Goal: Task Accomplishment & Management: Manage account settings

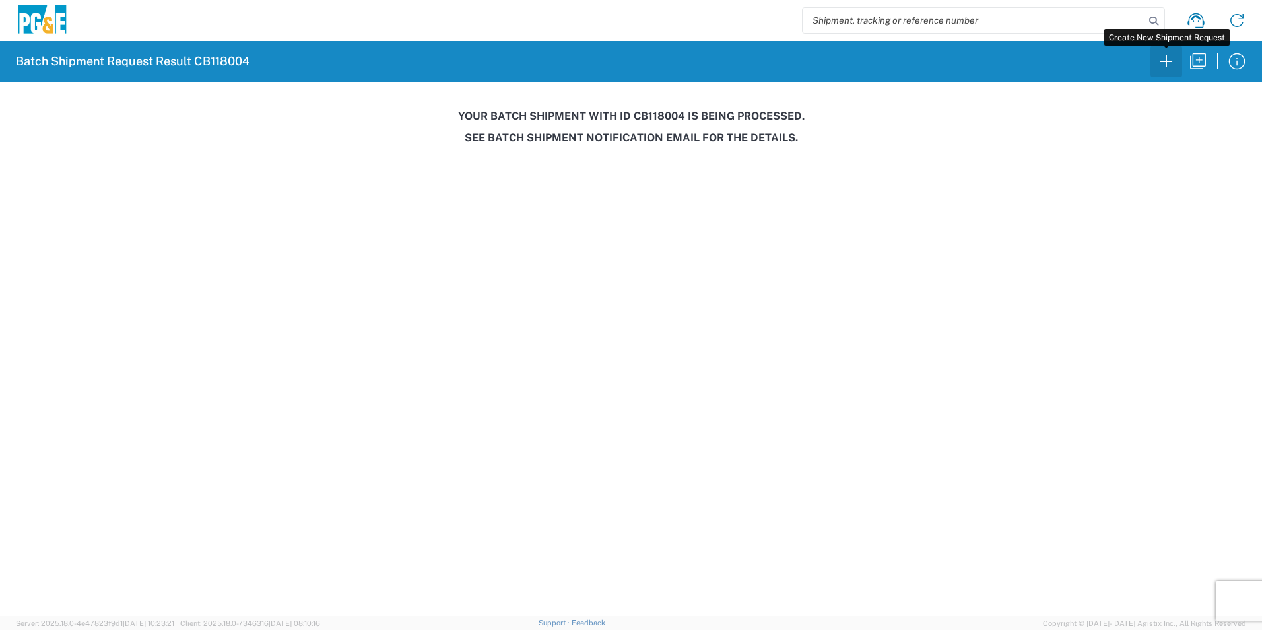
click at [1171, 56] on icon "button" at bounding box center [1166, 61] width 21 height 21
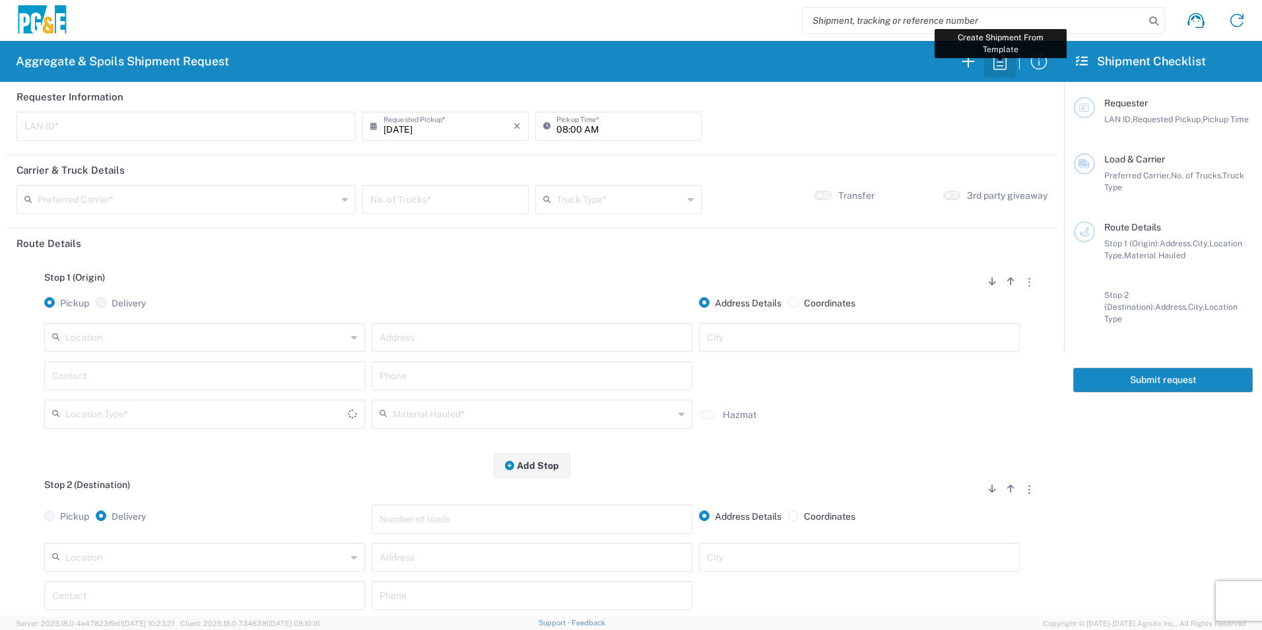
click at [1002, 59] on icon "button" at bounding box center [1000, 61] width 21 height 21
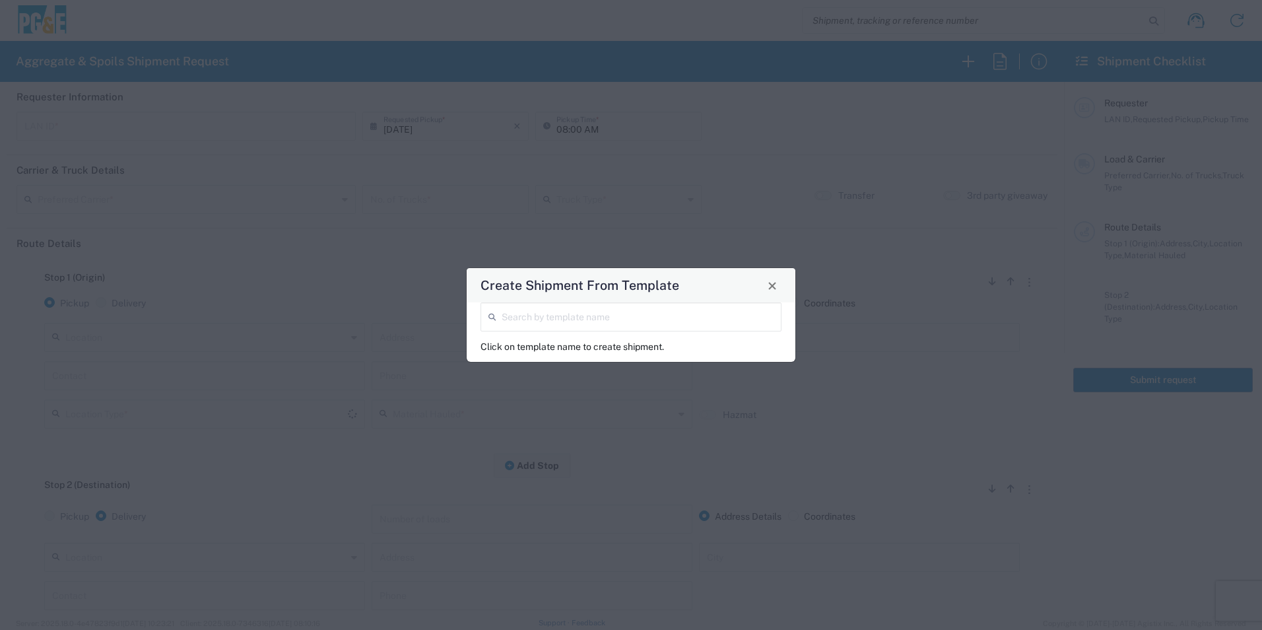
click at [693, 319] on input "search" at bounding box center [638, 315] width 272 height 23
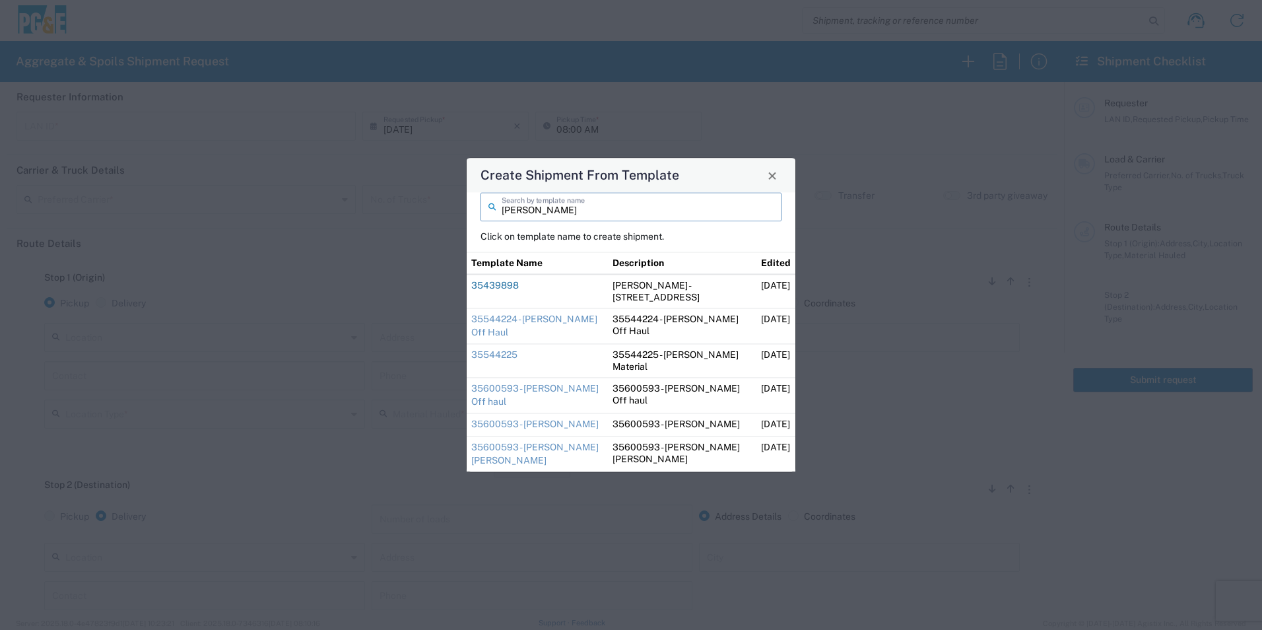
type input "dave"
click at [506, 286] on link "35439898" at bounding box center [495, 285] width 48 height 11
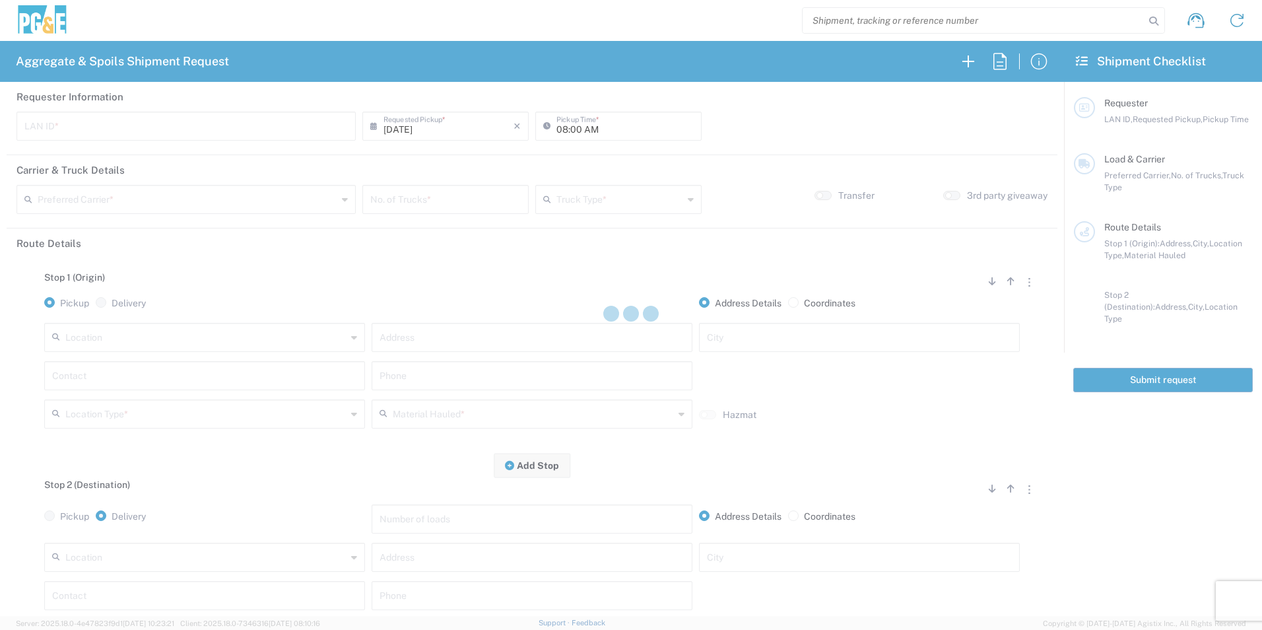
type input "DGMP"
type input "03:15 AM"
type input "[PERSON_NAME] & Sons Trucking, Inc"
type input "Super Dump"
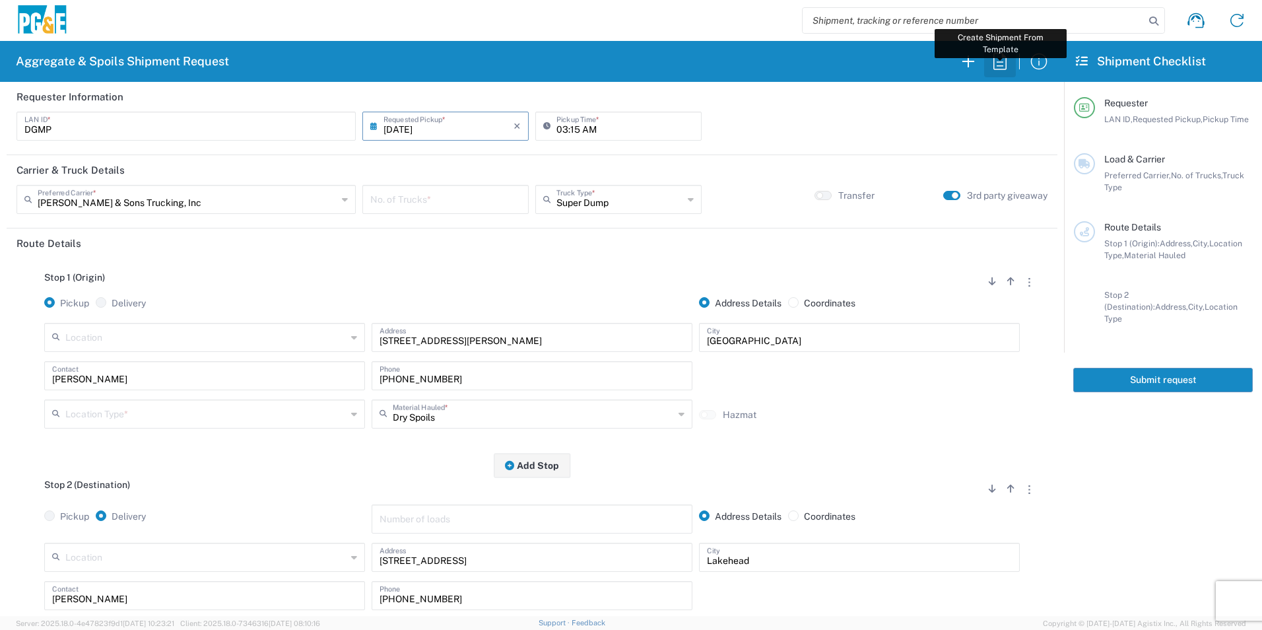
click at [1001, 66] on icon "button" at bounding box center [1000, 61] width 13 height 17
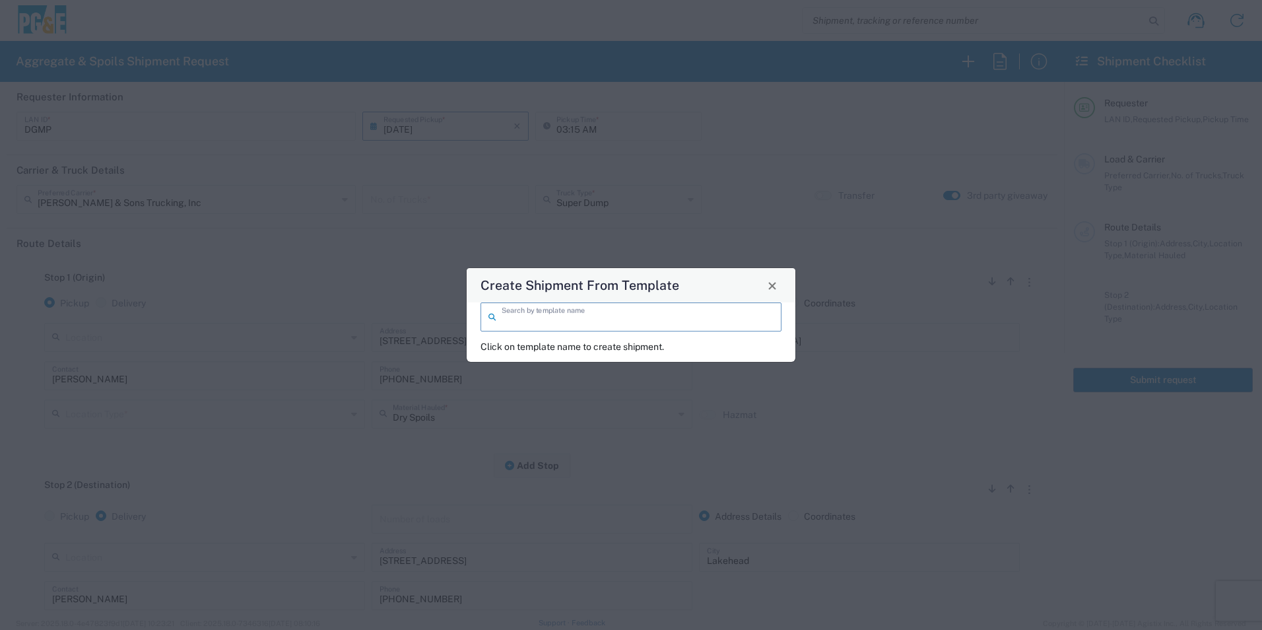
click at [706, 310] on input "search" at bounding box center [638, 315] width 272 height 23
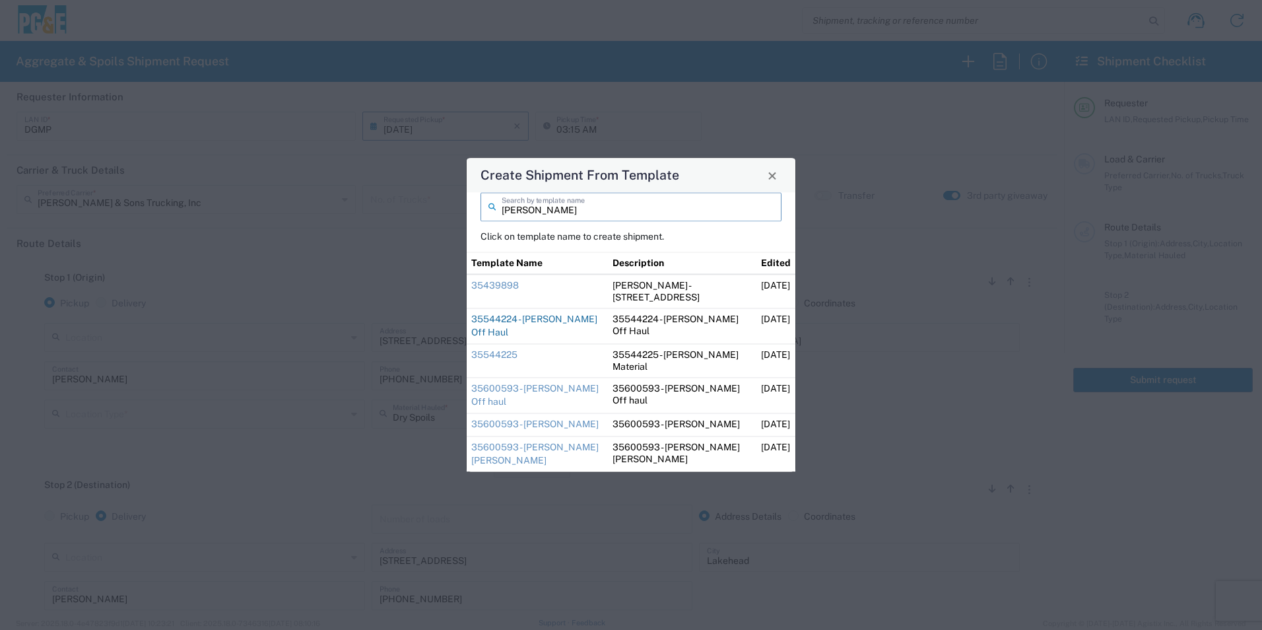
type input "dave"
click at [512, 322] on link "35544224 - Dave Keswick Off Haul" at bounding box center [534, 326] width 126 height 24
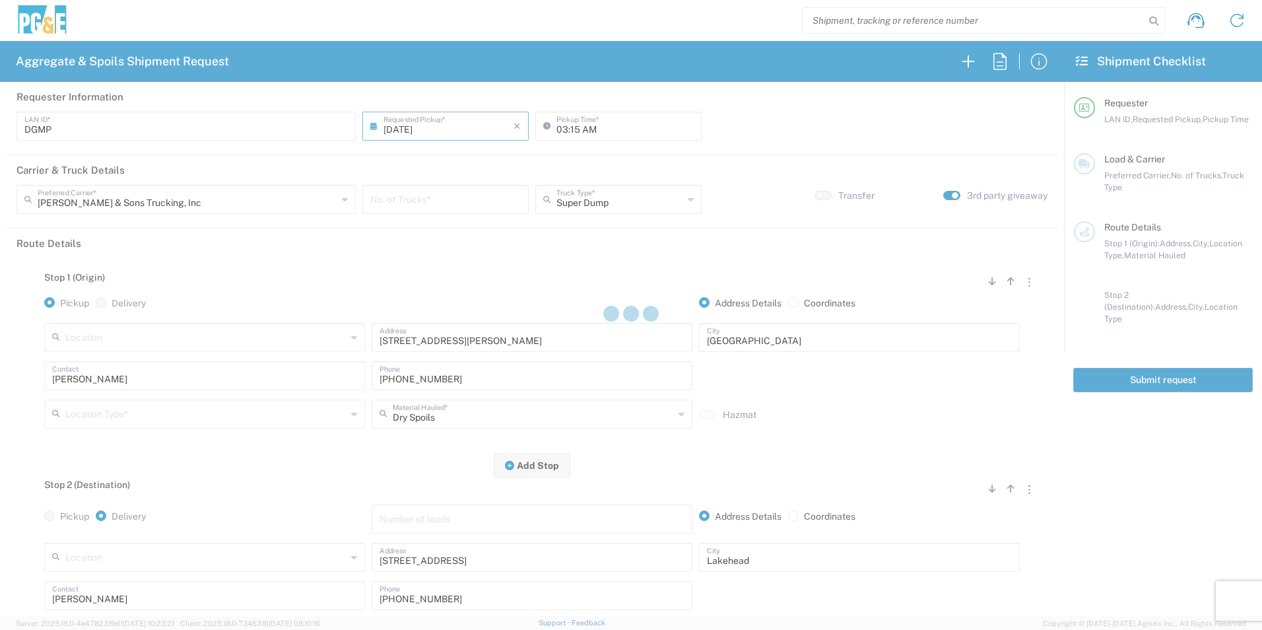
type input "04:15 AM"
type textarea "Report to the jobsite empty at 8:00am"
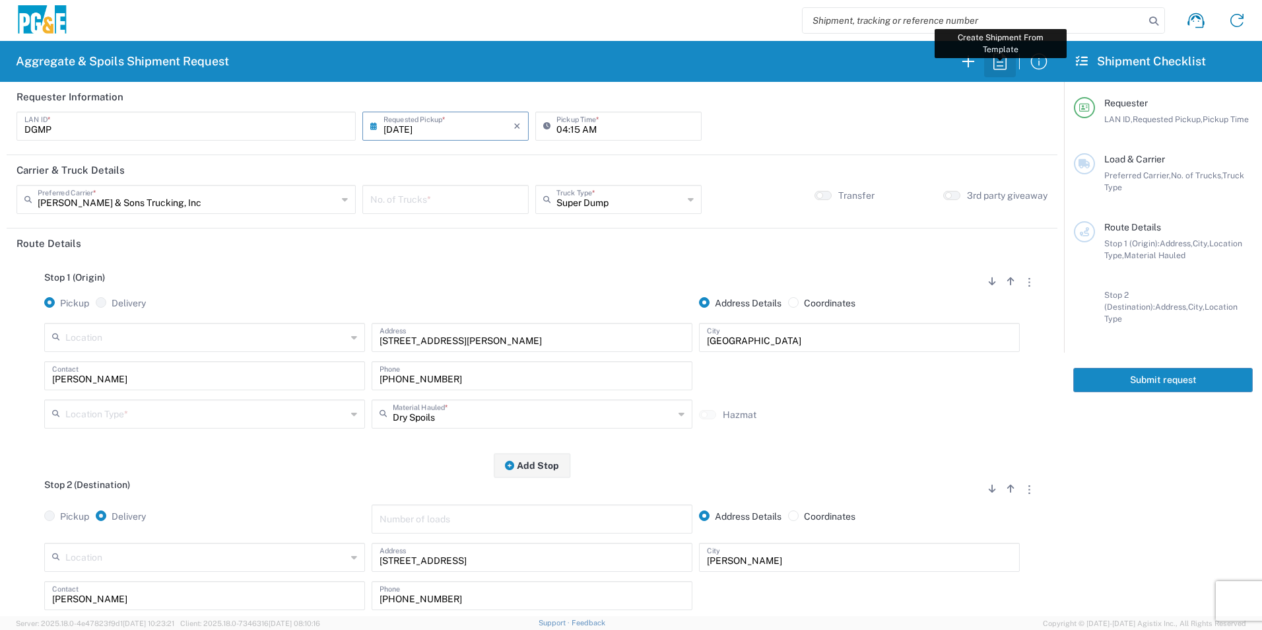
click at [1008, 65] on icon "button" at bounding box center [1000, 61] width 21 height 21
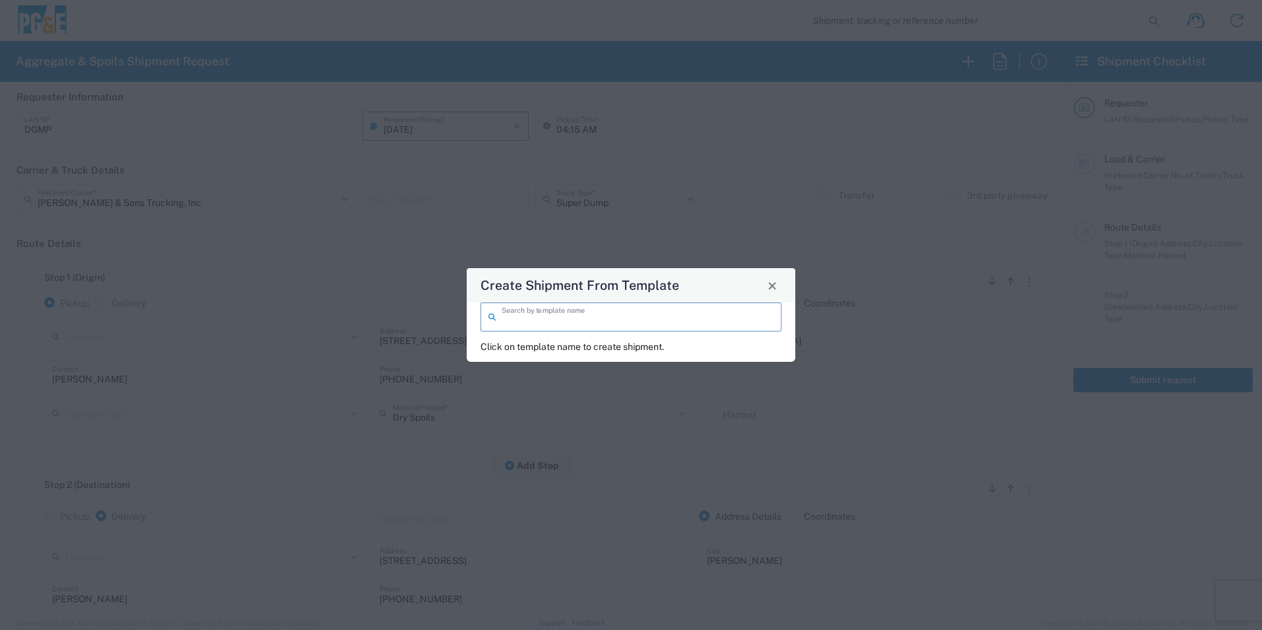
click at [673, 316] on input "search" at bounding box center [638, 315] width 272 height 23
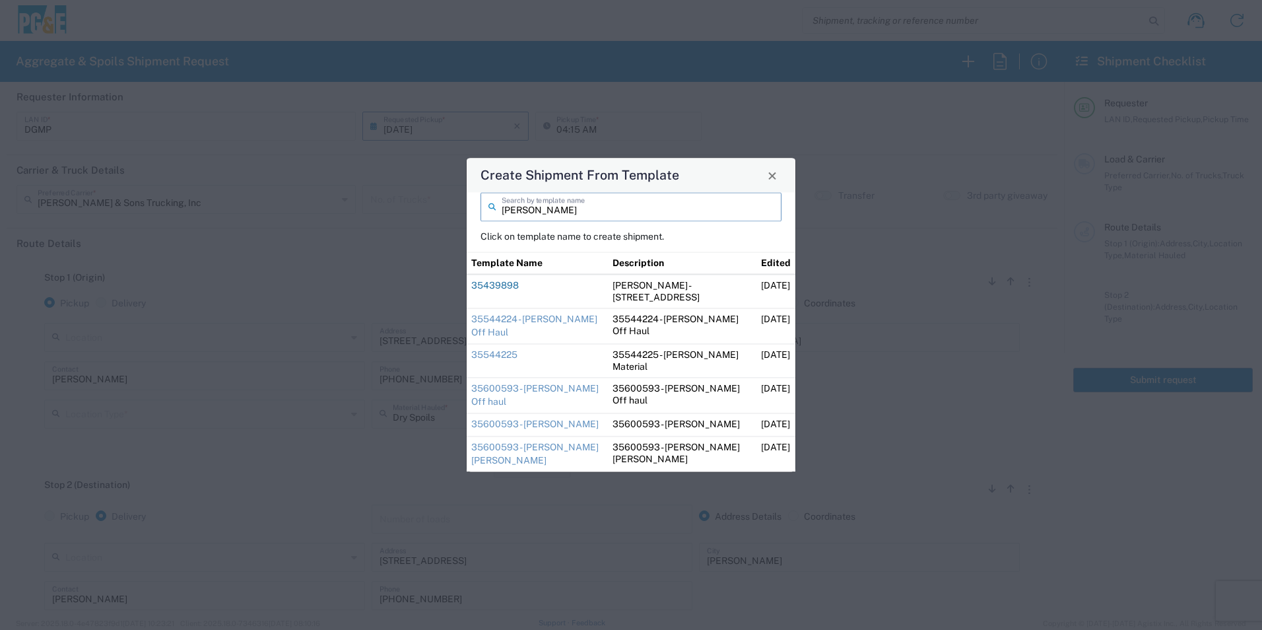
type input "dave"
click at [516, 288] on link "35439898" at bounding box center [495, 285] width 48 height 11
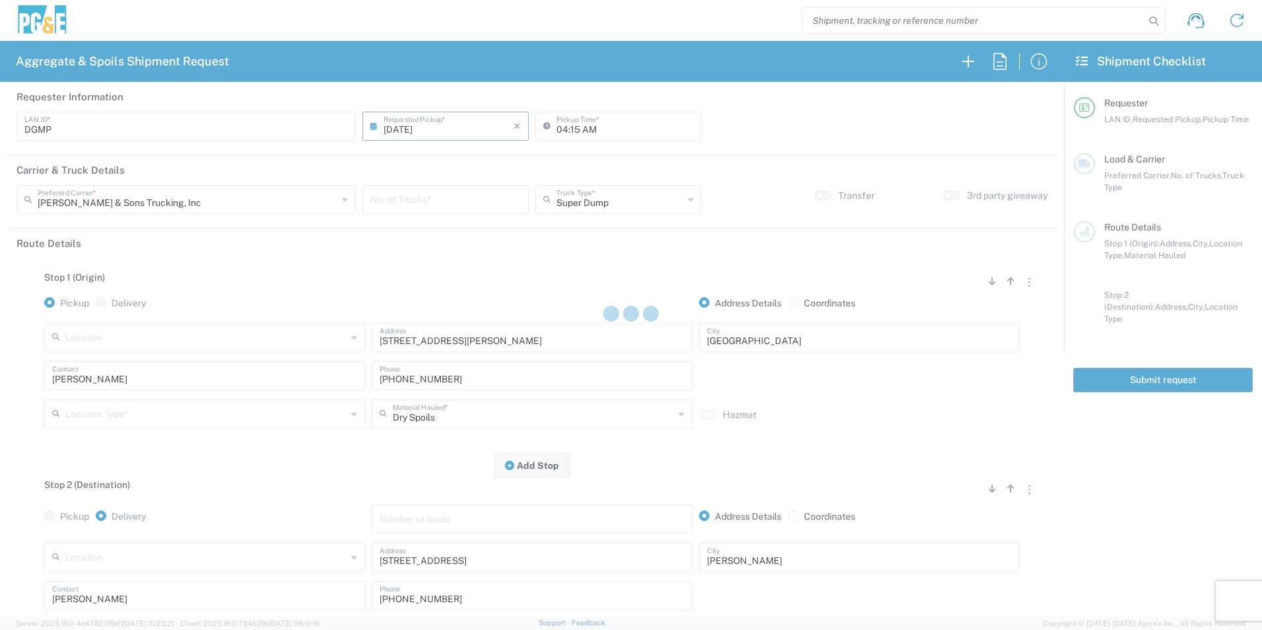
type input "03:15 AM"
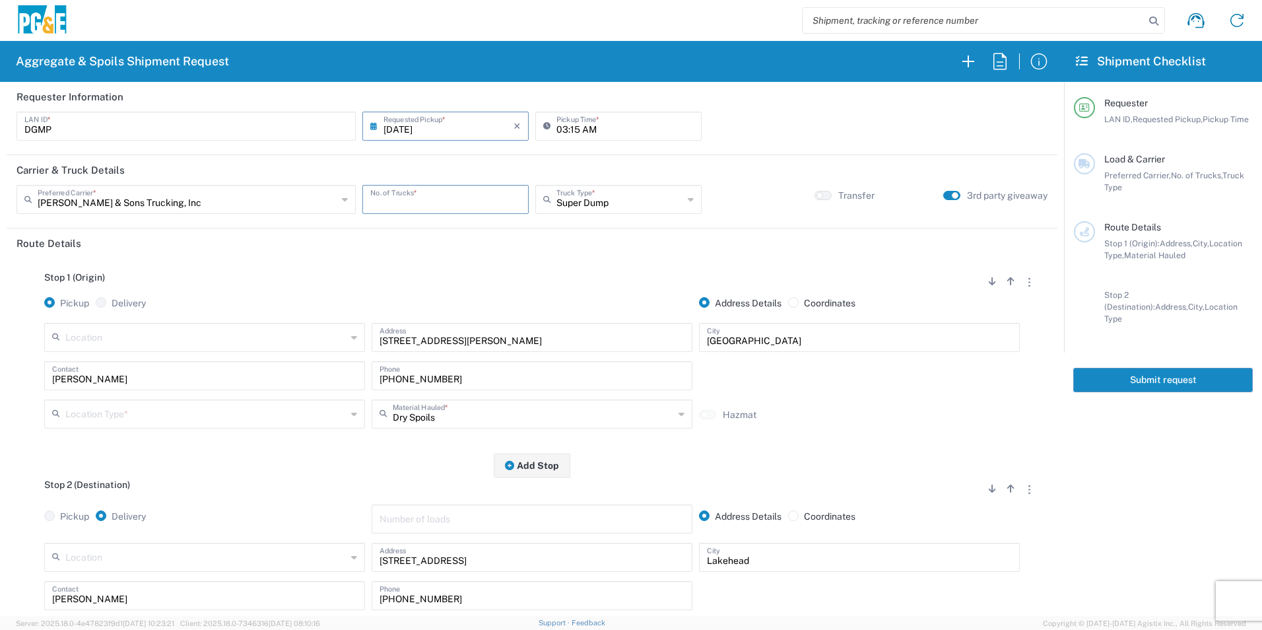
click at [374, 197] on input "number" at bounding box center [445, 198] width 151 height 23
type input "1"
click at [204, 411] on input "text" at bounding box center [205, 412] width 281 height 23
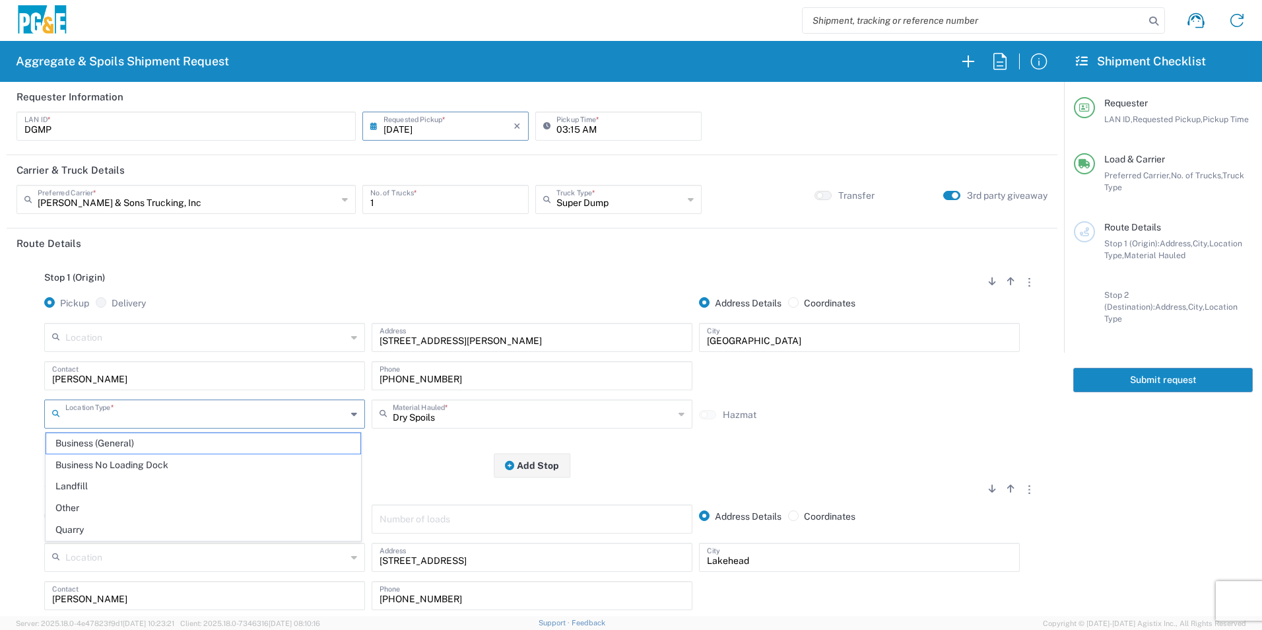
drag, startPoint x: 143, startPoint y: 446, endPoint x: 188, endPoint y: 436, distance: 45.2
click at [143, 445] on span "Business (General)" at bounding box center [203, 443] width 314 height 20
type input "Business (General)"
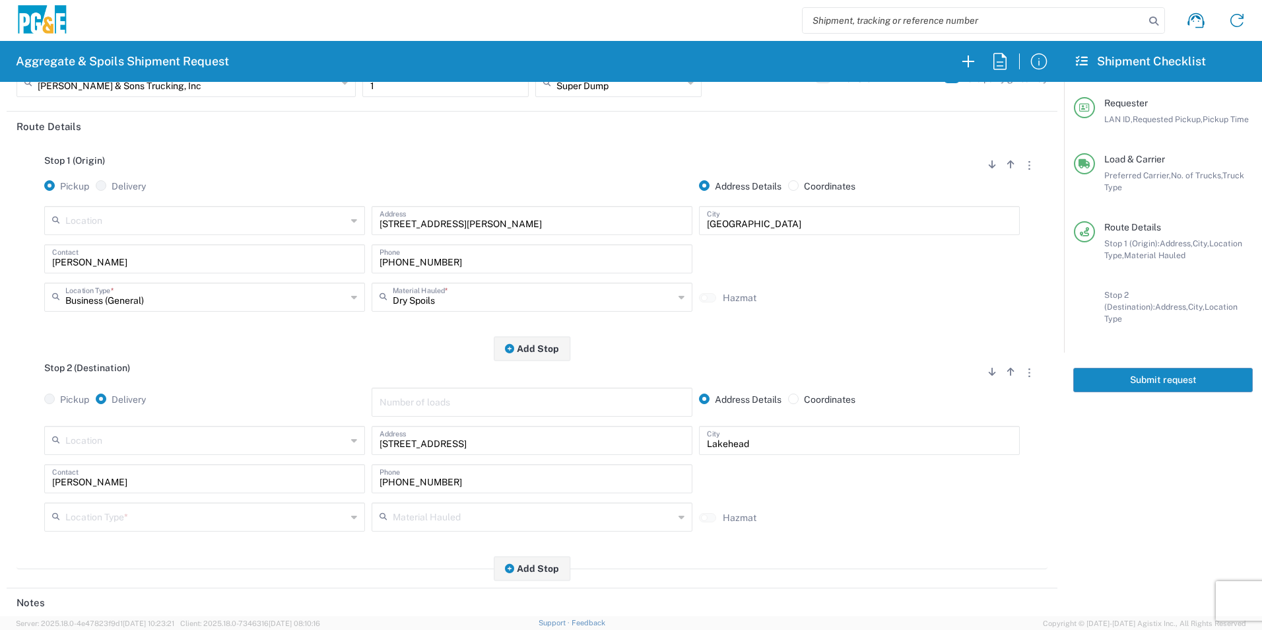
scroll to position [132, 0]
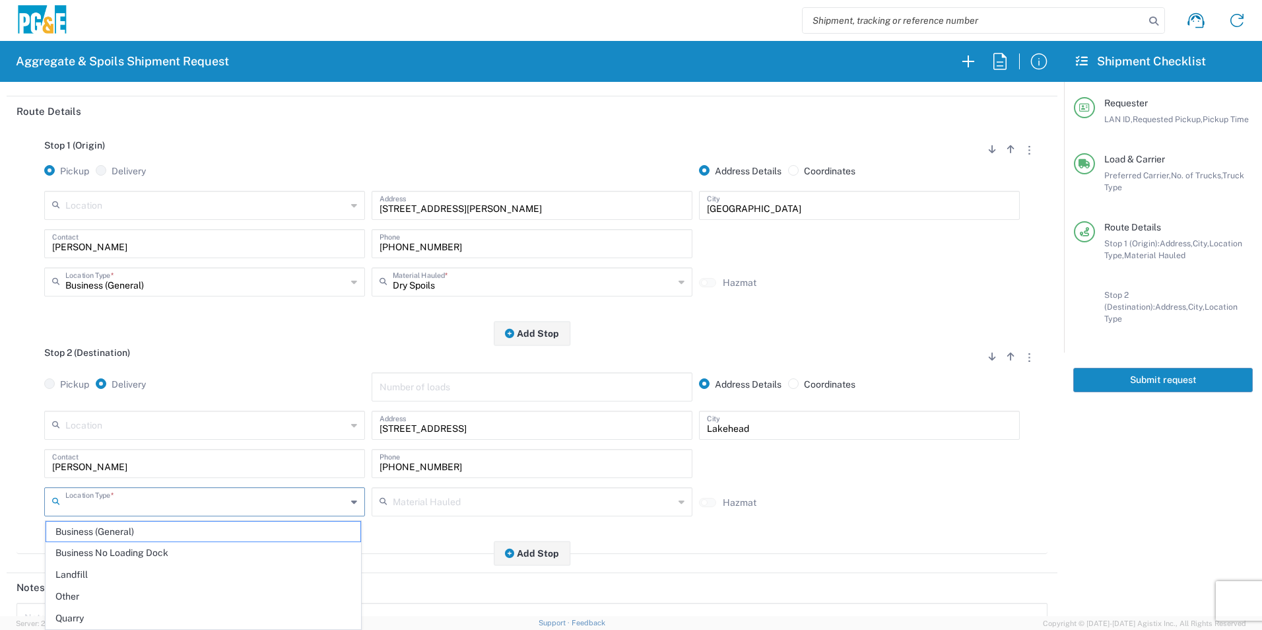
click at [126, 505] on input "text" at bounding box center [205, 500] width 281 height 23
click at [92, 590] on span "Other" at bounding box center [203, 596] width 314 height 20
type input "Other"
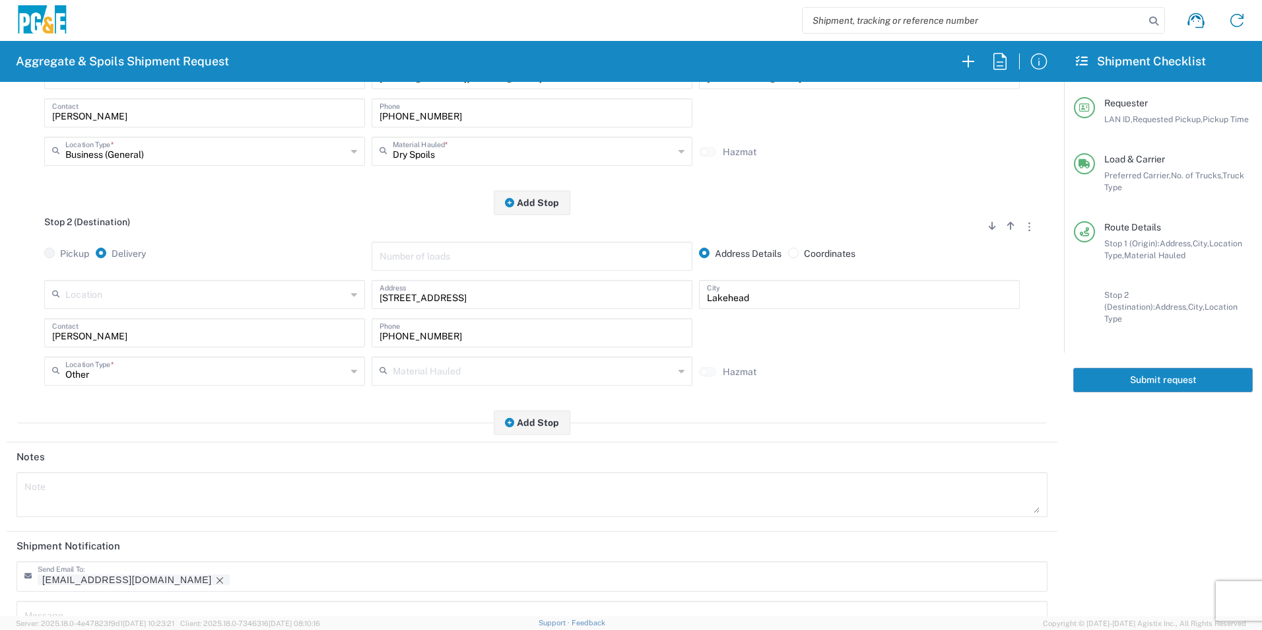
scroll to position [264, 0]
click at [524, 423] on button "Add Stop" at bounding box center [532, 421] width 77 height 24
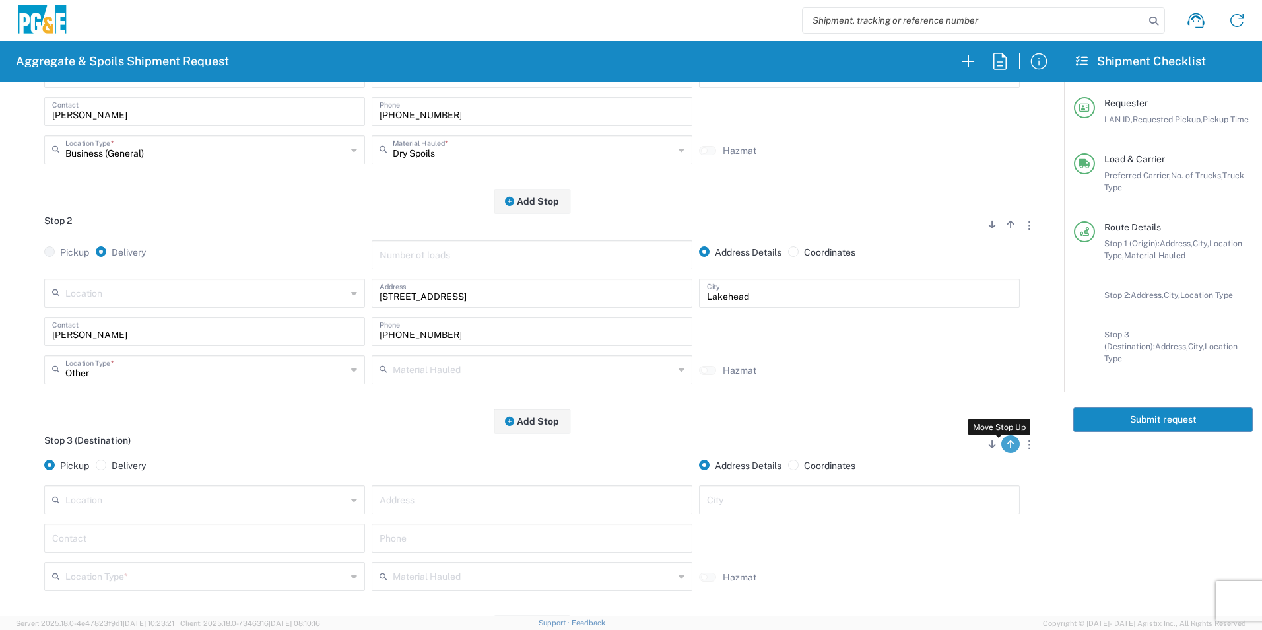
click at [1008, 449] on icon "button" at bounding box center [1011, 444] width 7 height 9
radio input "false"
radio input "true"
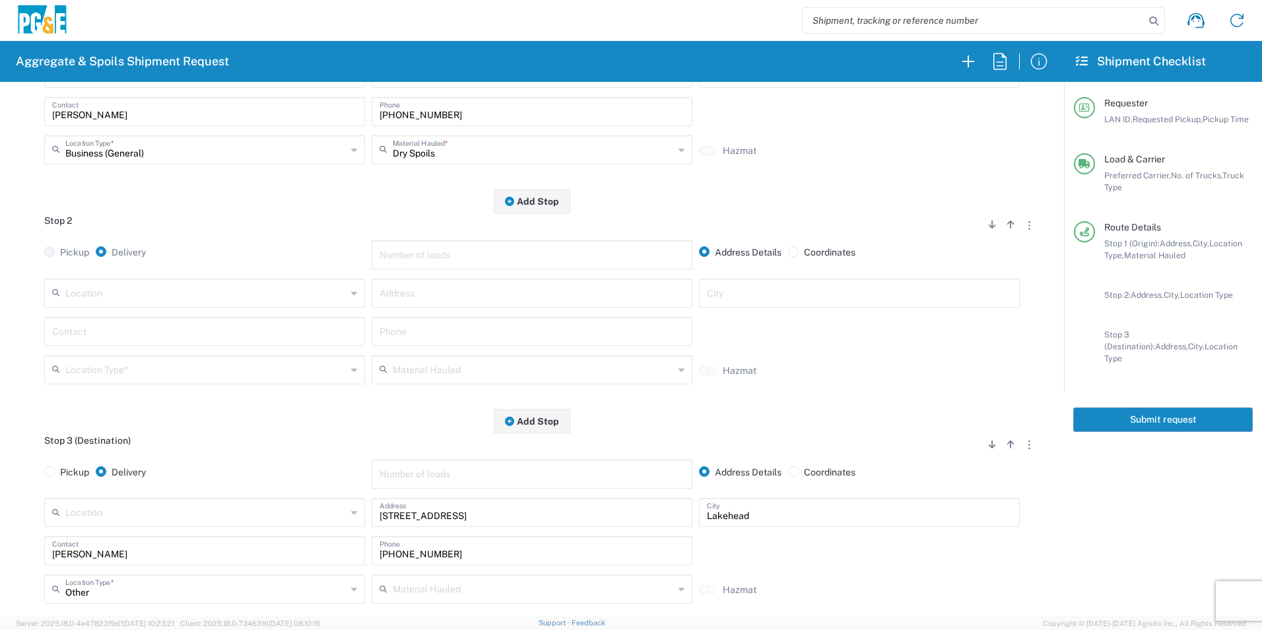
click at [209, 298] on input "text" at bounding box center [205, 292] width 281 height 23
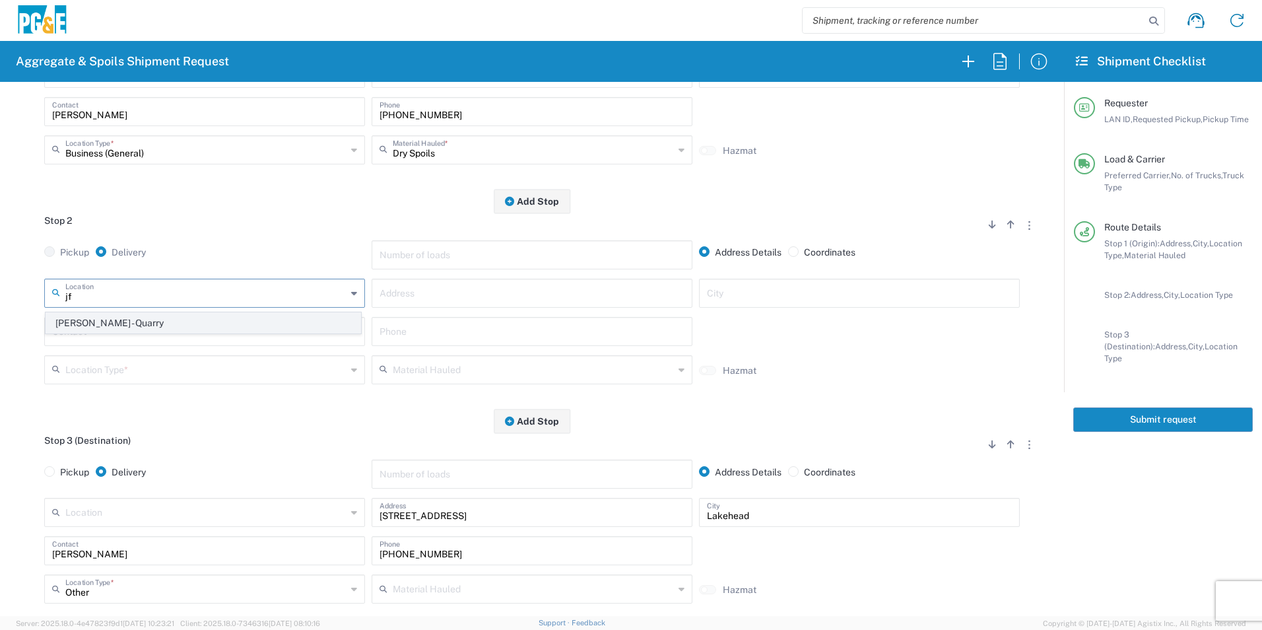
click at [143, 322] on span "JF Shea - Redding - Quarry" at bounding box center [203, 323] width 314 height 20
type input "JF Shea - Redding - Quarry"
type input "17400 Clear Creek Rd"
type input "Redding"
type input "Quarry"
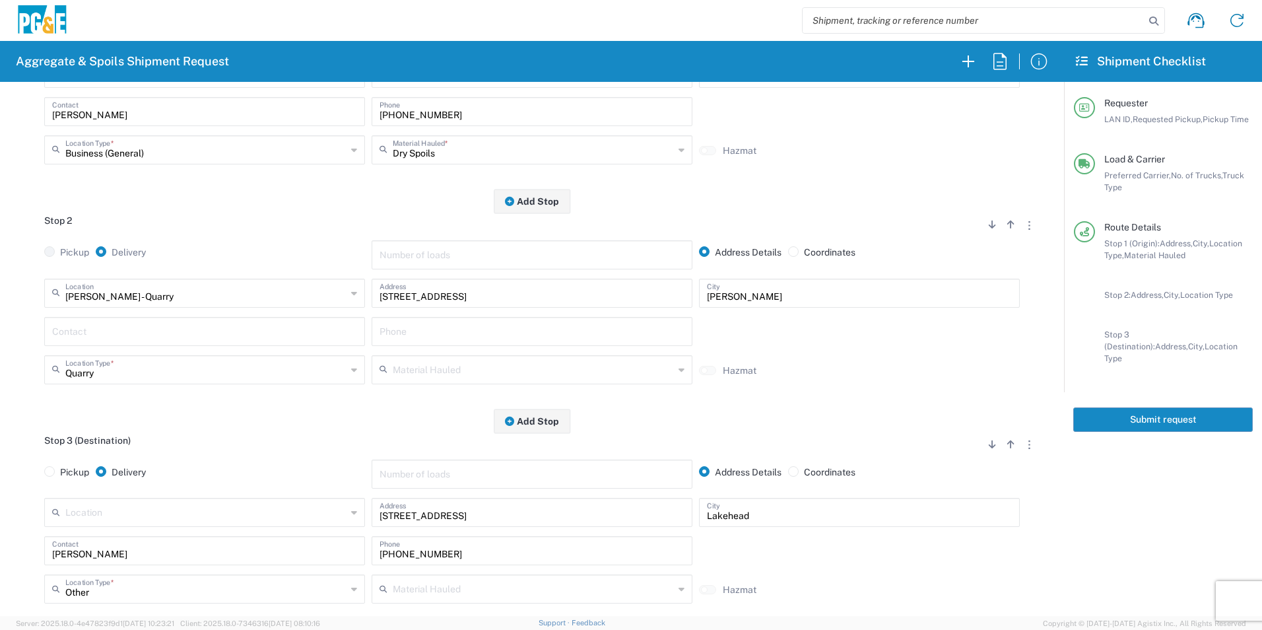
click at [145, 327] on input "text" at bounding box center [204, 330] width 305 height 23
drag, startPoint x: 473, startPoint y: 551, endPoint x: 333, endPoint y: 547, distance: 139.4
click at [333, 547] on div "Dave Matlock Contact 707-349-8263 Phone" at bounding box center [532, 555] width 983 height 38
click at [160, 337] on input "Dave" at bounding box center [204, 330] width 305 height 23
type input "D"
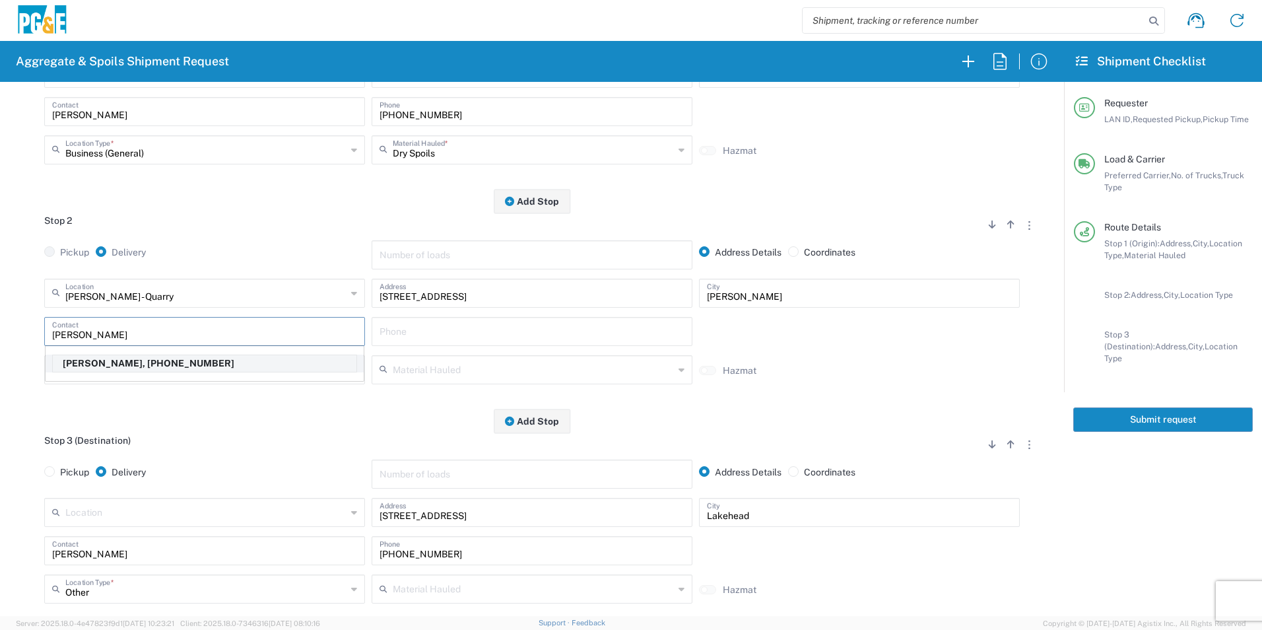
click at [134, 363] on p "Dave Matlock, 707-349-8263" at bounding box center [205, 363] width 304 height 17
type input "Dave Matlock"
type input "707-349-8263"
click at [428, 372] on input "text" at bounding box center [533, 368] width 281 height 23
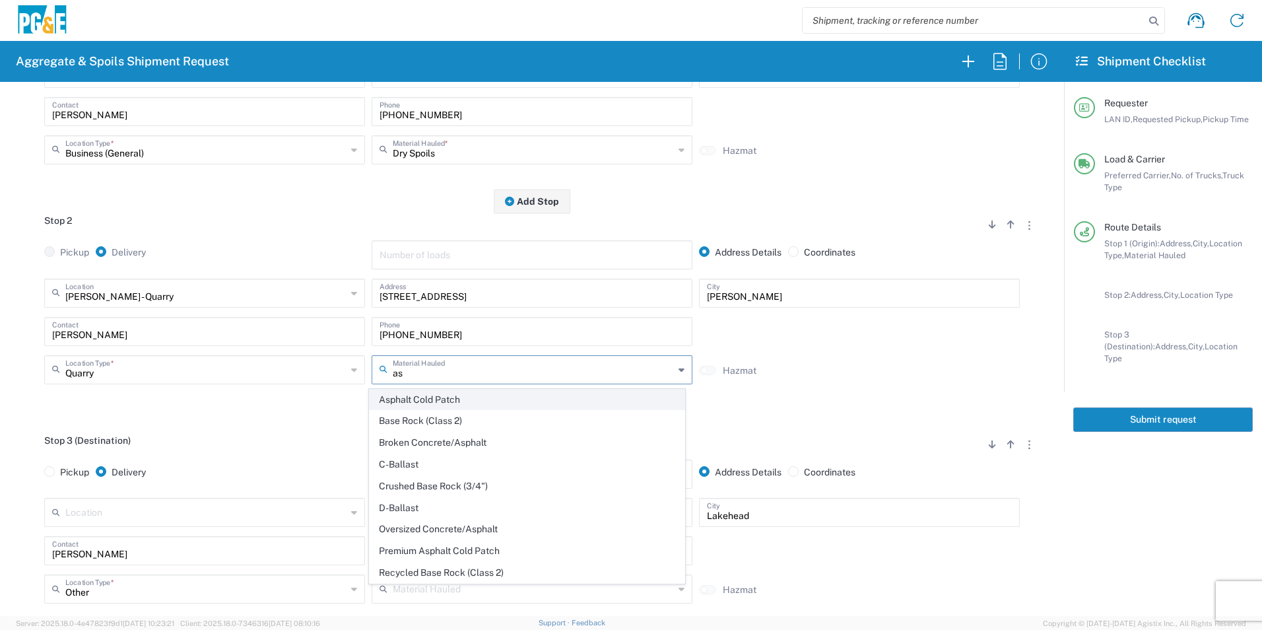
click at [465, 397] on span "Asphalt Cold Patch" at bounding box center [527, 400] width 314 height 20
type input "Asphalt Cold Patch"
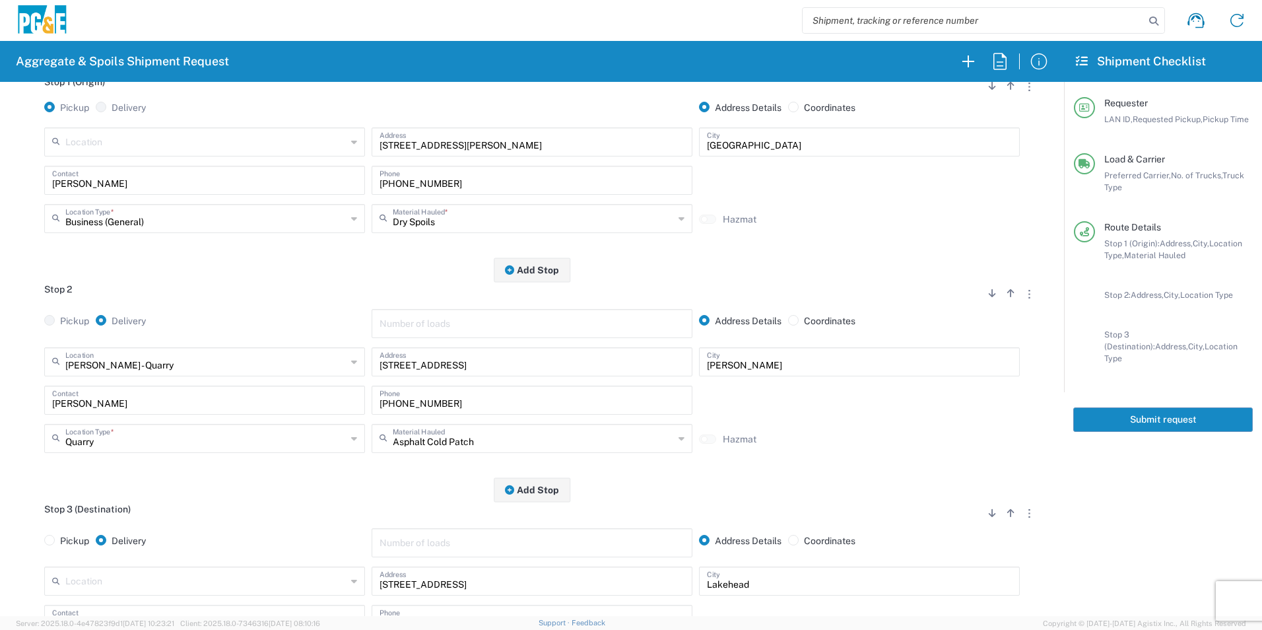
scroll to position [0, 0]
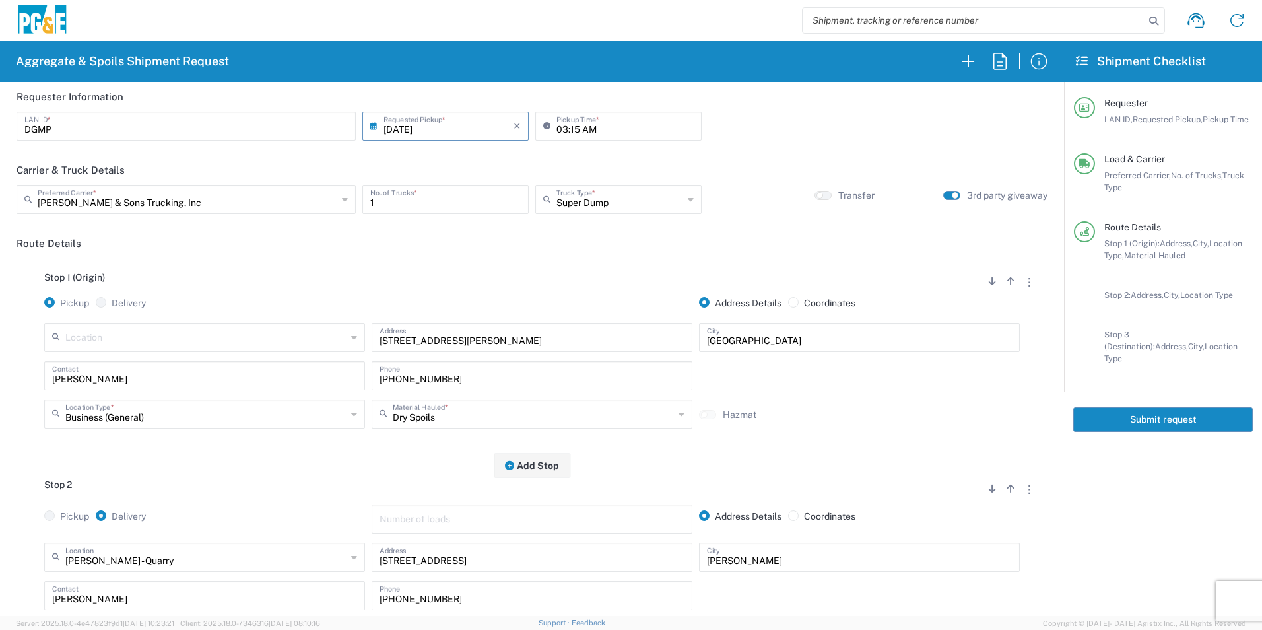
click at [952, 198] on small "button" at bounding box center [955, 195] width 7 height 7
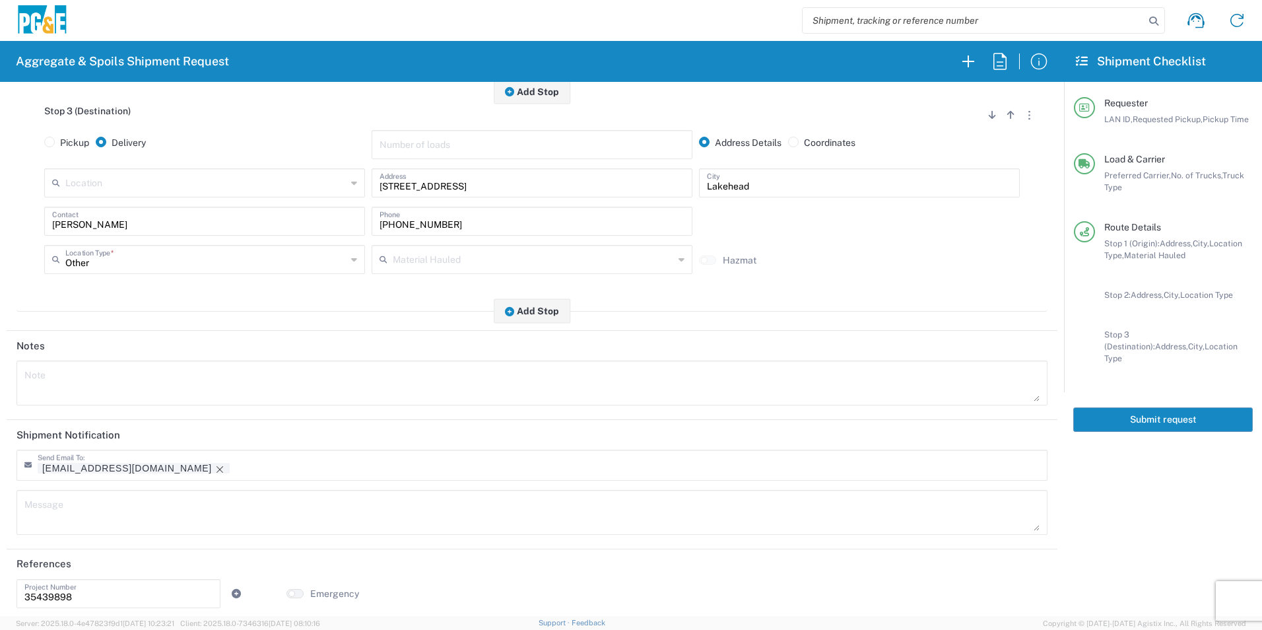
scroll to position [594, 0]
click at [215, 471] on icon "Remove tag" at bounding box center [220, 469] width 11 height 11
click at [155, 384] on textarea at bounding box center [532, 382] width 1016 height 37
drag, startPoint x: 186, startPoint y: 381, endPoint x: -3, endPoint y: 381, distance: 188.8
click at [0, 381] on html "Aggregate & Spoils Shipment Request Requester Information DGMP LAN ID * 09/04/2…" at bounding box center [631, 315] width 1262 height 630
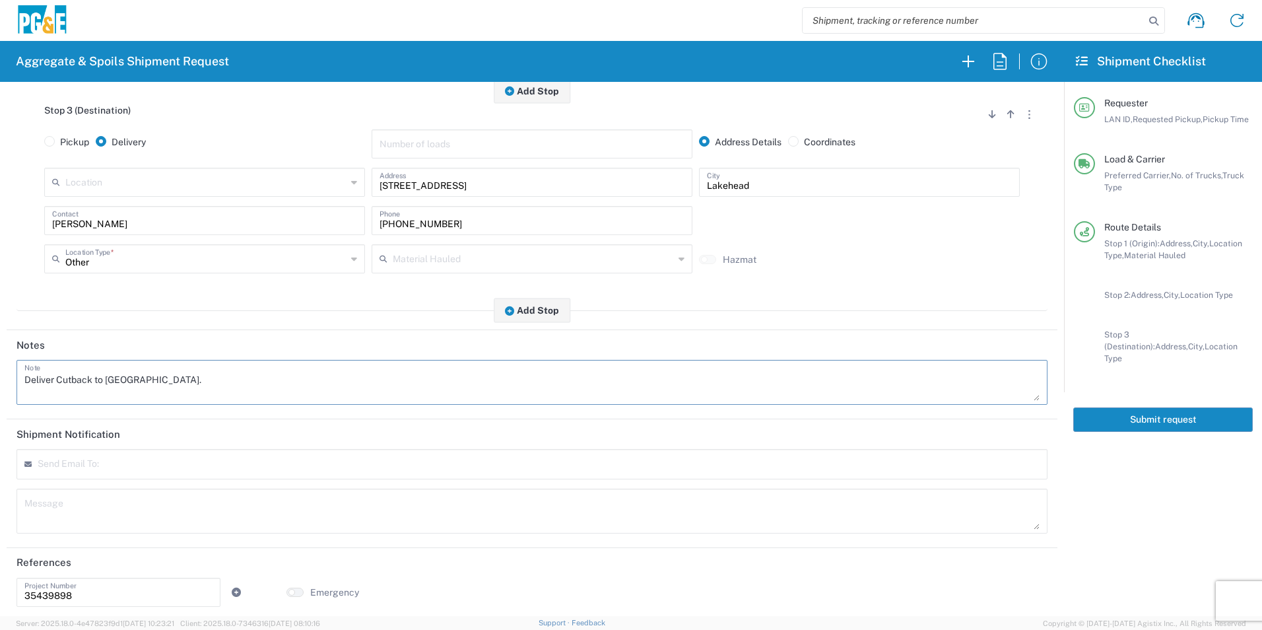
type textarea "Deliver Cutback to Lakehead yard."
click at [73, 512] on textarea at bounding box center [532, 511] width 1016 height 37
paste textarea "Deliver Cutback to Lakehead yard."
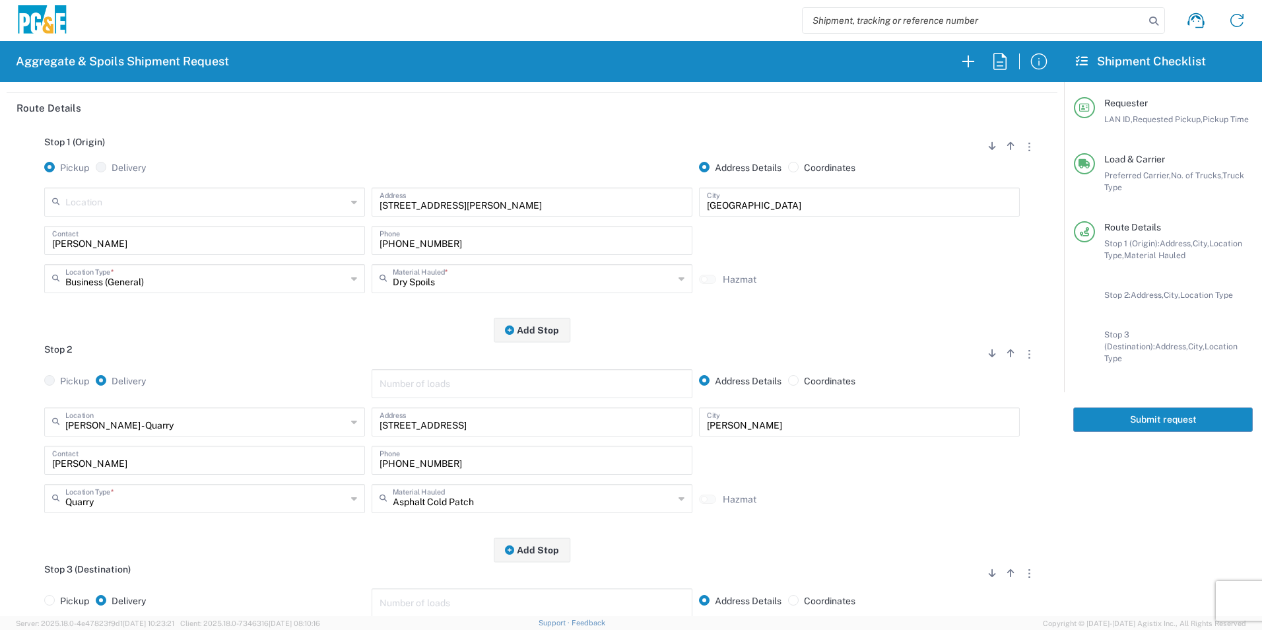
scroll to position [0, 0]
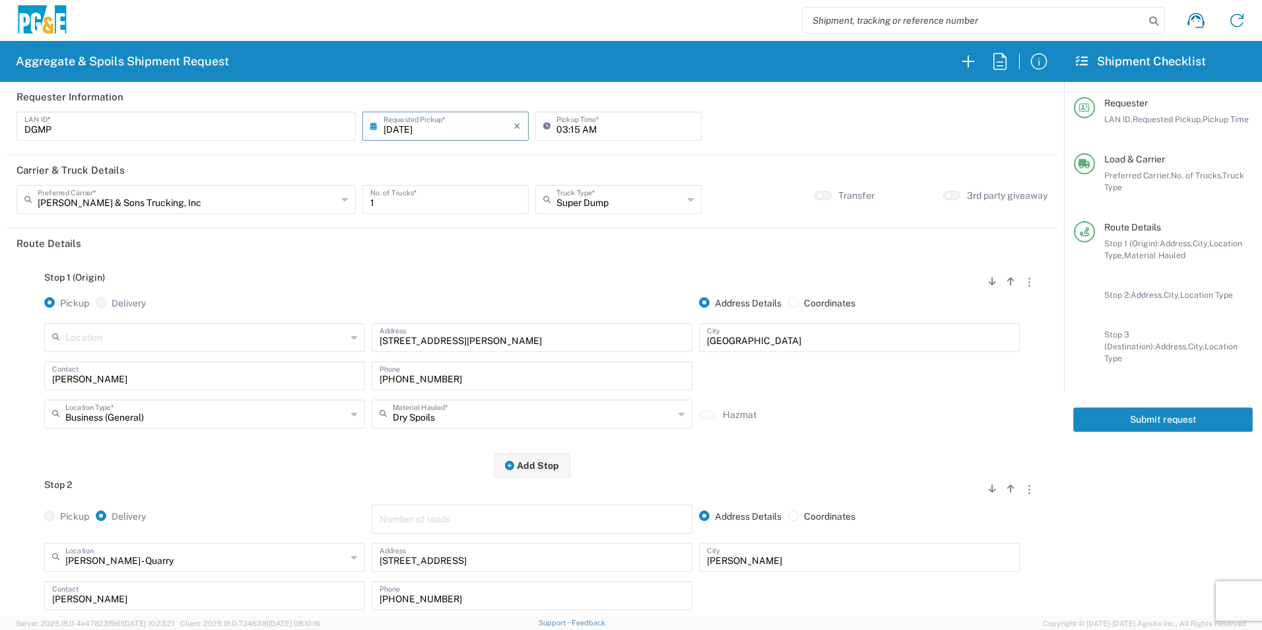
type textarea "Deliver Cutback to Lakehead yard."
click at [1146, 407] on button "Submit request" at bounding box center [1164, 419] width 180 height 24
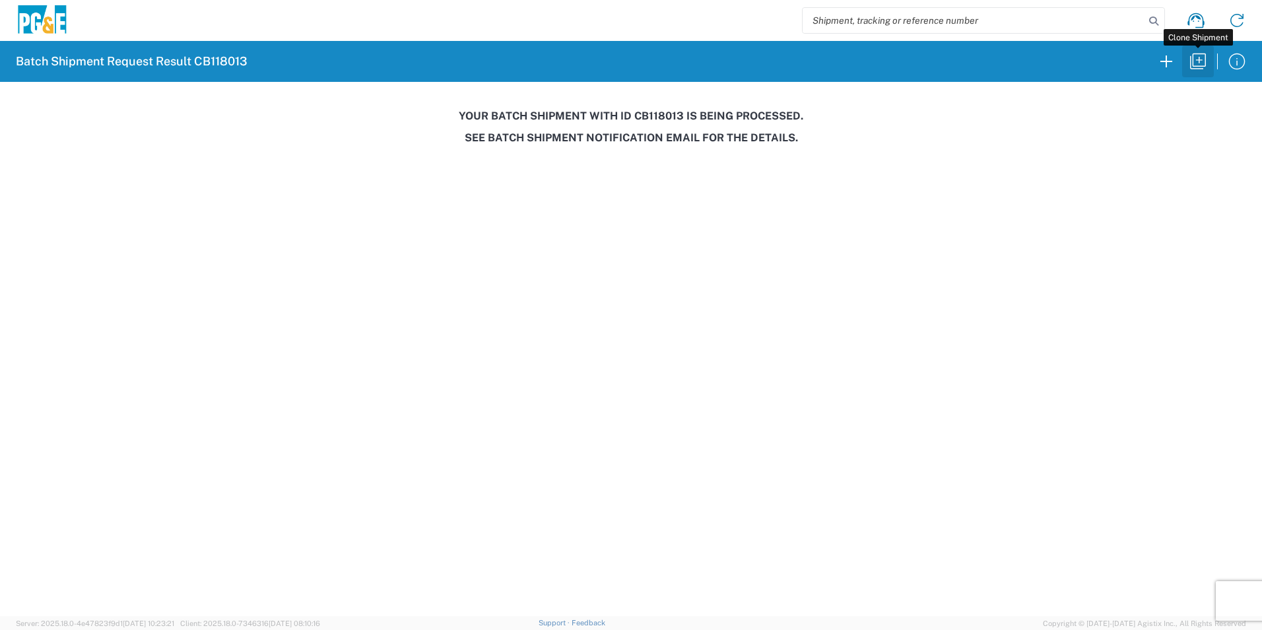
click at [1201, 67] on icon "button" at bounding box center [1198, 61] width 21 height 21
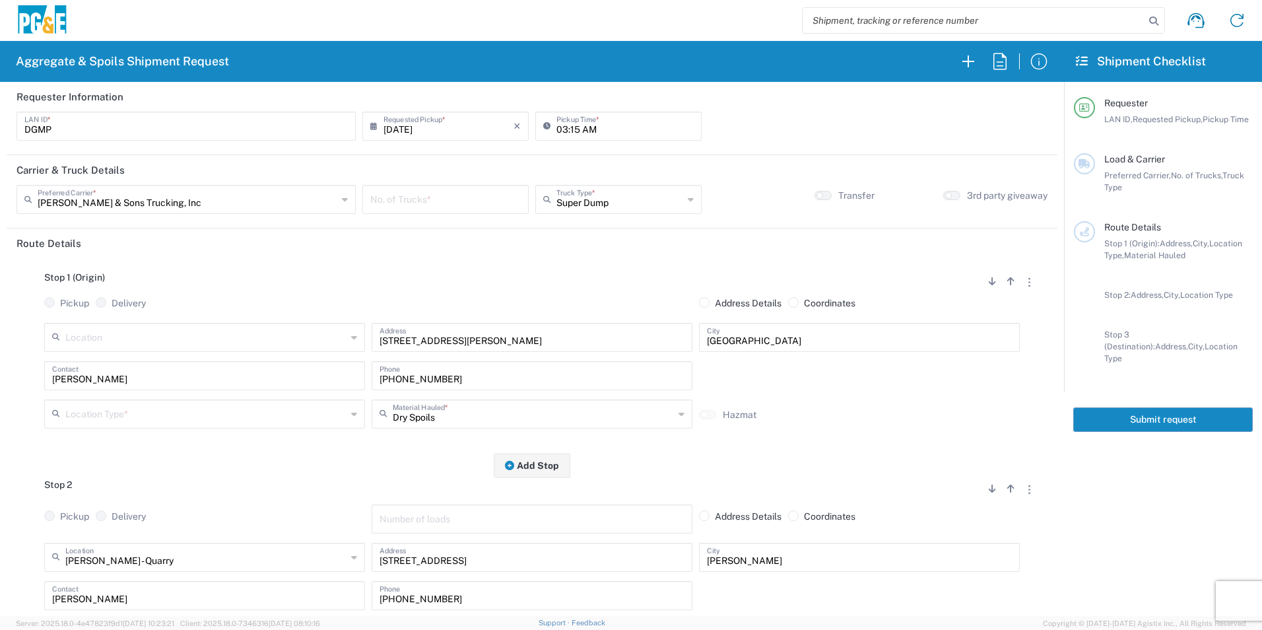
click at [424, 195] on input "number" at bounding box center [445, 198] width 151 height 23
type input "1"
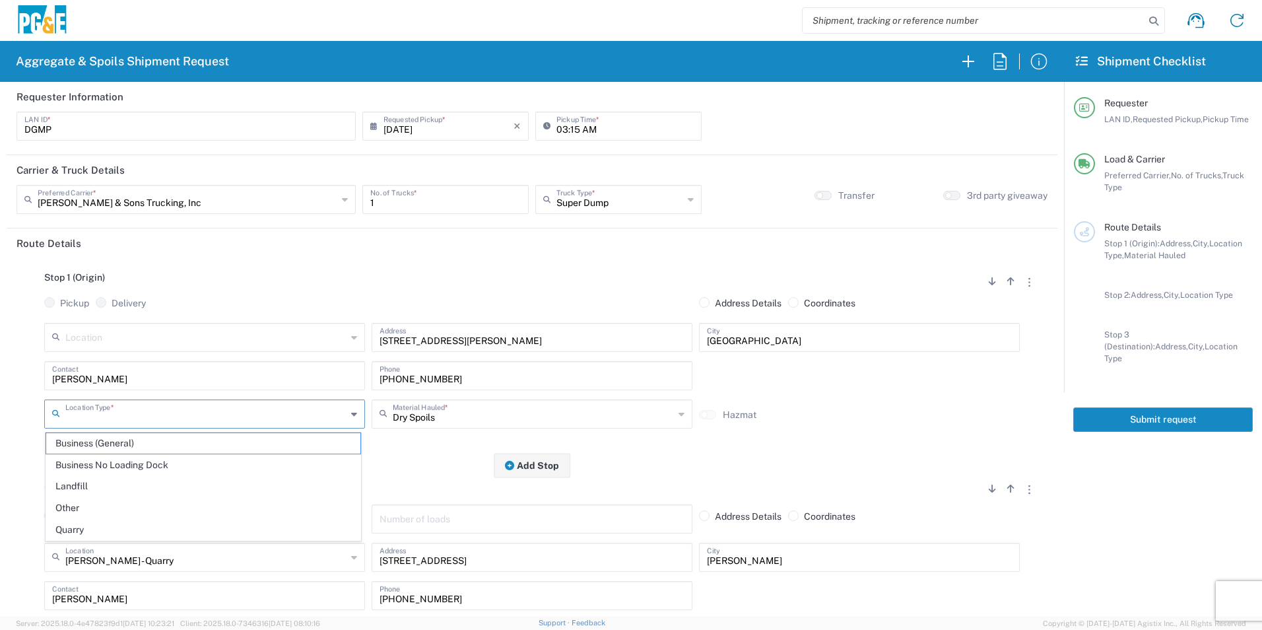
click at [121, 416] on input "text" at bounding box center [205, 412] width 281 height 23
click at [114, 442] on span "Business (General)" at bounding box center [203, 443] width 314 height 20
type input "Business (General)"
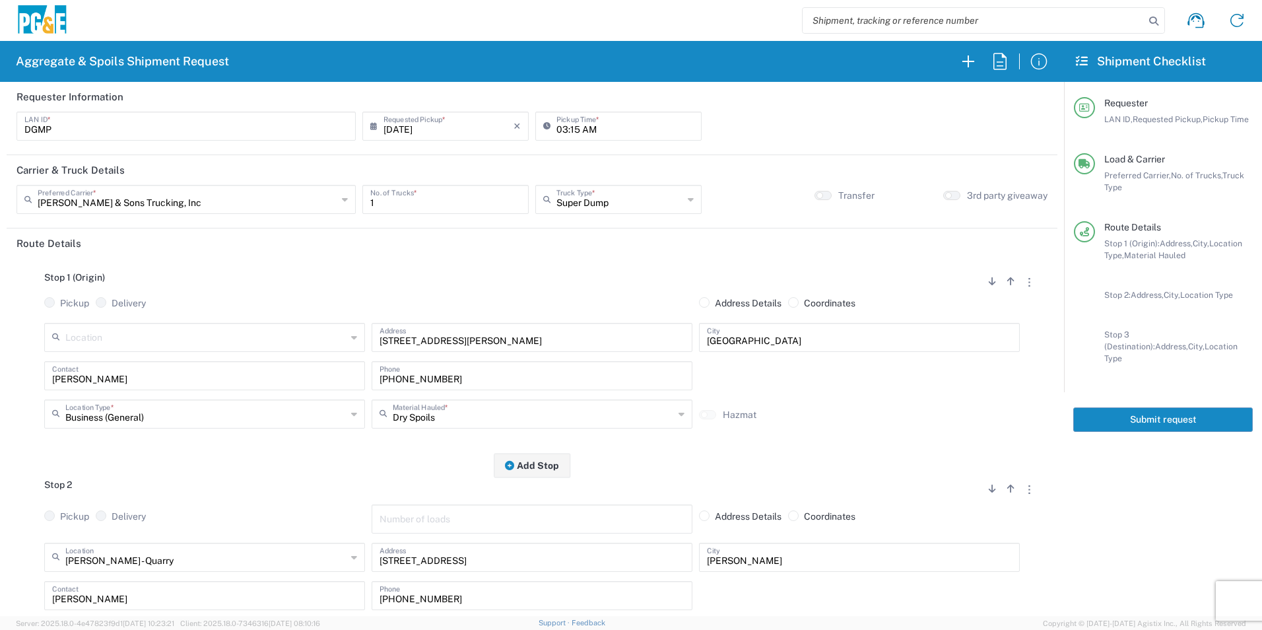
scroll to position [132, 0]
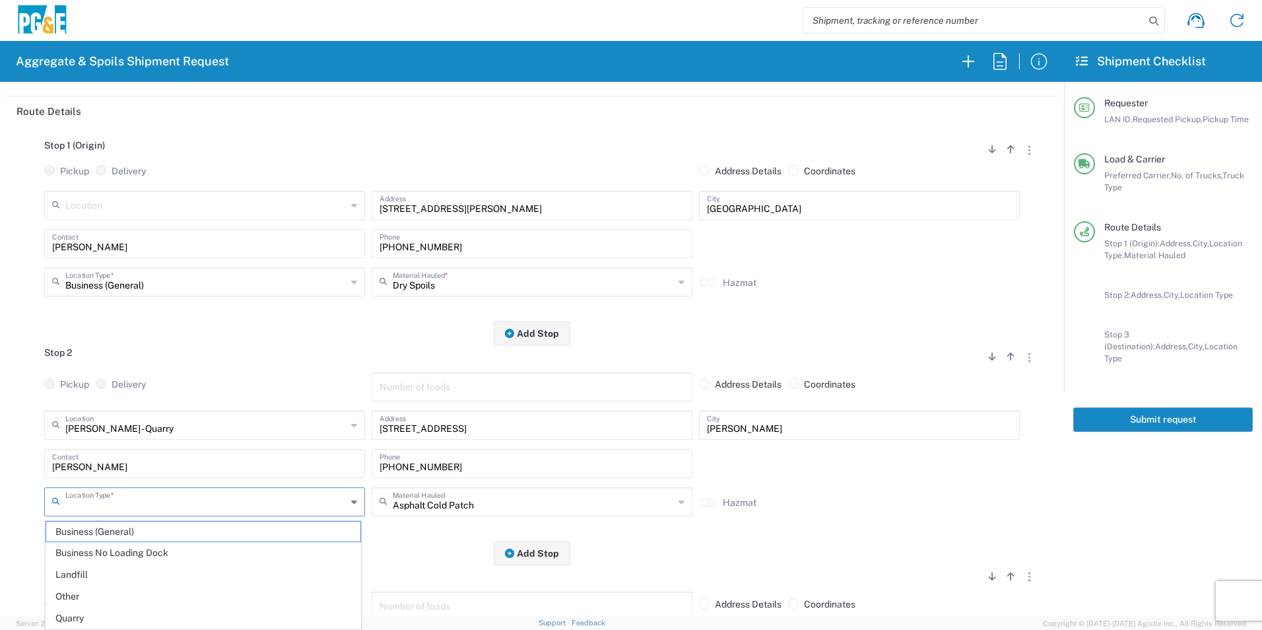
click at [134, 494] on input "text" at bounding box center [205, 500] width 281 height 23
click at [81, 612] on span "Quarry" at bounding box center [203, 618] width 314 height 20
type input "Quarry"
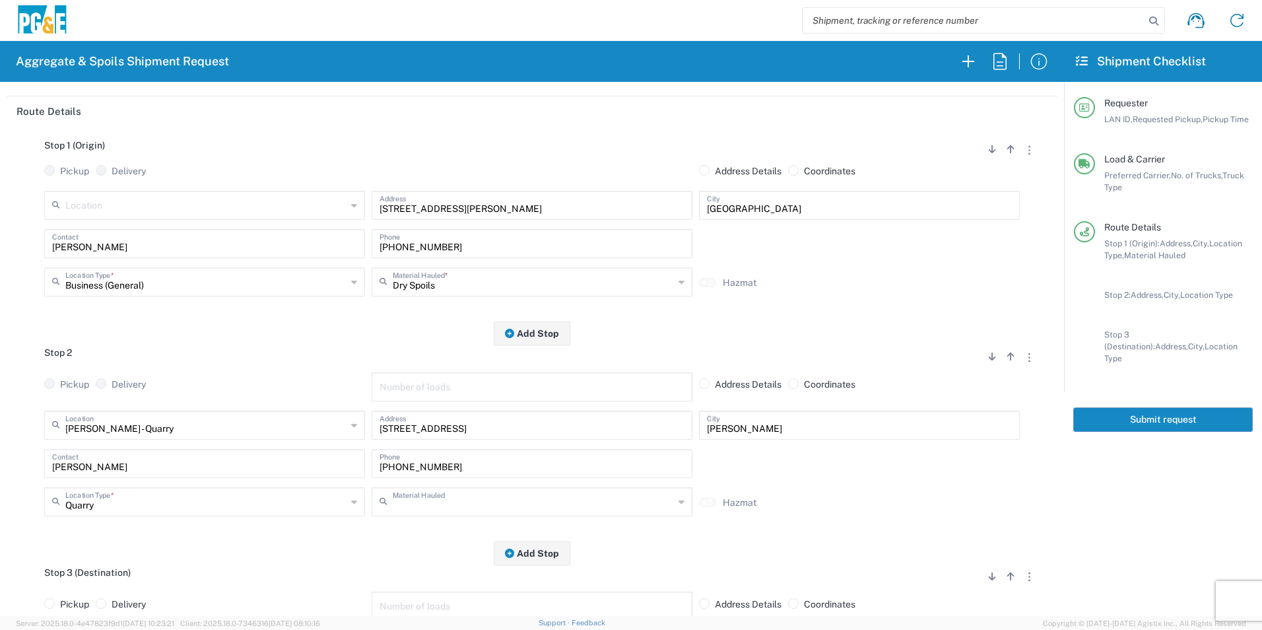
click at [516, 497] on input "text" at bounding box center [533, 500] width 281 height 23
drag, startPoint x: 524, startPoint y: 476, endPoint x: 532, endPoint y: 473, distance: 8.0
click at [524, 475] on span "Backfill Spec Sand (EMS 4123)" at bounding box center [527, 477] width 314 height 20
type input "Backfill Spec Sand (EMS 4123)"
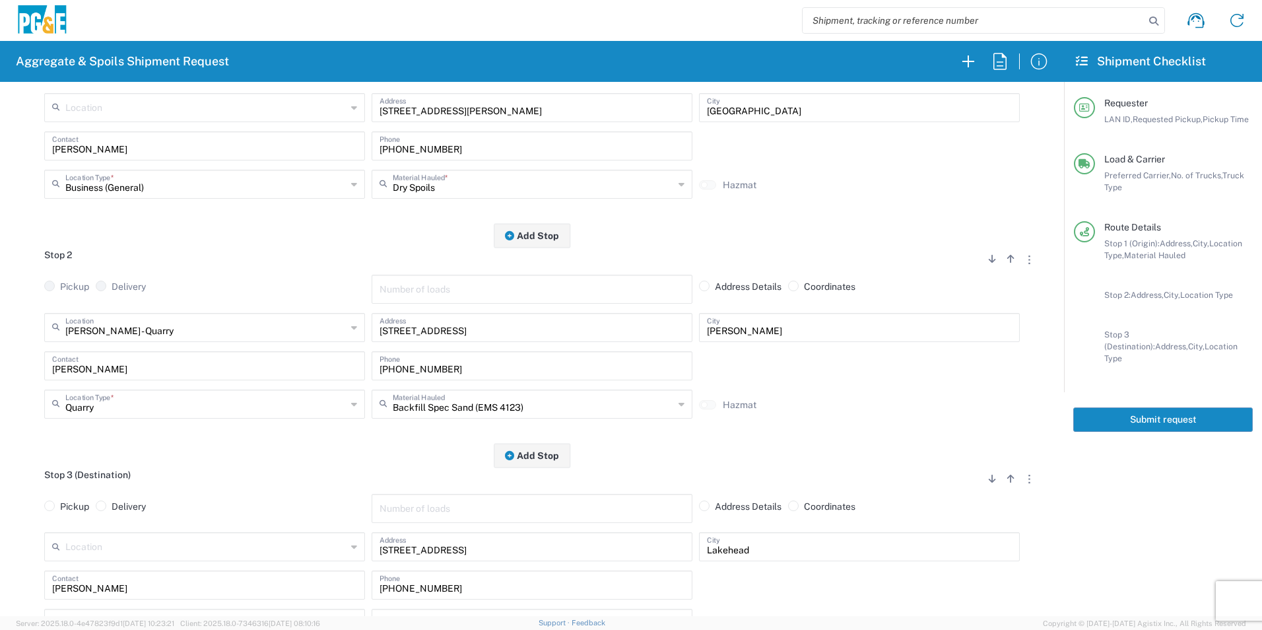
scroll to position [330, 0]
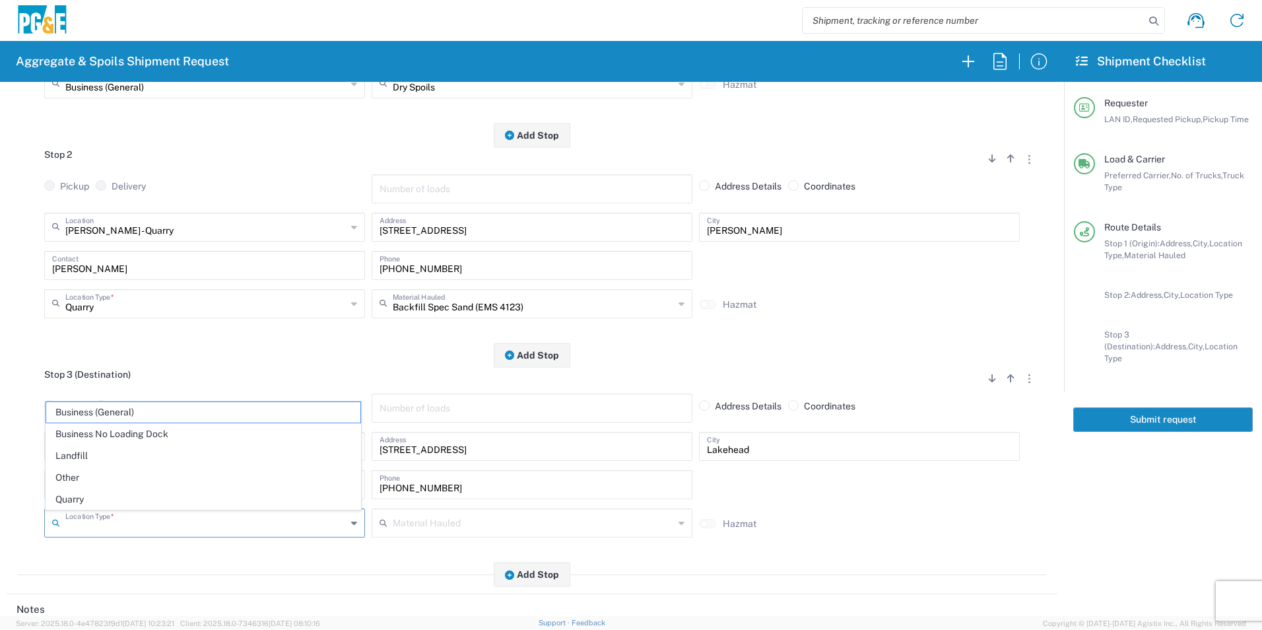
click at [180, 526] on input "text" at bounding box center [205, 521] width 281 height 23
click at [108, 469] on span "Other" at bounding box center [203, 477] width 314 height 20
type input "Other"
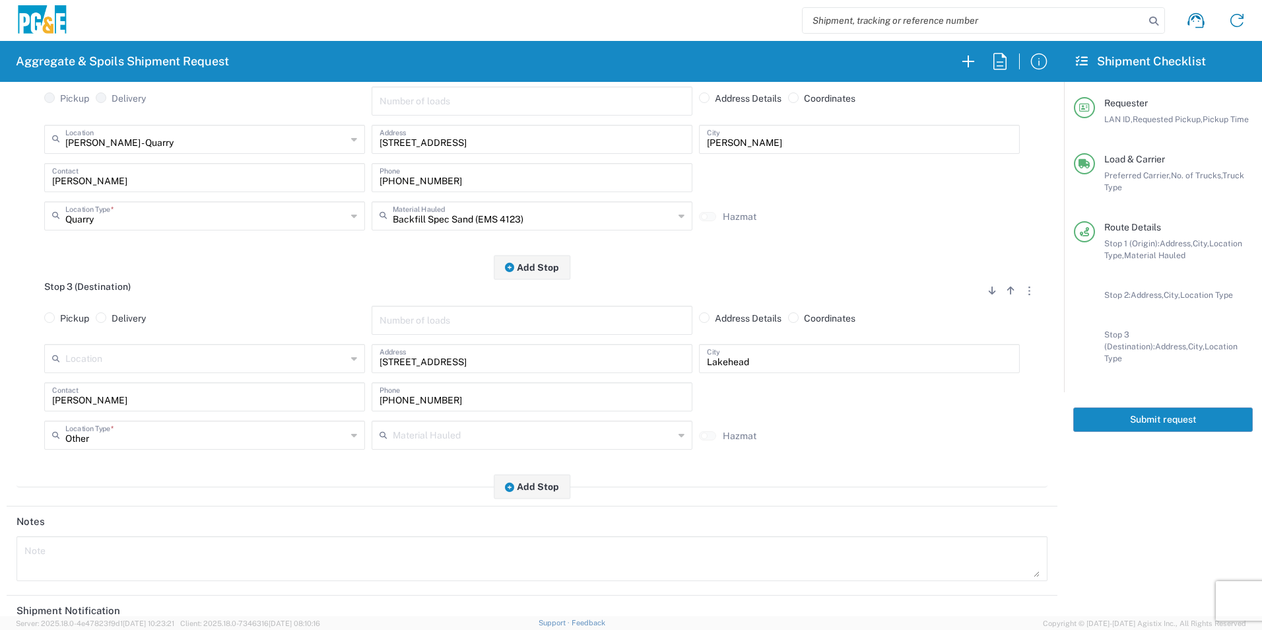
scroll to position [528, 0]
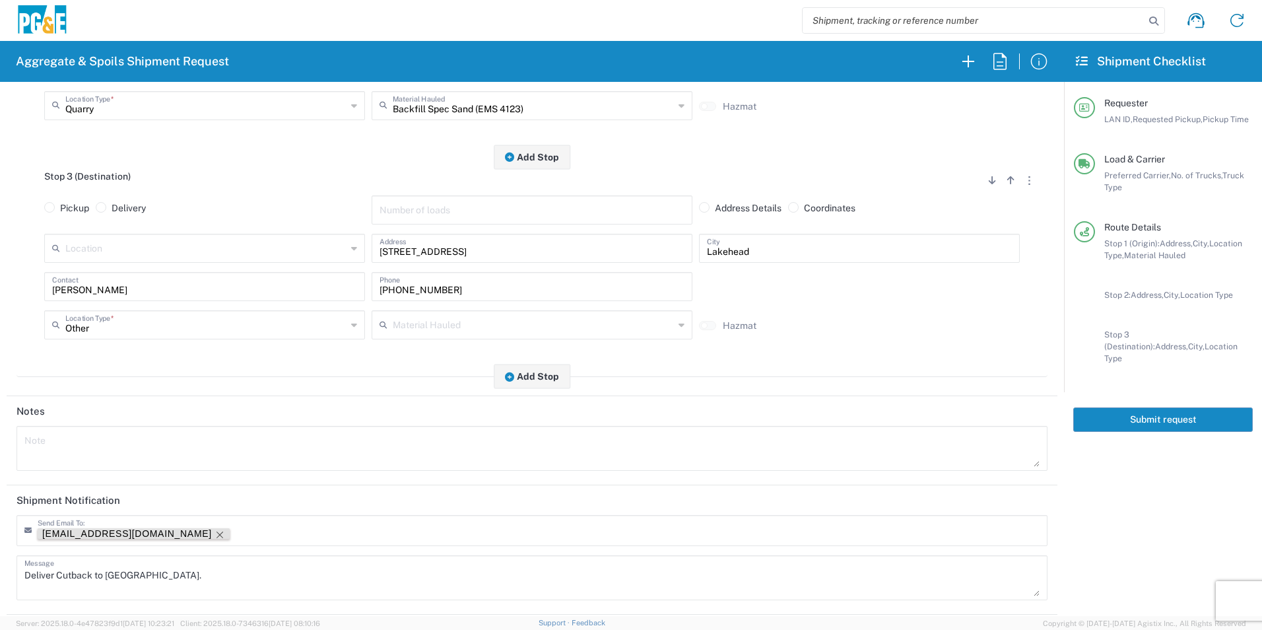
click at [215, 534] on icon "Remove tag" at bounding box center [220, 535] width 11 height 11
drag, startPoint x: 211, startPoint y: 577, endPoint x: 91, endPoint y: 574, distance: 119.6
click at [91, 574] on textarea "Deliver Cutback to Lakehead yard." at bounding box center [532, 577] width 1016 height 37
click at [89, 576] on textarea "Deliver Cutback to Lakehead yard." at bounding box center [532, 577] width 1016 height 37
drag, startPoint x: 92, startPoint y: 576, endPoint x: 58, endPoint y: 580, distance: 33.9
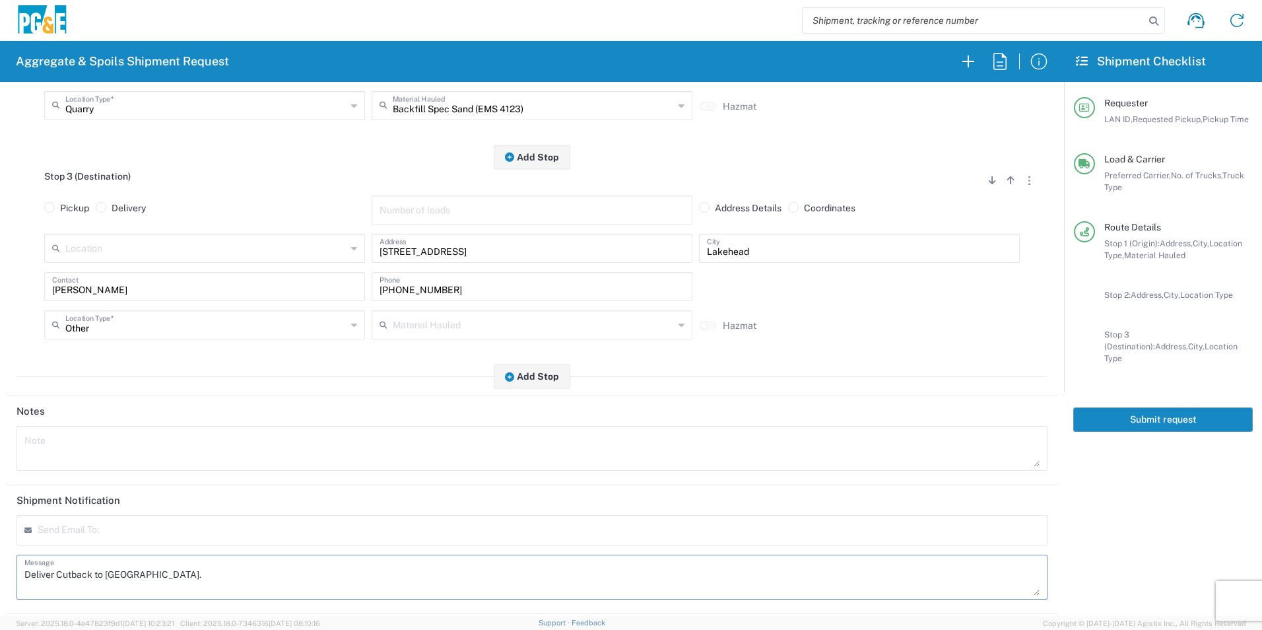
click at [58, 578] on textarea "Deliver Cutback to Lakehead yard." at bounding box center [532, 577] width 1016 height 37
click at [0, 576] on html "Aggregate & Spoils Shipment Request Requester Information DGMP LAN ID * 09/04/2…" at bounding box center [631, 315] width 1262 height 630
type textarea "Deliver Sand to Lakehead yard."
click at [285, 457] on textarea at bounding box center [532, 448] width 1016 height 37
paste textarea "Deliver Sand to Lakehead yard."
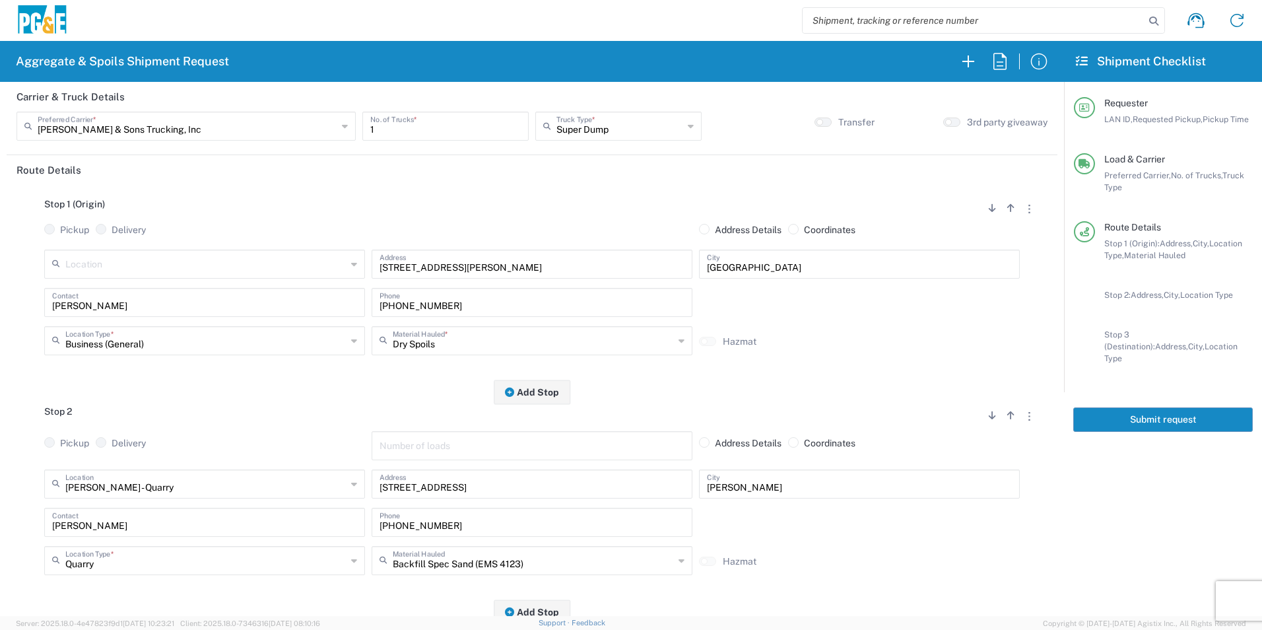
scroll to position [0, 0]
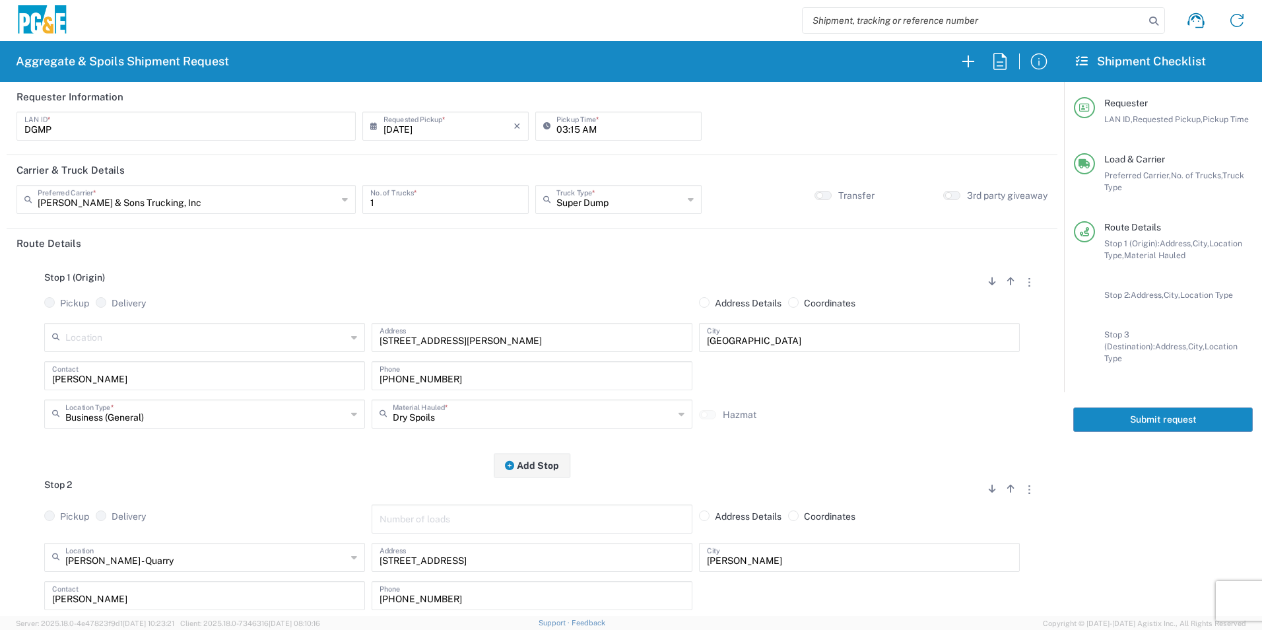
type textarea "Deliver Sand to Lakehead yard."
click at [1091, 409] on button "Submit request" at bounding box center [1164, 419] width 180 height 24
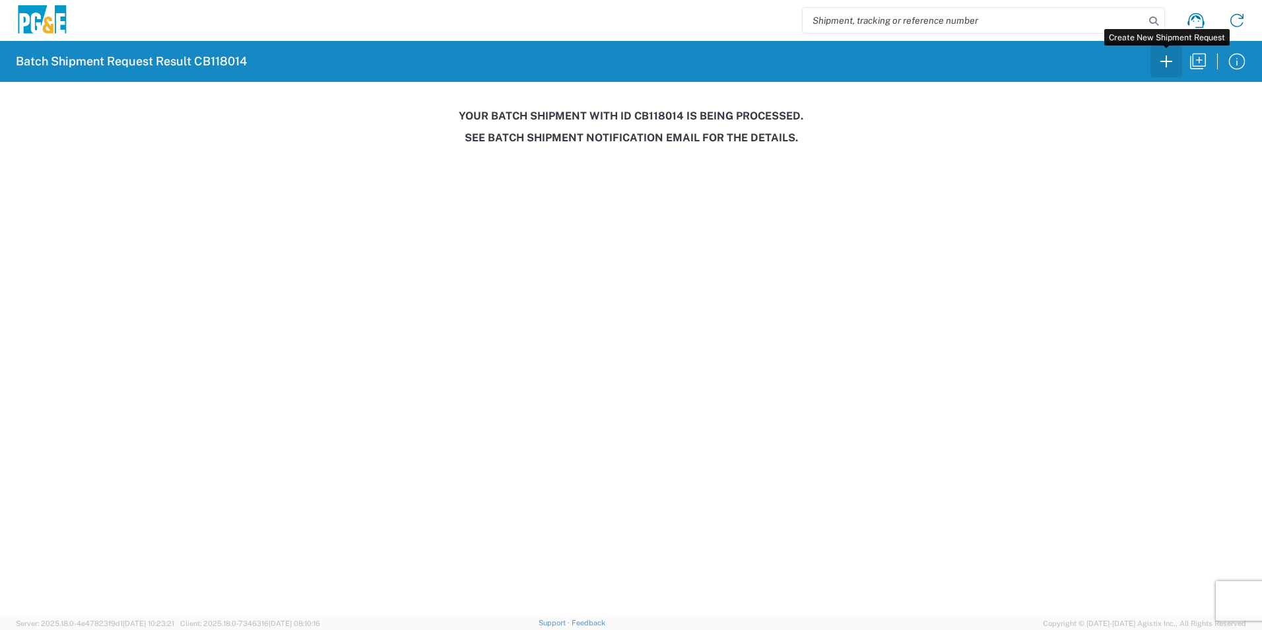
click at [1161, 59] on icon "button" at bounding box center [1166, 61] width 21 height 21
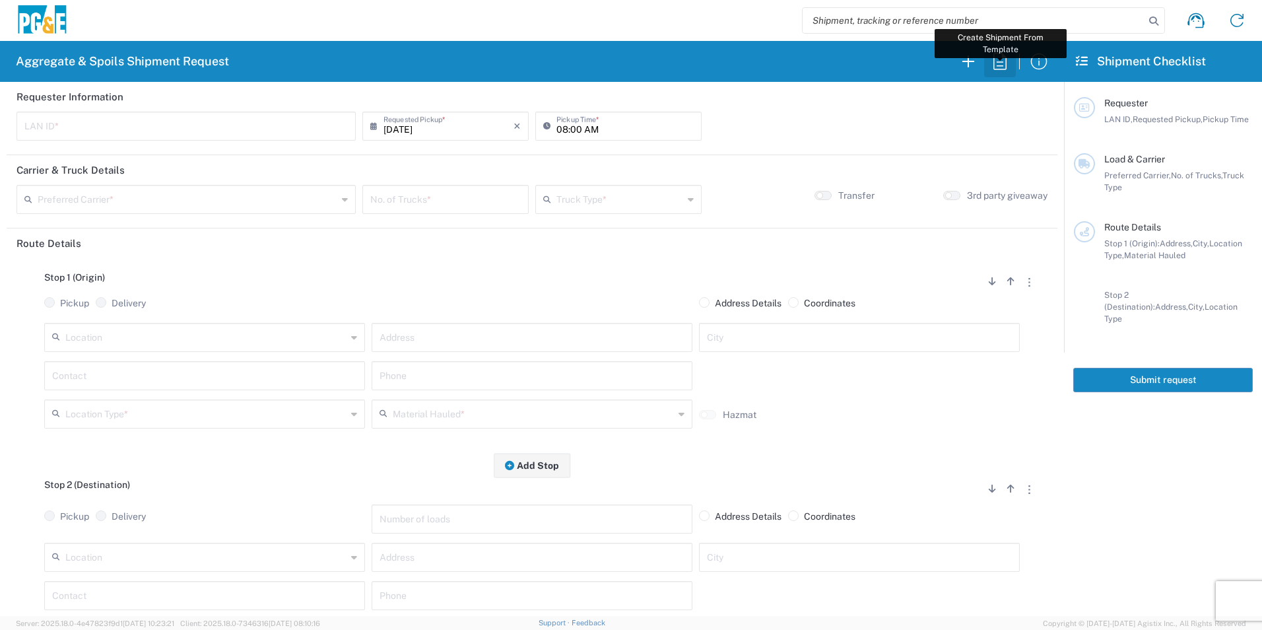
click at [994, 63] on icon "button" at bounding box center [1000, 61] width 13 height 17
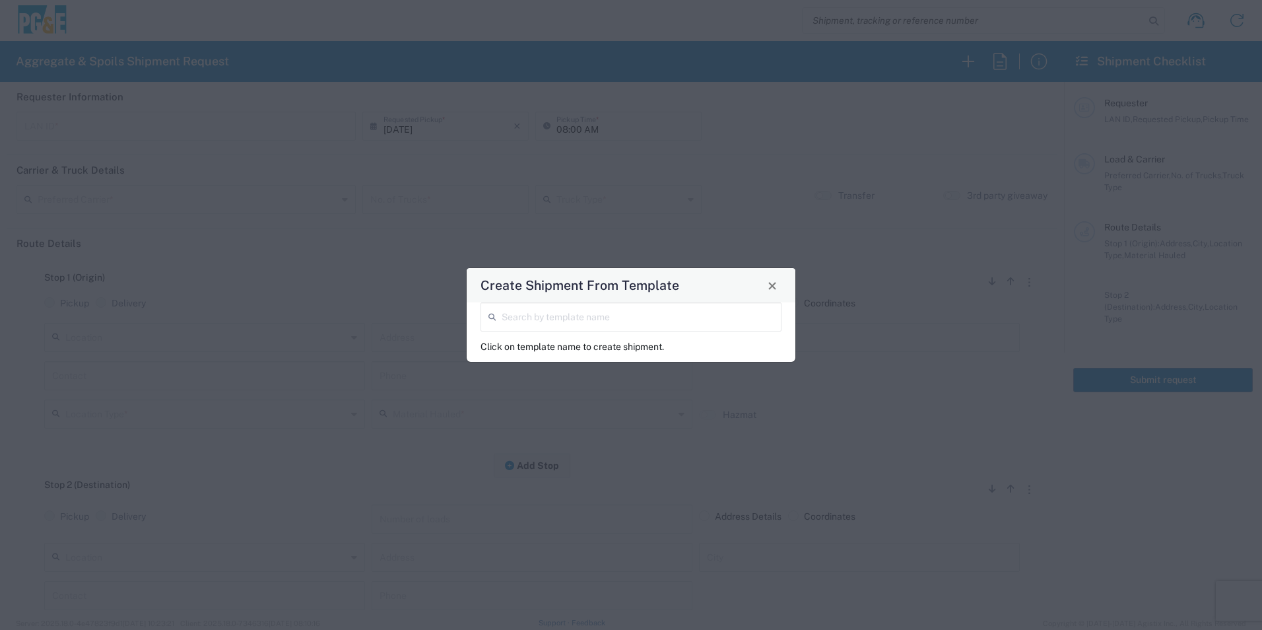
click at [571, 312] on input "search" at bounding box center [638, 315] width 272 height 23
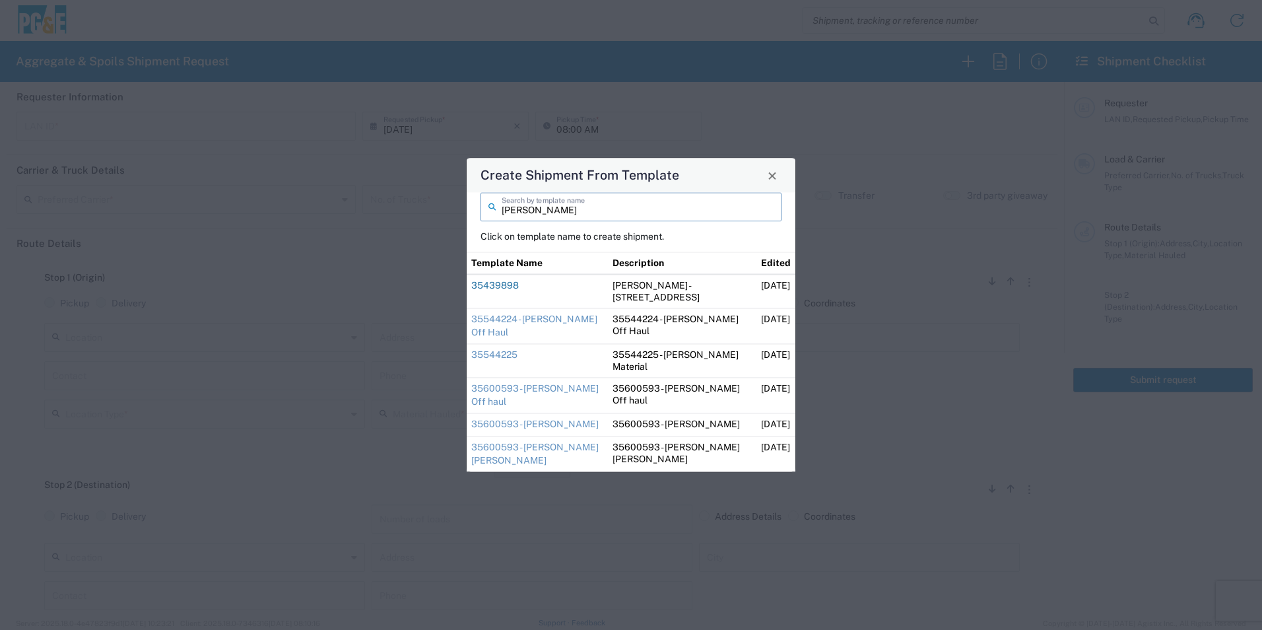
type input "dave"
click at [488, 287] on link "35439898" at bounding box center [495, 285] width 48 height 11
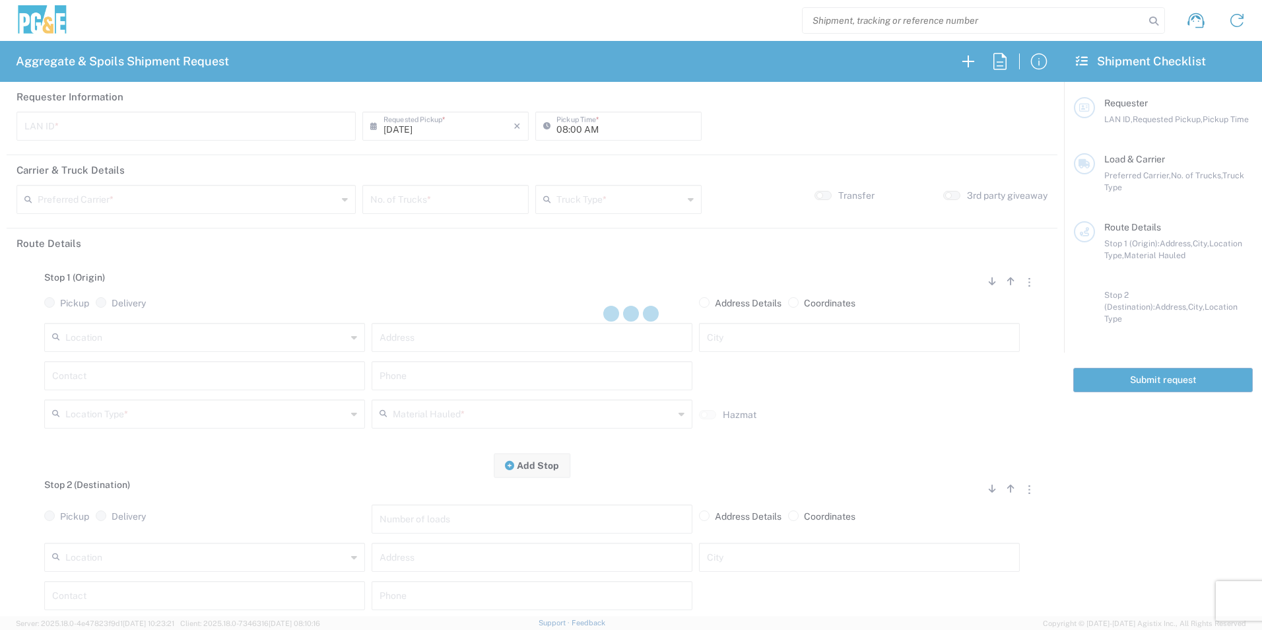
type input "DGMP"
type input "03:15 AM"
type input "[PERSON_NAME] & Sons Trucking, Inc"
type input "Super Dump"
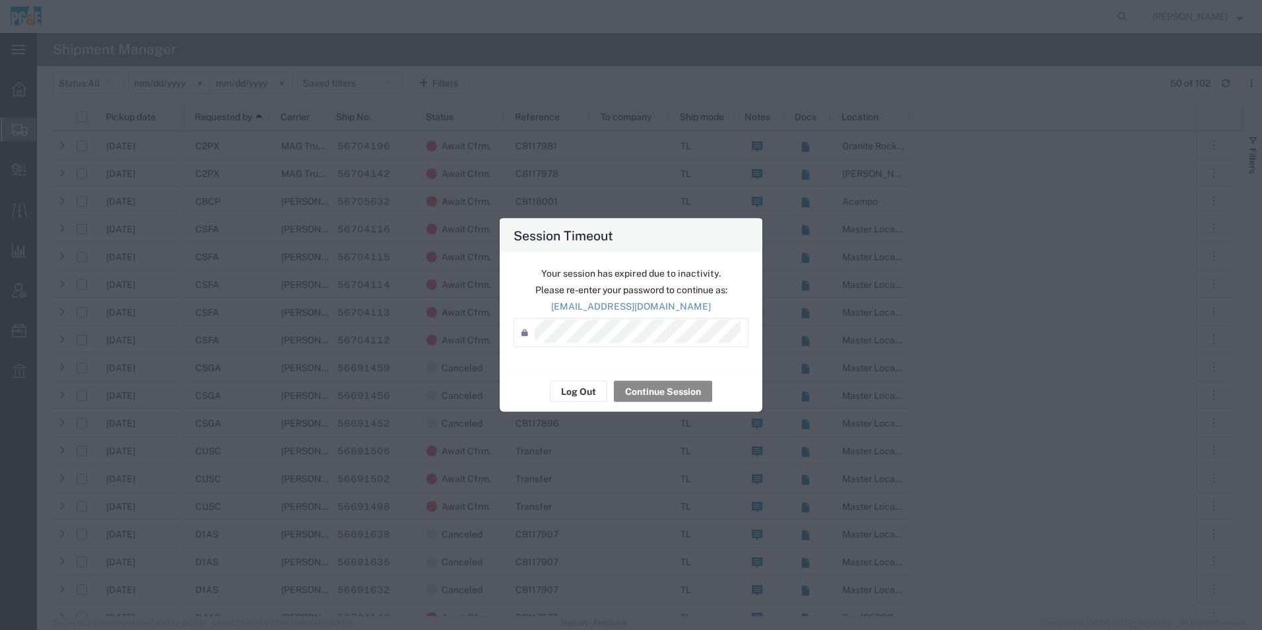
scroll to position [132, 0]
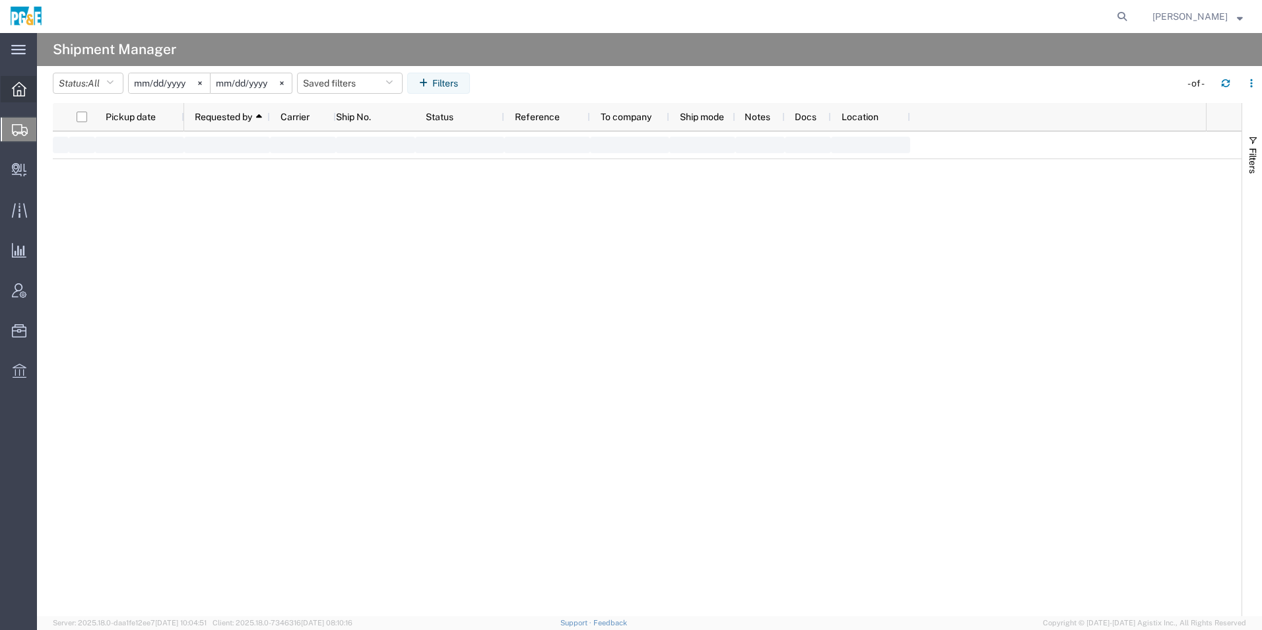
click at [19, 86] on icon at bounding box center [19, 89] width 15 height 15
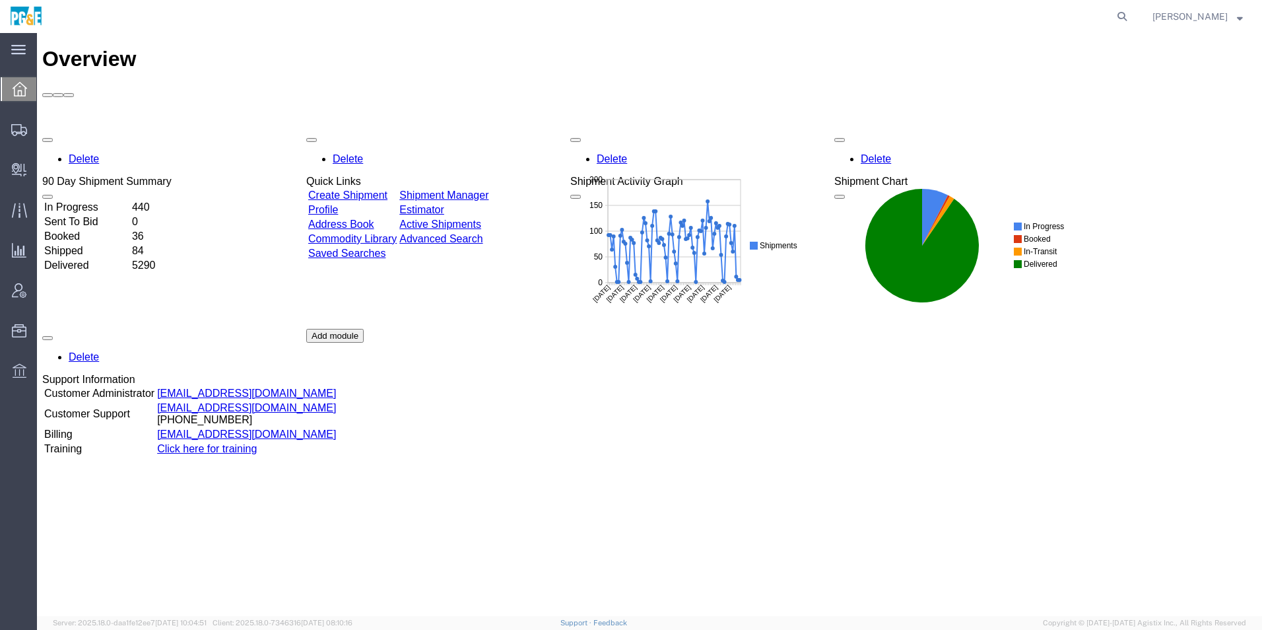
click at [489, 190] on link "Shipment Manager" at bounding box center [443, 195] width 89 height 11
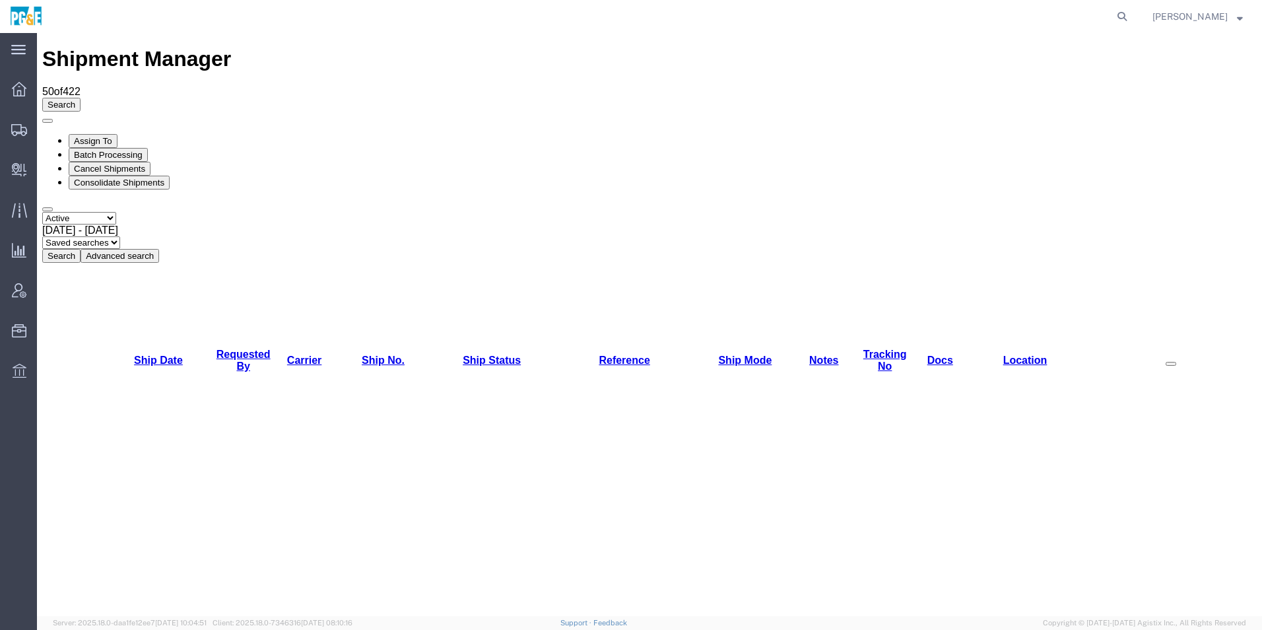
click at [95, 212] on select "Select status Active All Shipments Approved Booked Canceled Delivered Denied Ne…" at bounding box center [79, 218] width 74 height 13
select select "ALL"
click at [42, 212] on select "Select status Active All Shipments Approved Booked Canceled Delivered Denied Ne…" at bounding box center [79, 218] width 74 height 13
click at [118, 224] on span "Aug 3rd 2025 - Sep 3rd 2025" at bounding box center [80, 229] width 76 height 11
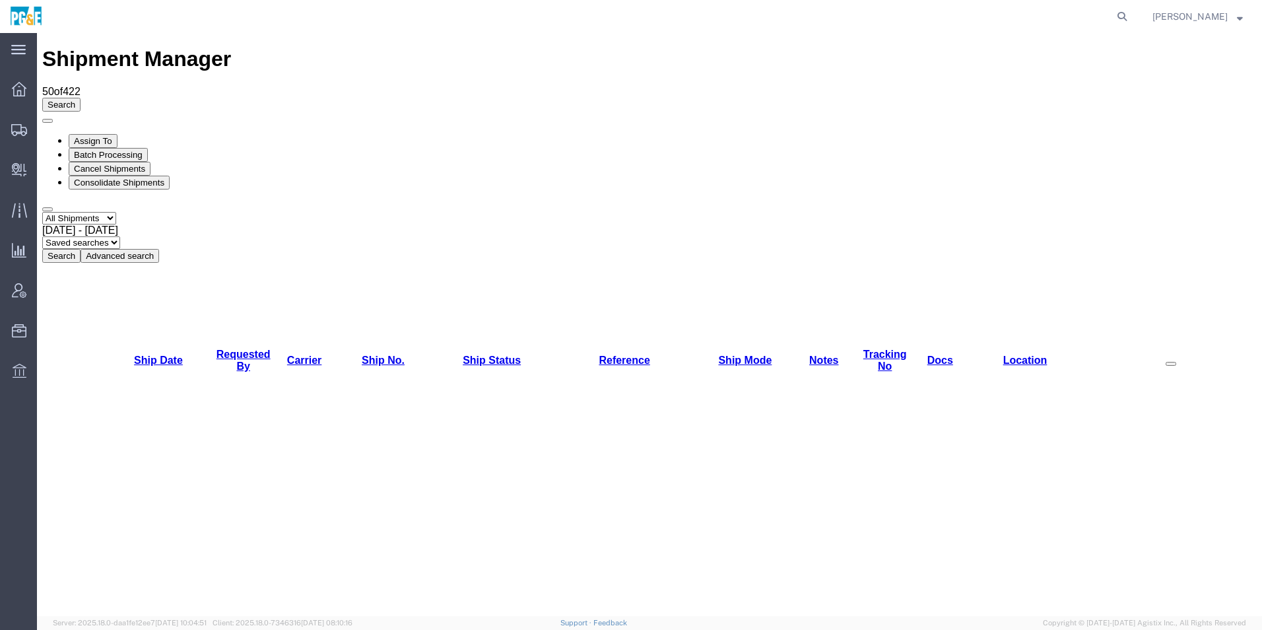
click at [81, 249] on button "Search" at bounding box center [61, 256] width 38 height 14
click at [218, 349] on link "Requested By" at bounding box center [244, 360] width 54 height 23
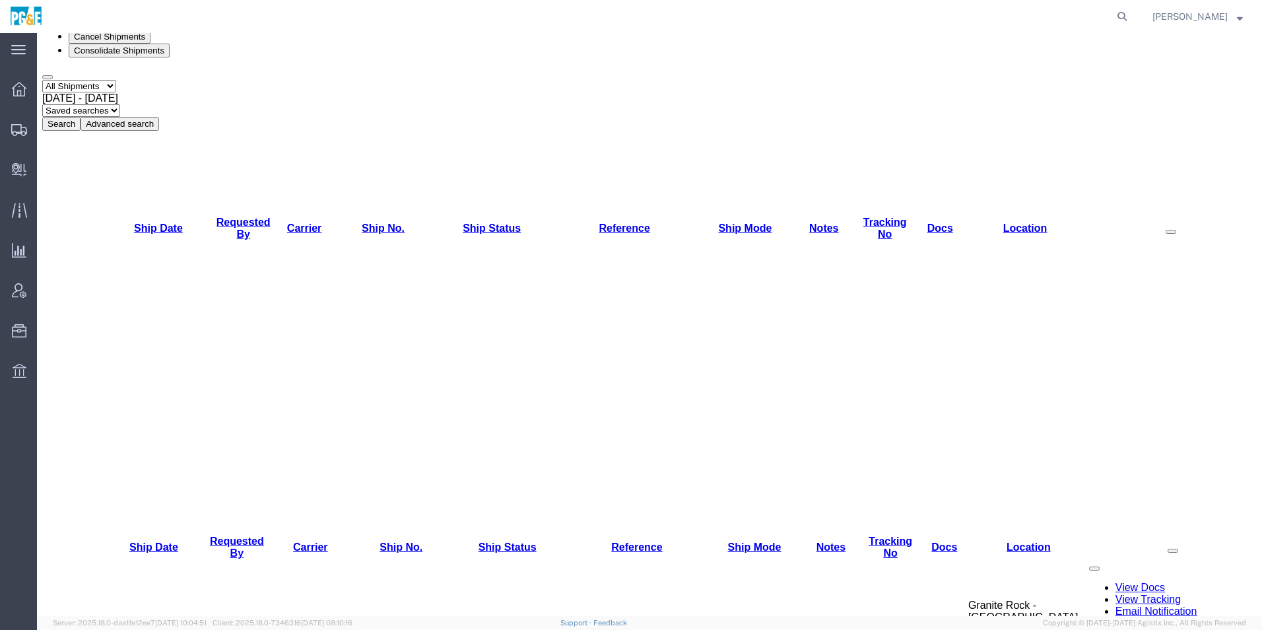
scroll to position [264, 0]
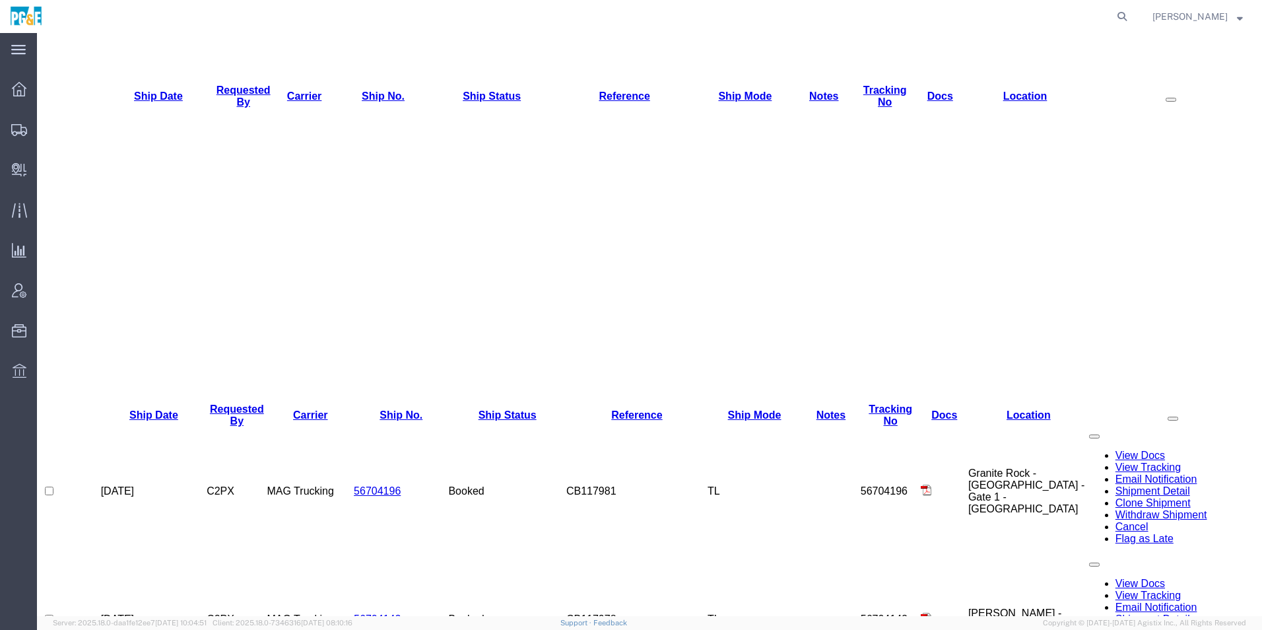
checkbox input "true"
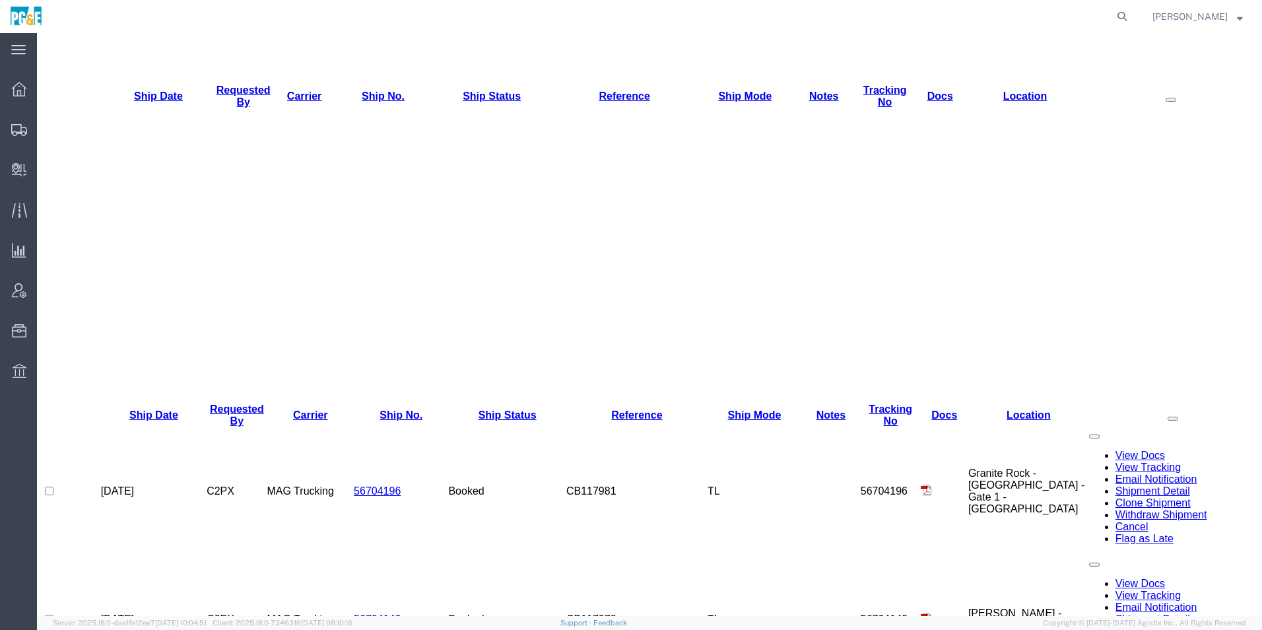
checkbox input "true"
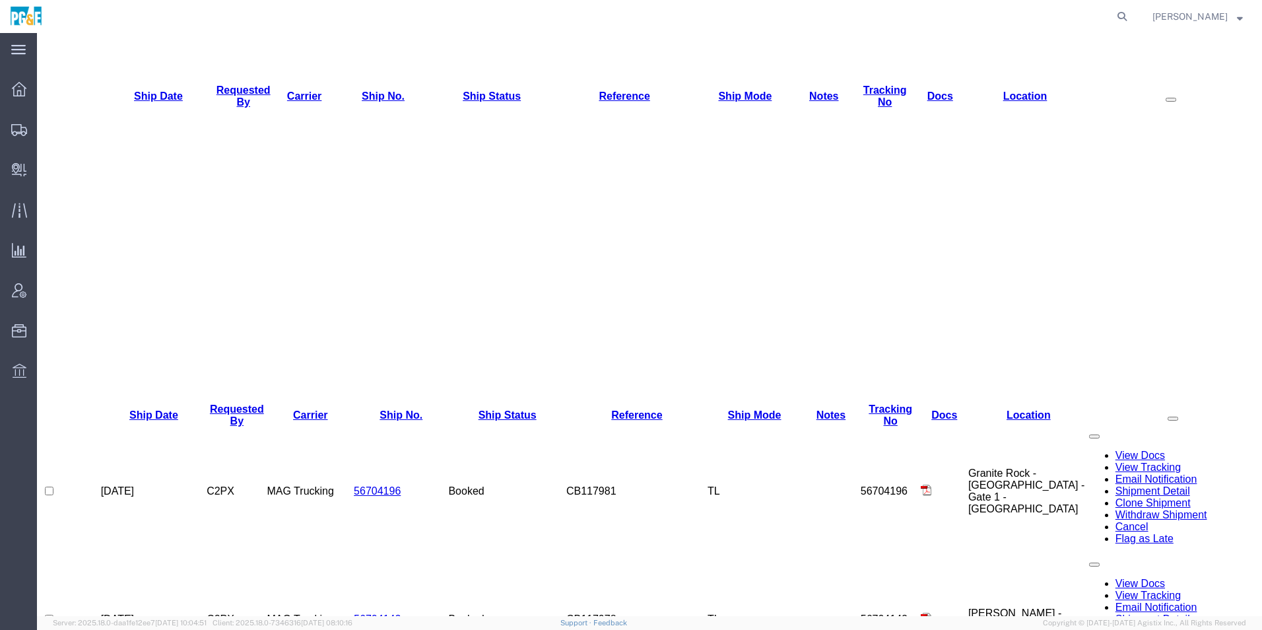
checkbox input "true"
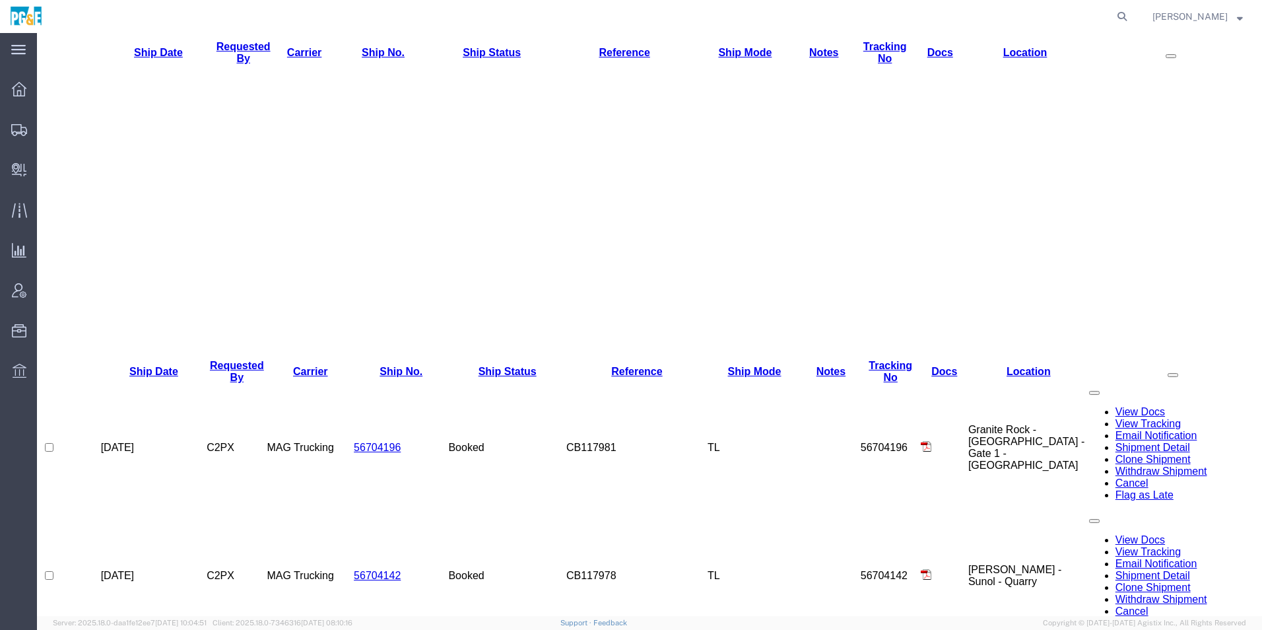
scroll to position [330, 0]
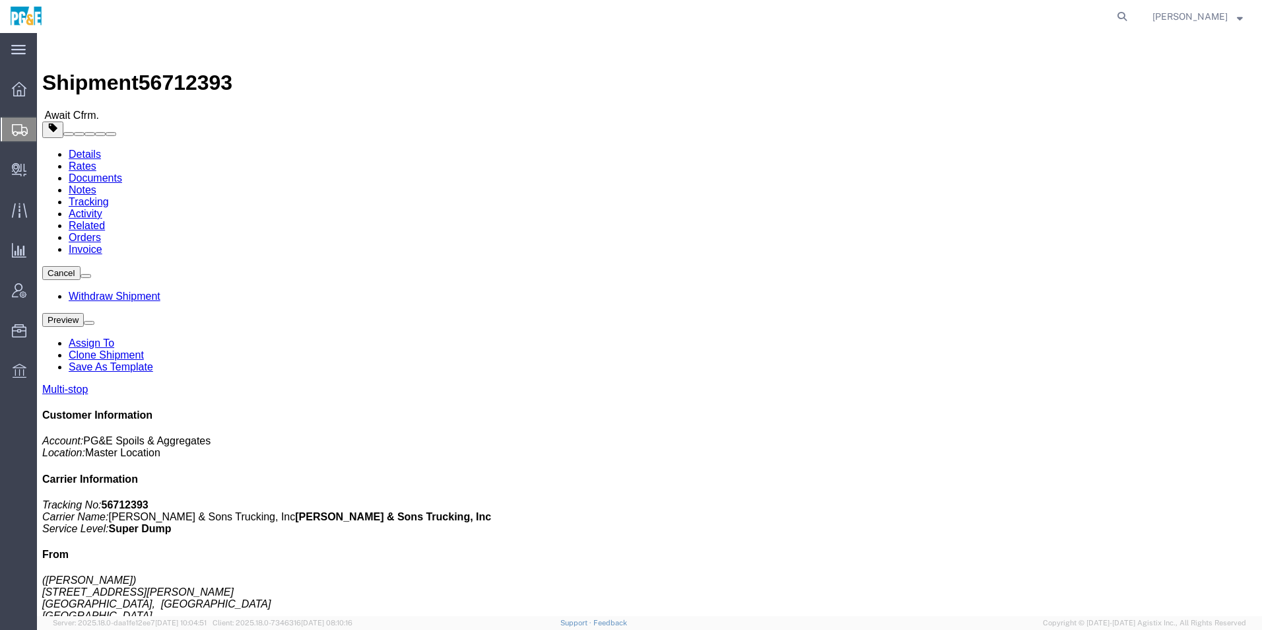
click img
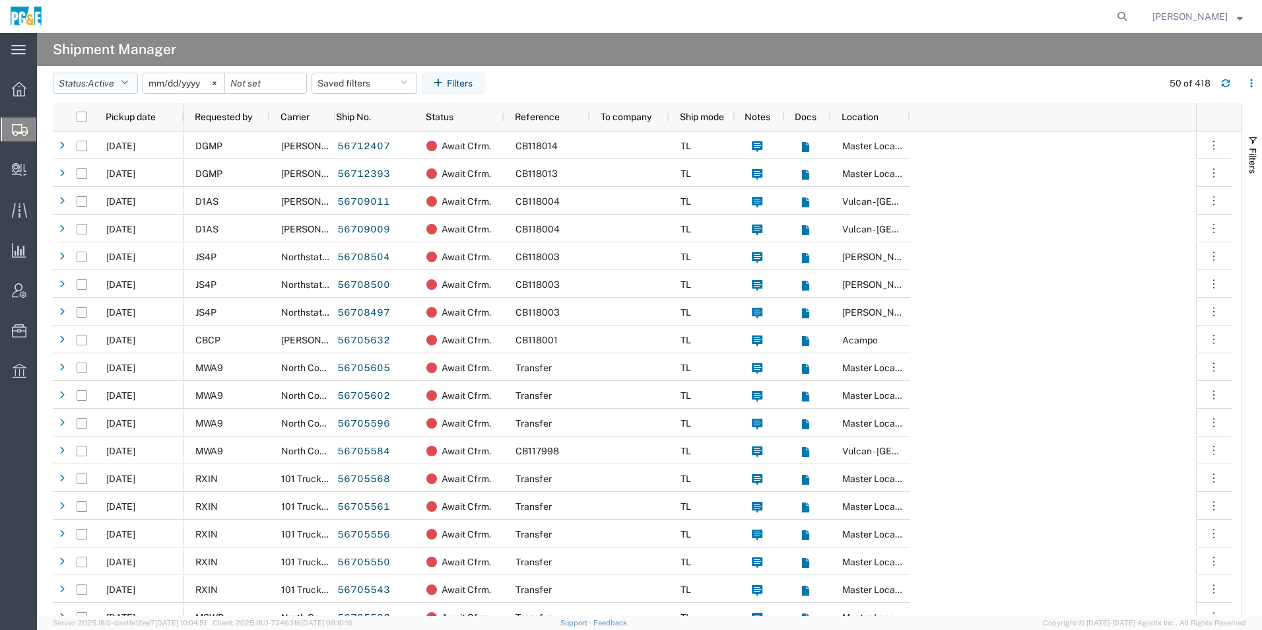
click at [90, 87] on button "Status: Active" at bounding box center [95, 83] width 85 height 21
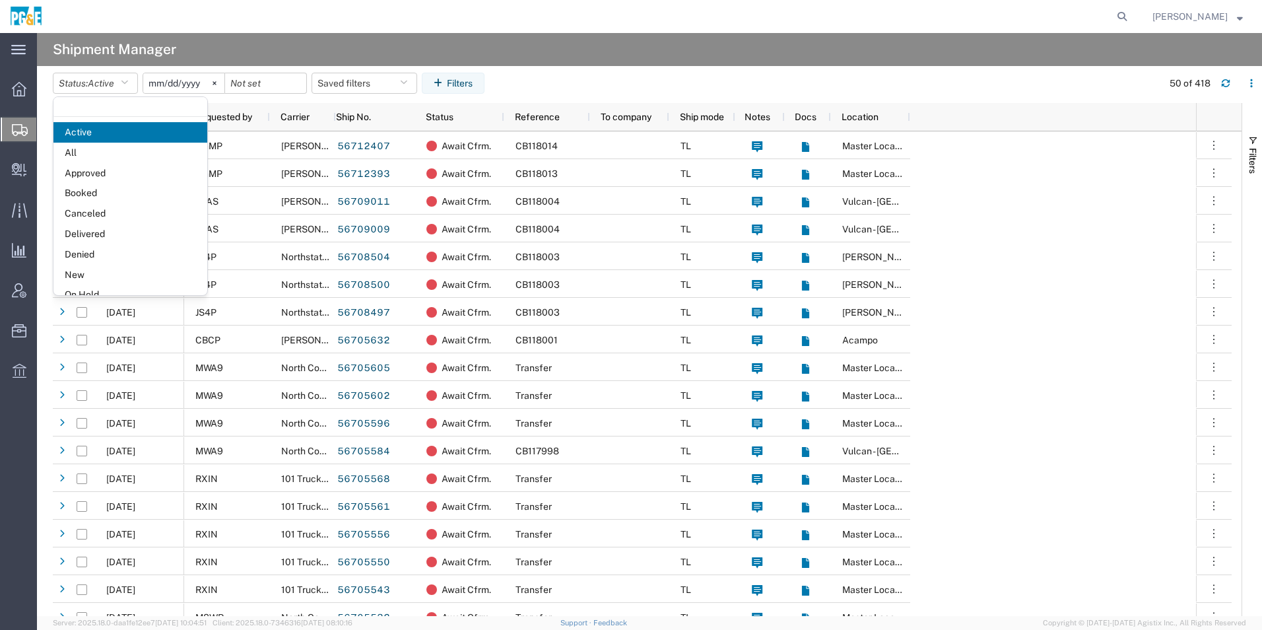
click at [88, 163] on span "Approved" at bounding box center [130, 173] width 154 height 20
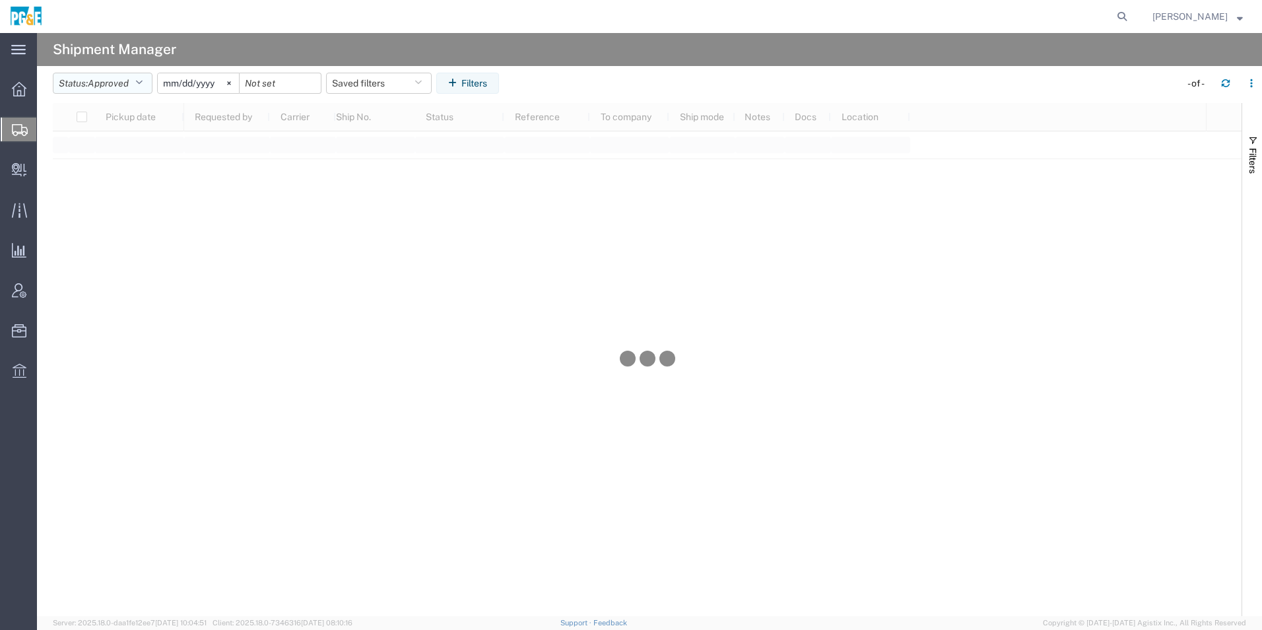
click at [91, 82] on button "Status: Approved" at bounding box center [103, 83] width 100 height 21
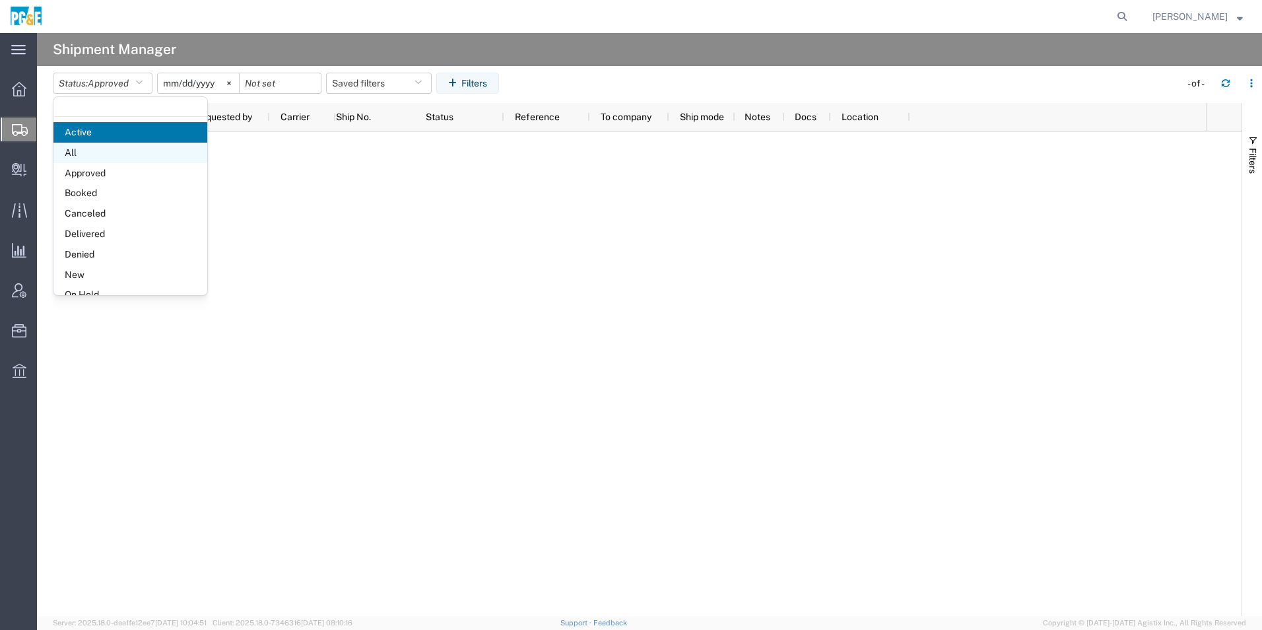
click at [83, 151] on span "All" at bounding box center [130, 153] width 154 height 20
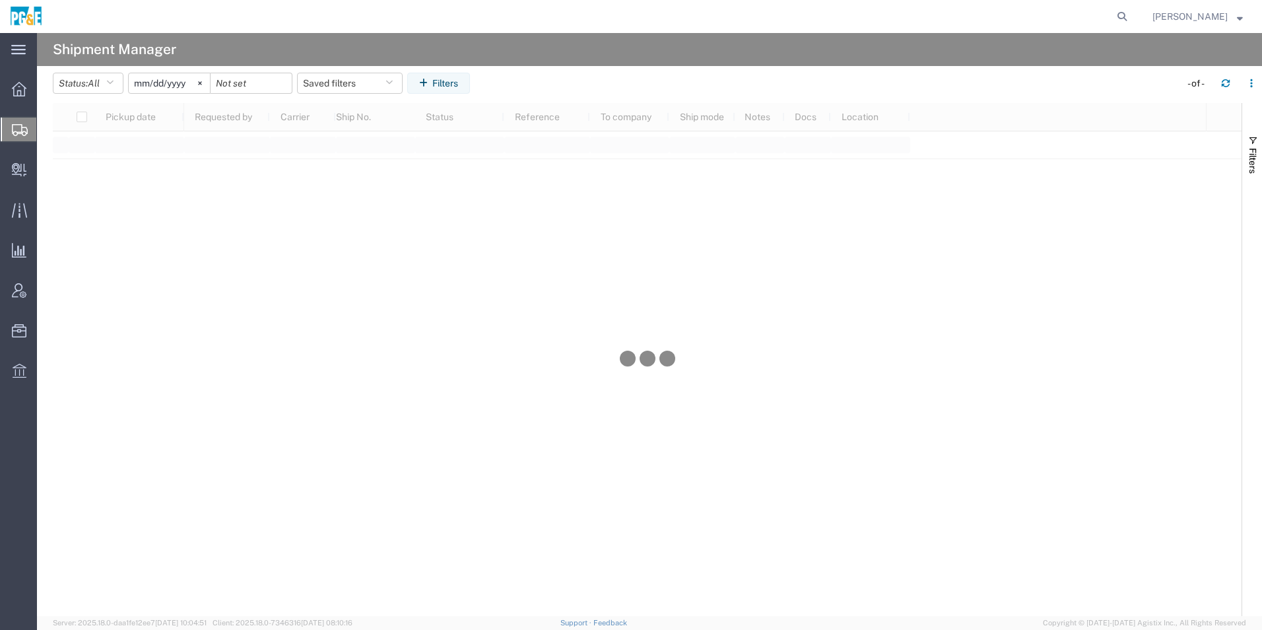
click at [182, 81] on input "2025-08-03" at bounding box center [169, 83] width 81 height 20
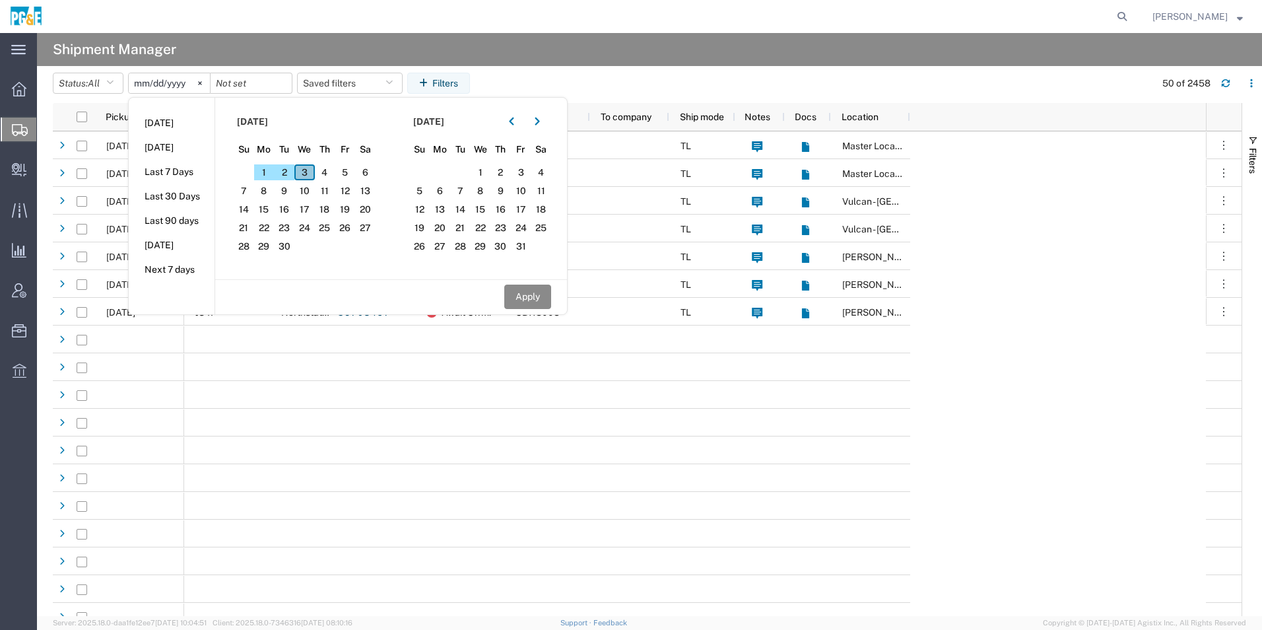
click at [313, 170] on span "3" at bounding box center [304, 172] width 20 height 16
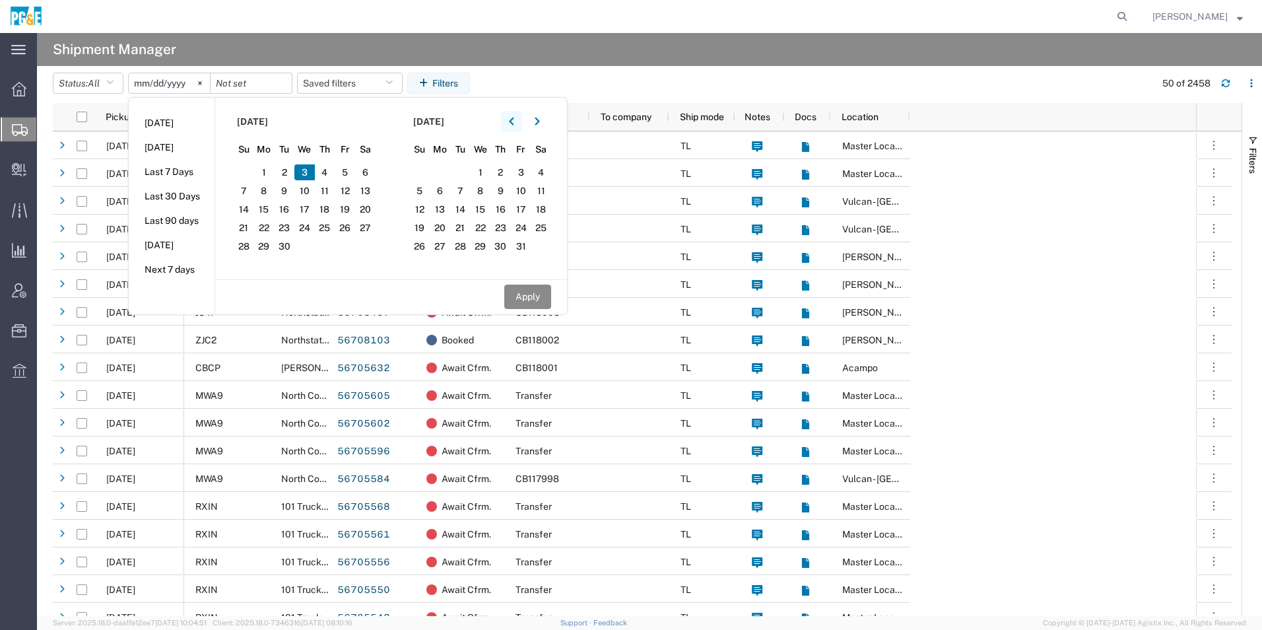
click at [514, 121] on icon "button" at bounding box center [511, 121] width 5 height 9
click at [485, 172] on span "3" at bounding box center [480, 172] width 20 height 16
click at [532, 291] on button "Apply" at bounding box center [527, 297] width 47 height 24
type input "2025-09-03"
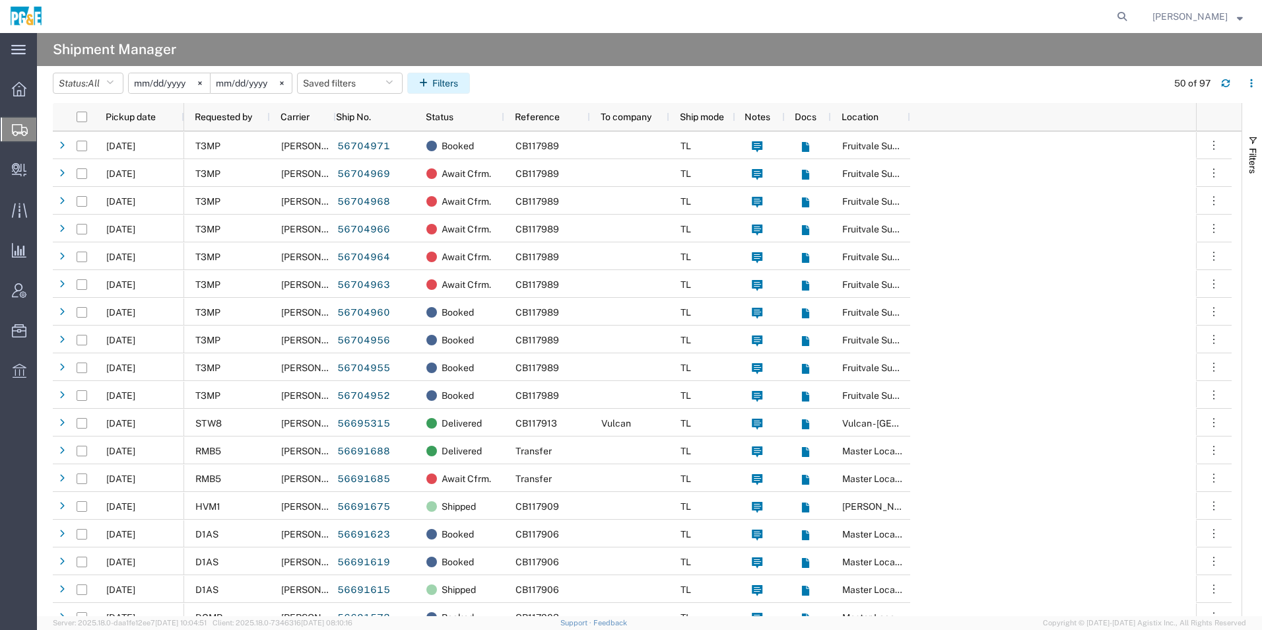
click at [444, 81] on button "Filters" at bounding box center [438, 83] width 63 height 21
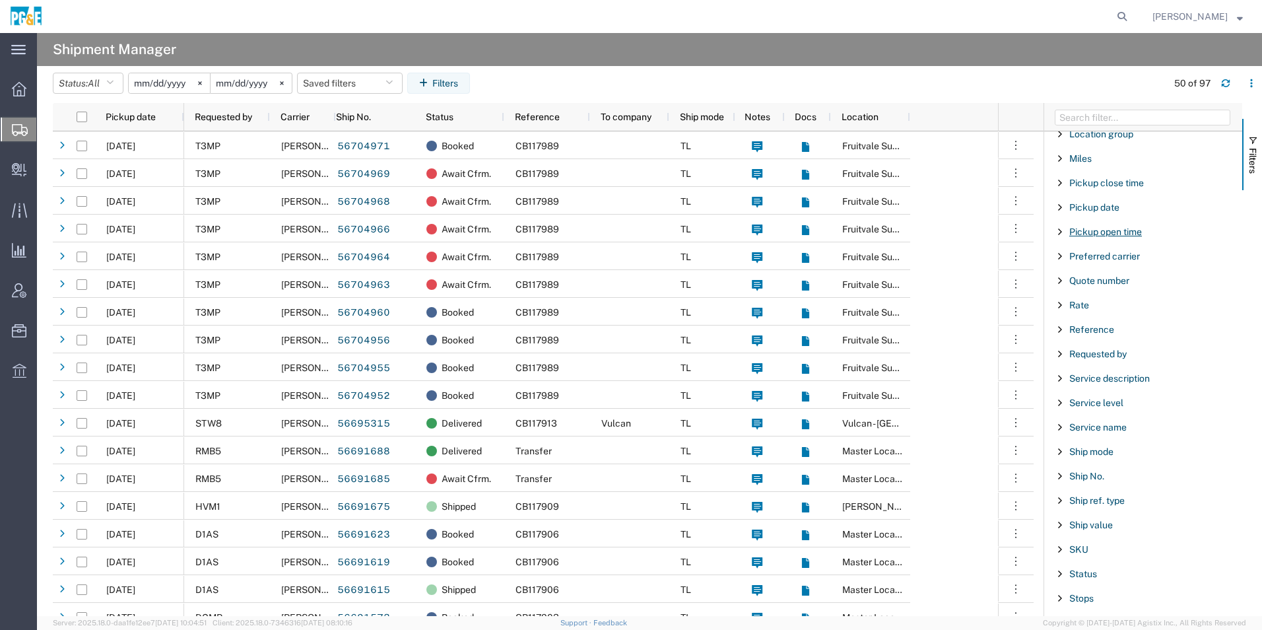
scroll to position [792, 0]
click at [1096, 355] on span "Requested by" at bounding box center [1098, 353] width 57 height 11
click at [1082, 385] on div "starts with" at bounding box center [1143, 387] width 151 height 11
click at [1089, 409] on input "Filter Value" at bounding box center [1148, 409] width 173 height 16
type input "t3mp"
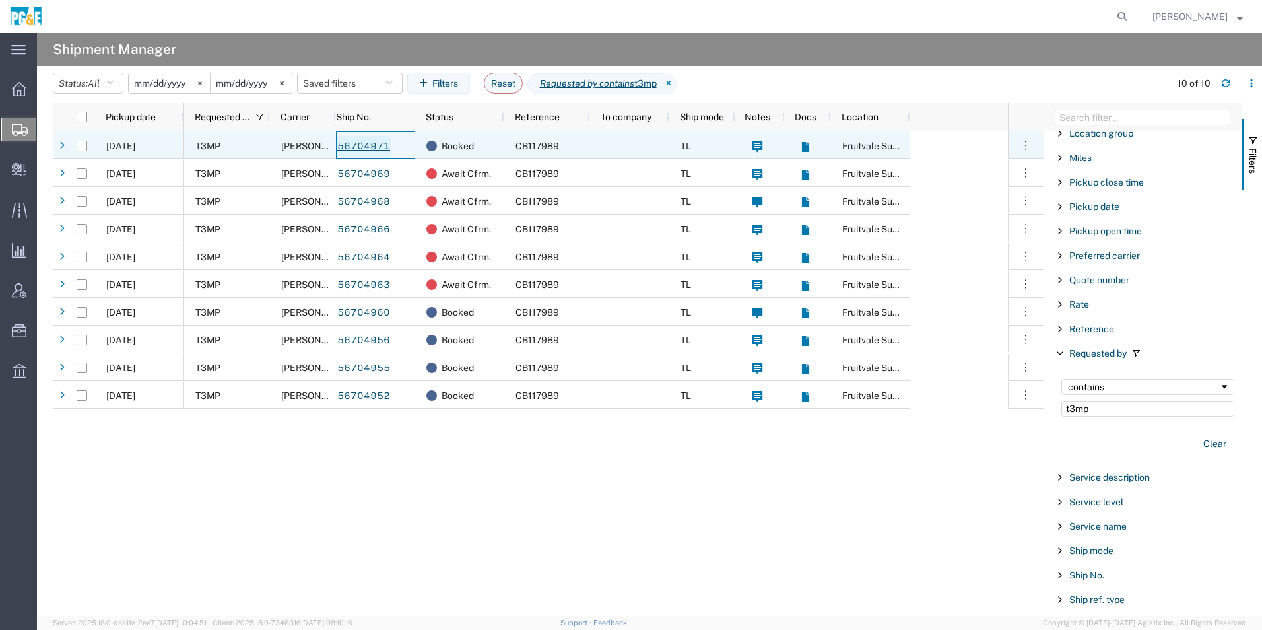
click at [362, 147] on link "56704971" at bounding box center [364, 146] width 54 height 21
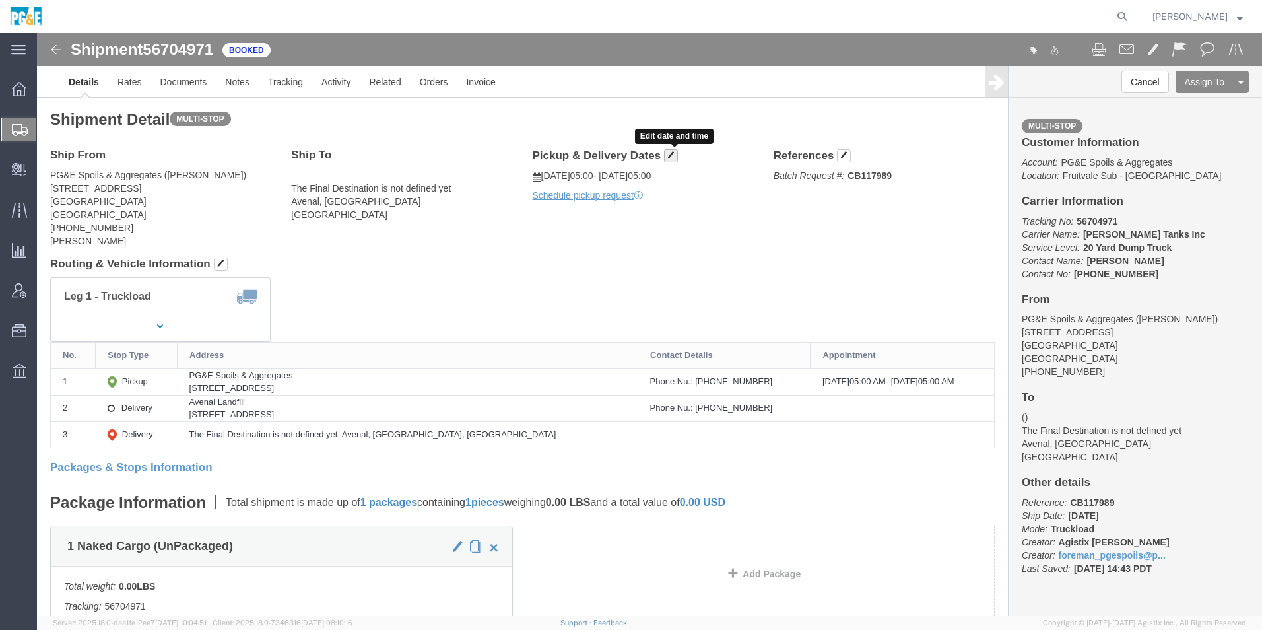
click span "button"
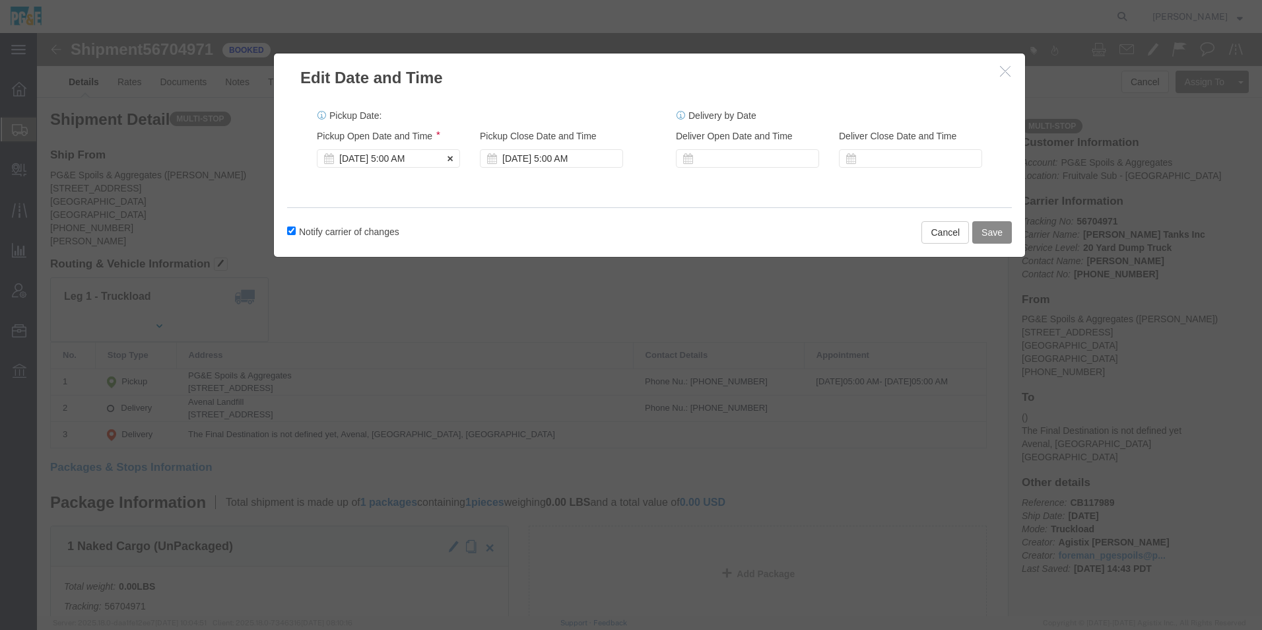
click div "Sep 03 2025 5:00 AM"
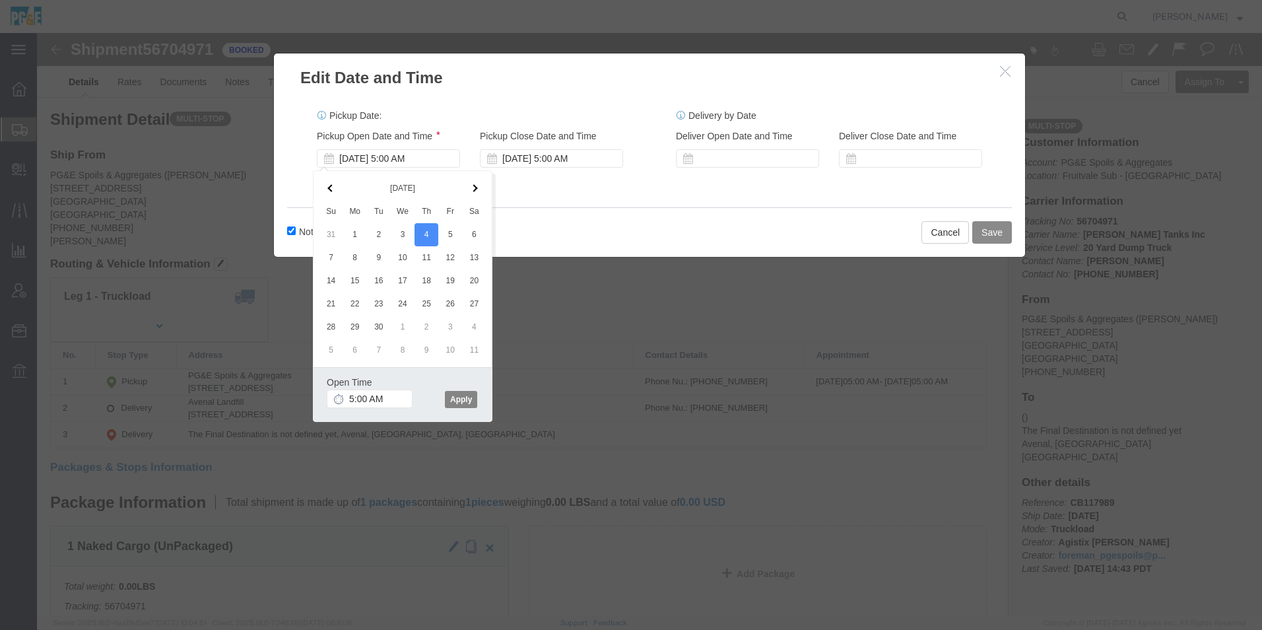
click button "Apply"
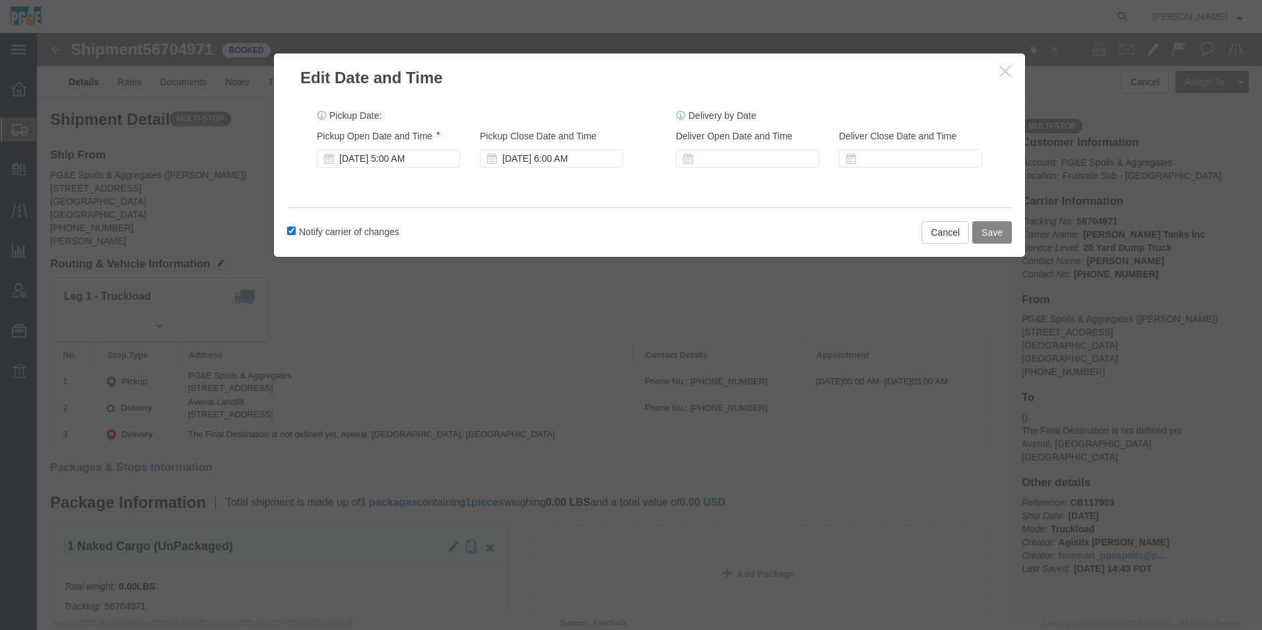
click button "Save"
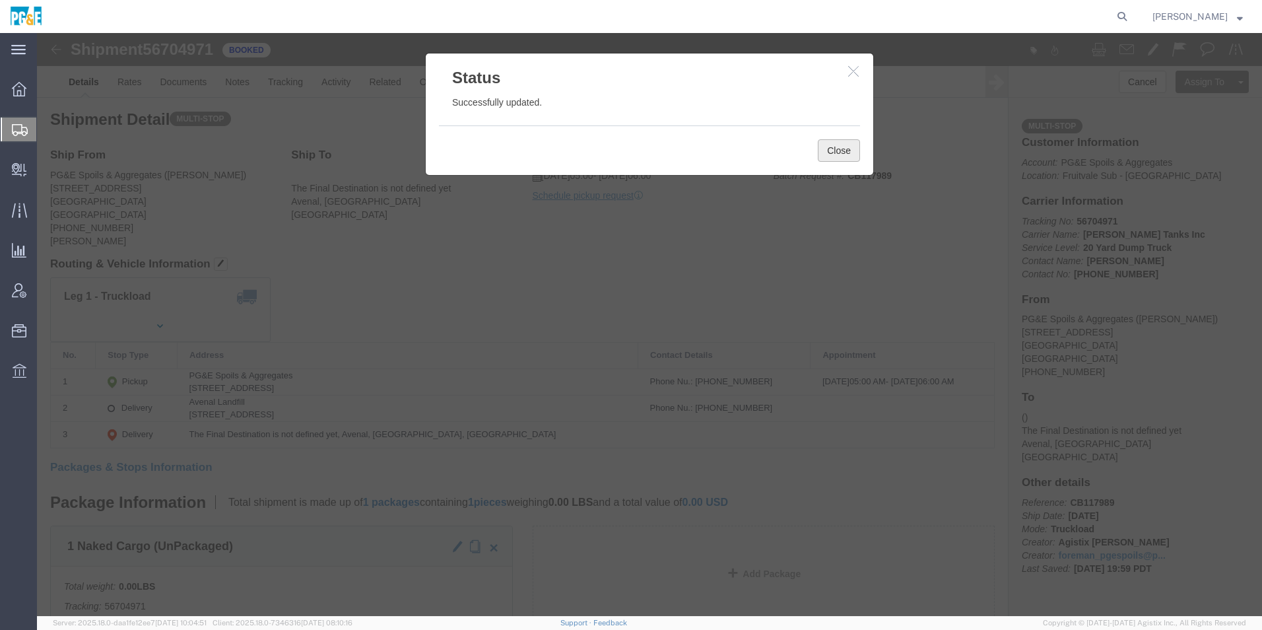
click button "Close"
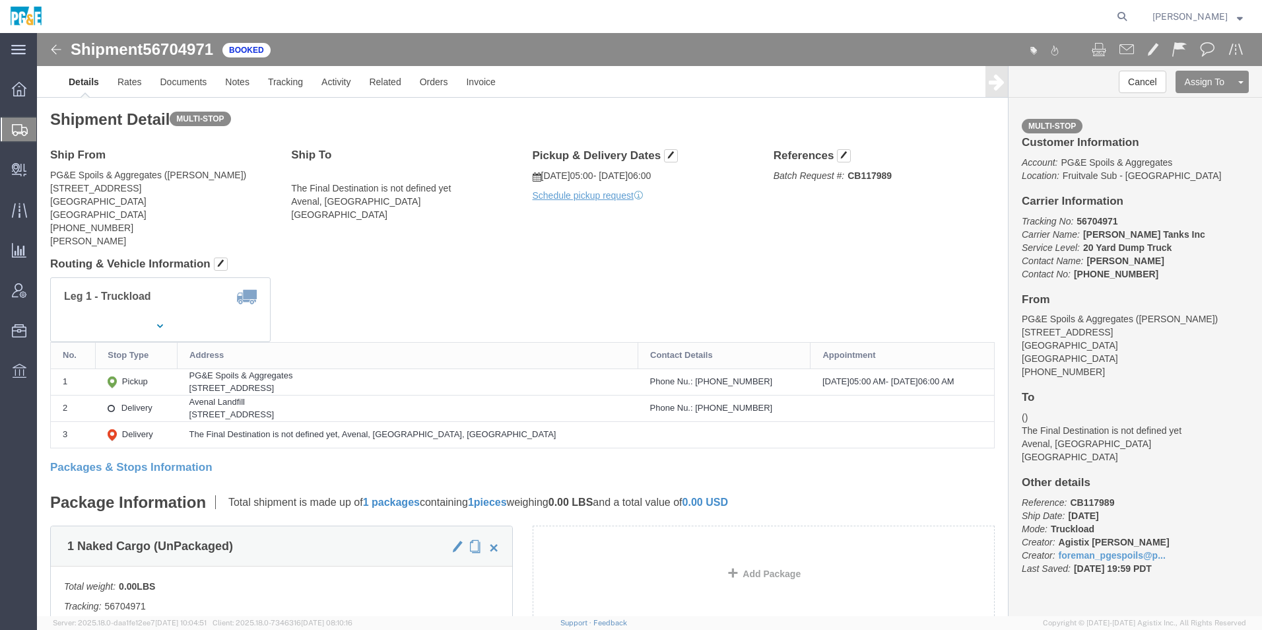
click img
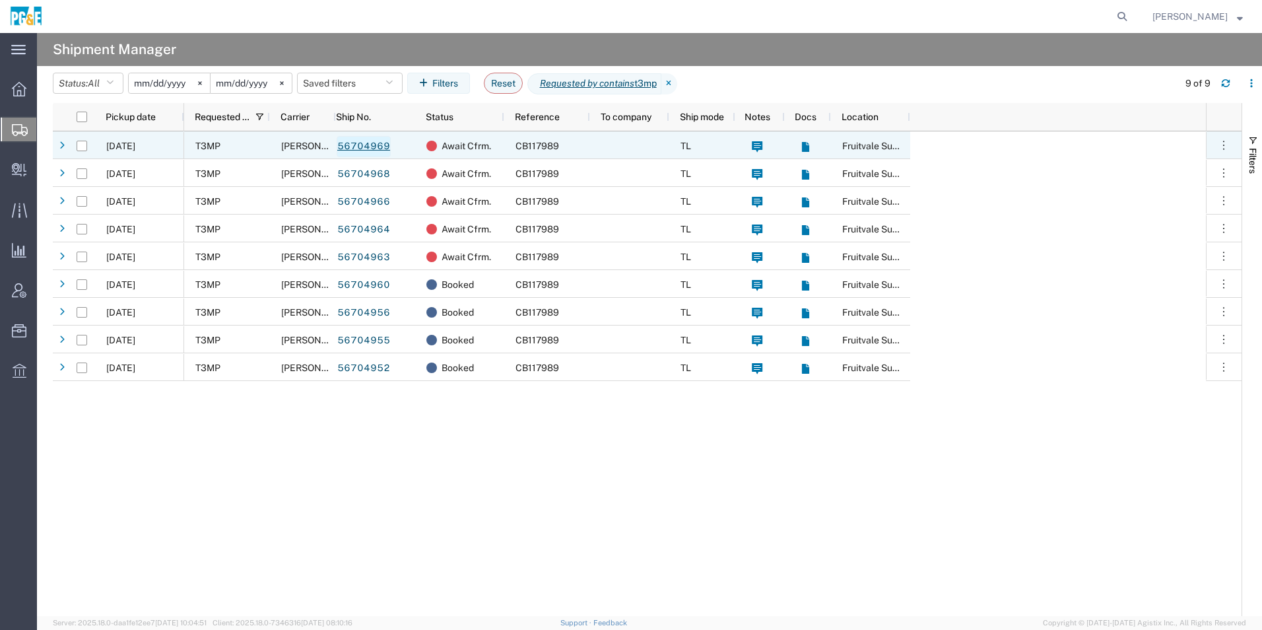
click at [348, 149] on link "56704969" at bounding box center [364, 146] width 54 height 21
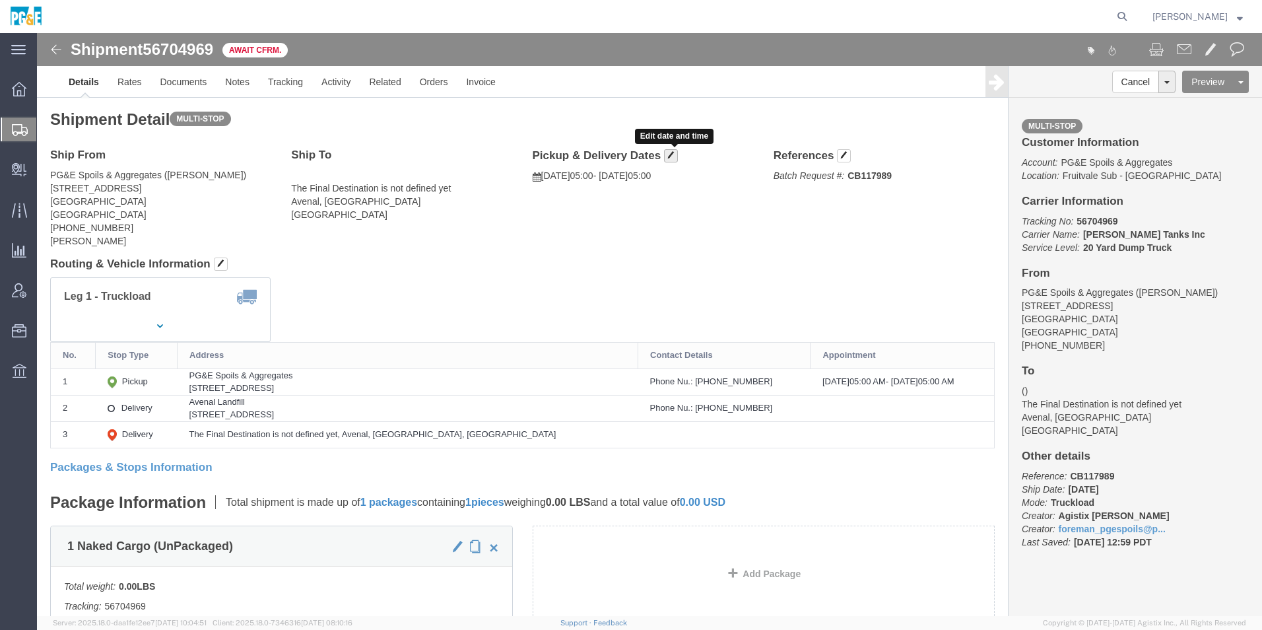
click span "button"
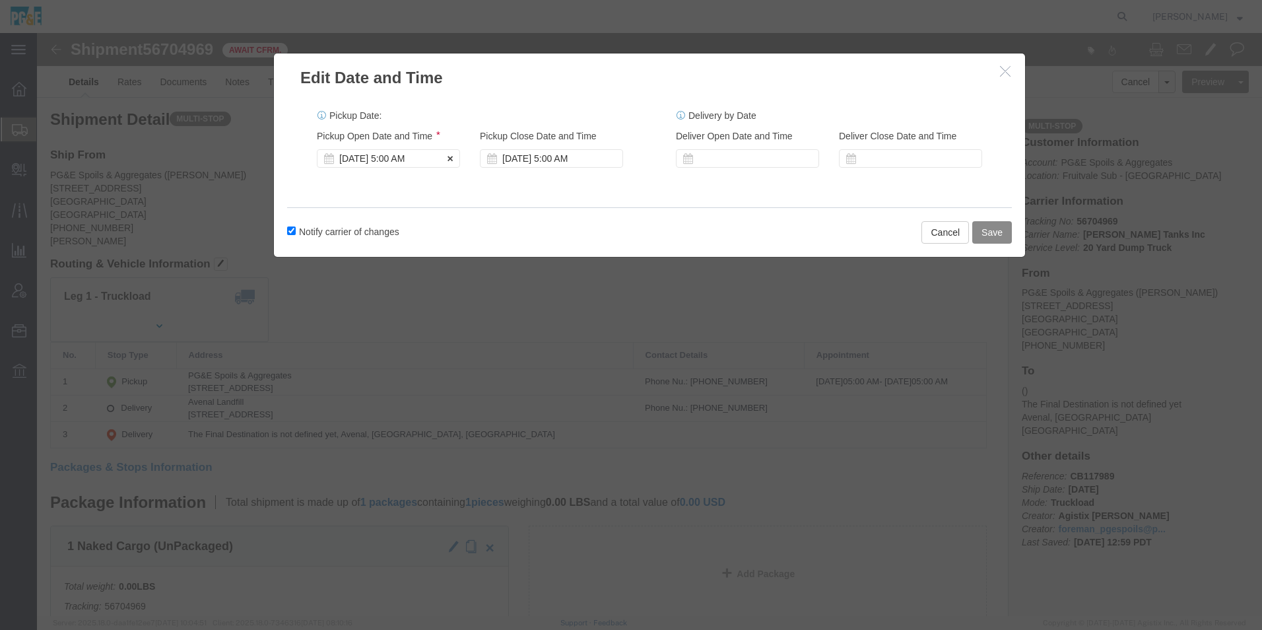
click div "Sep 03 2025 5:00 AM"
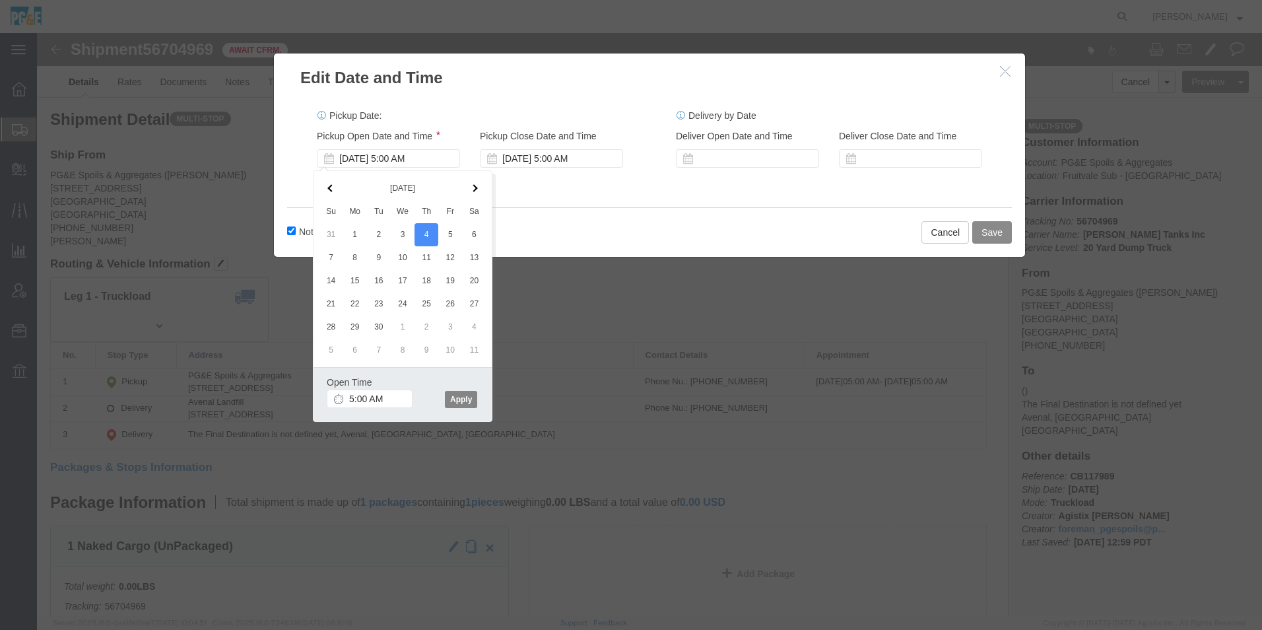
click button "Apply"
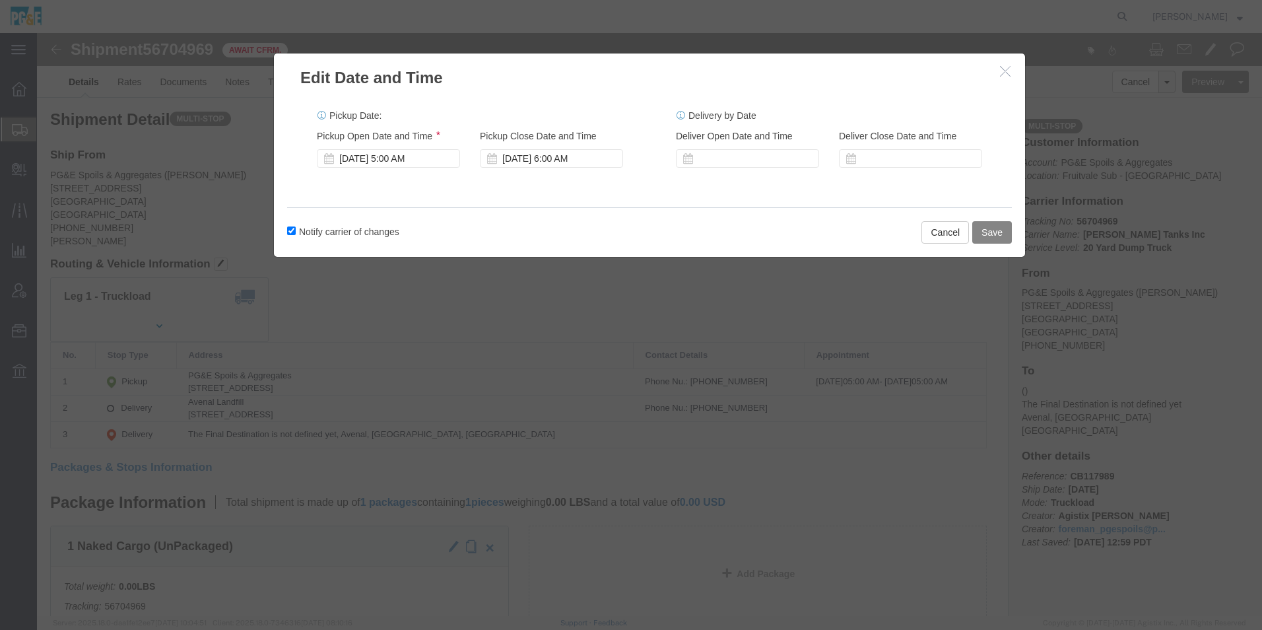
click button "Save"
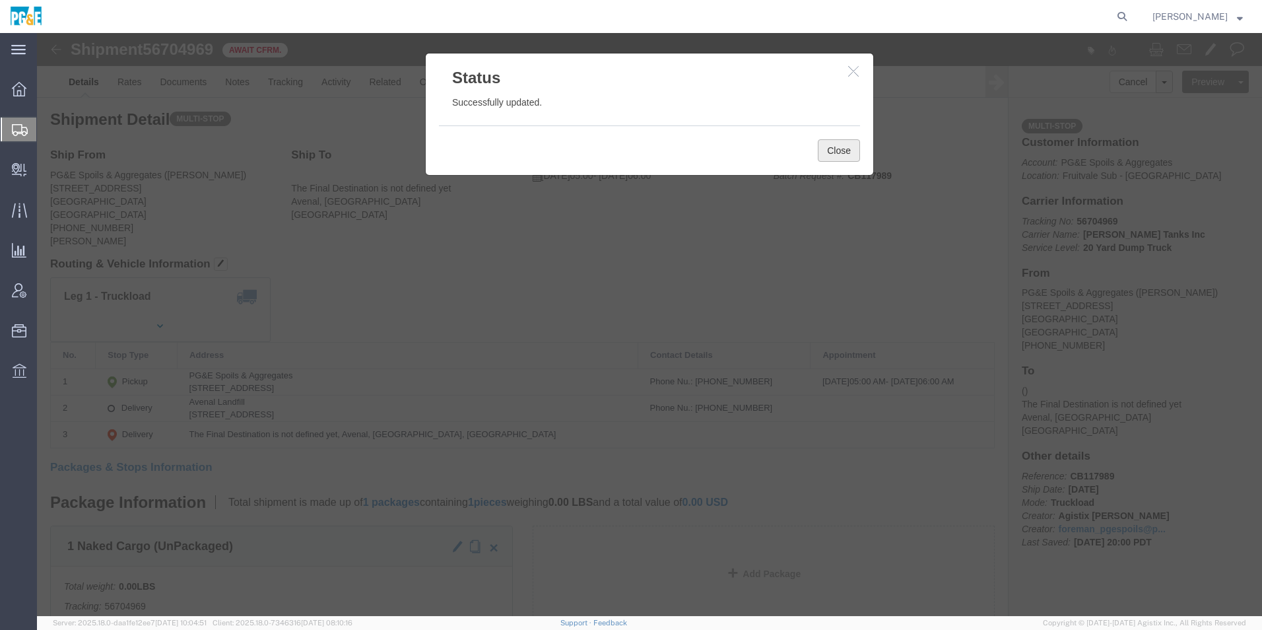
click button "Close"
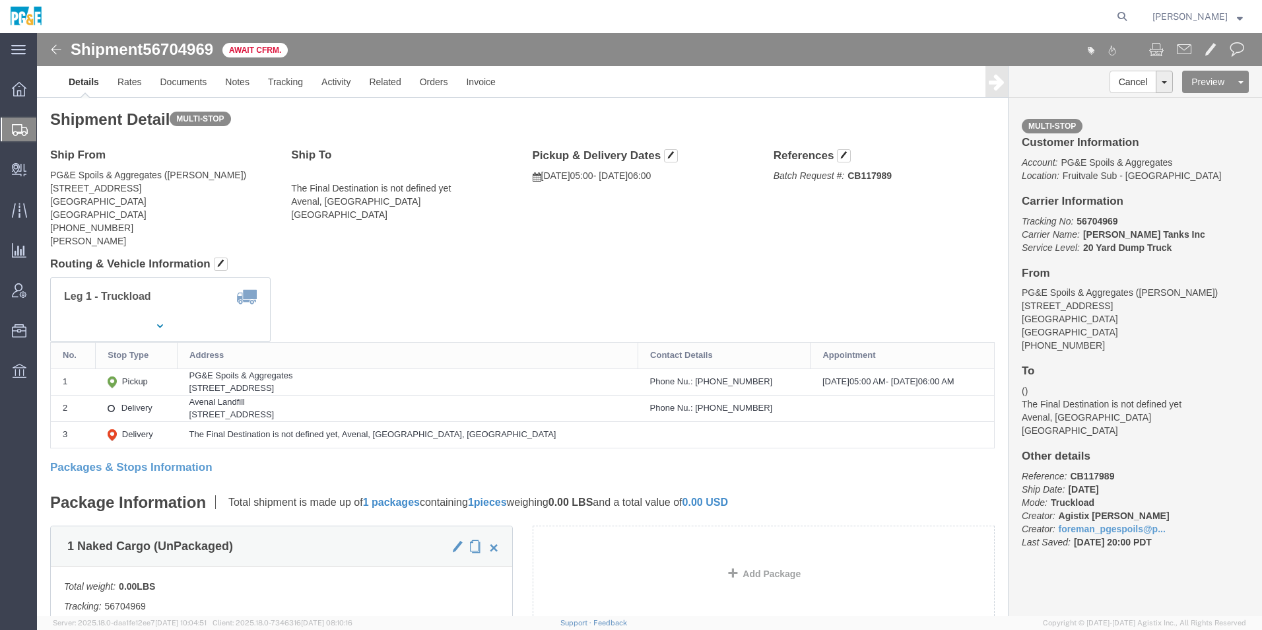
click img
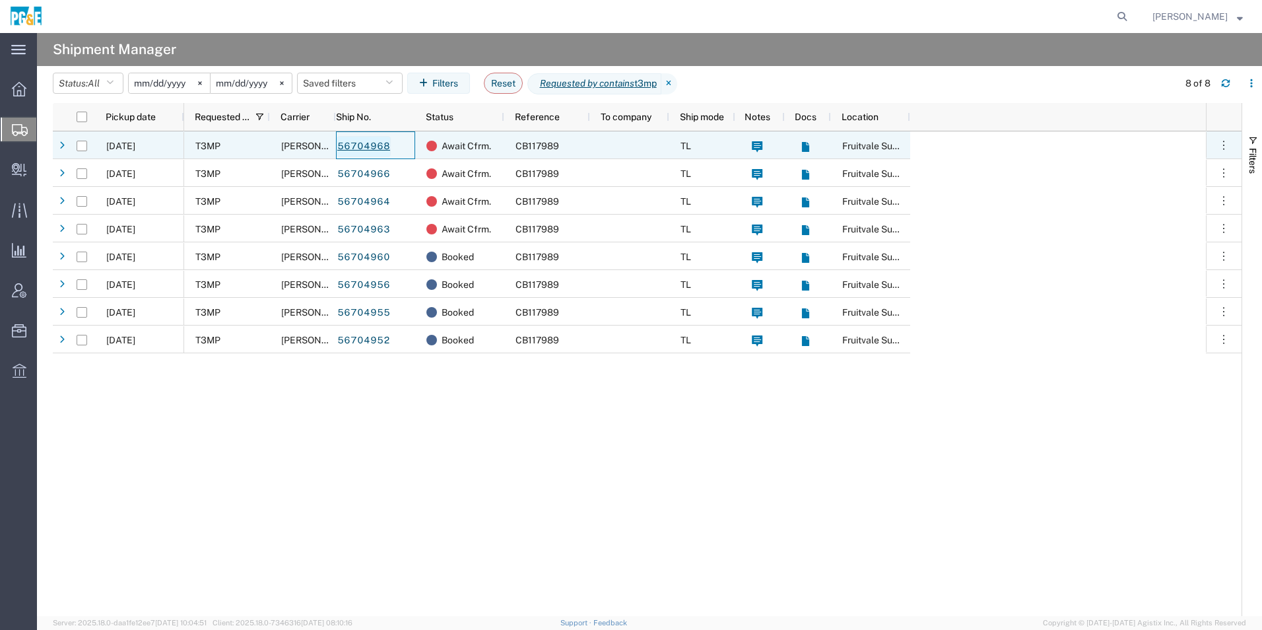
click at [358, 147] on link "56704968" at bounding box center [364, 146] width 54 height 21
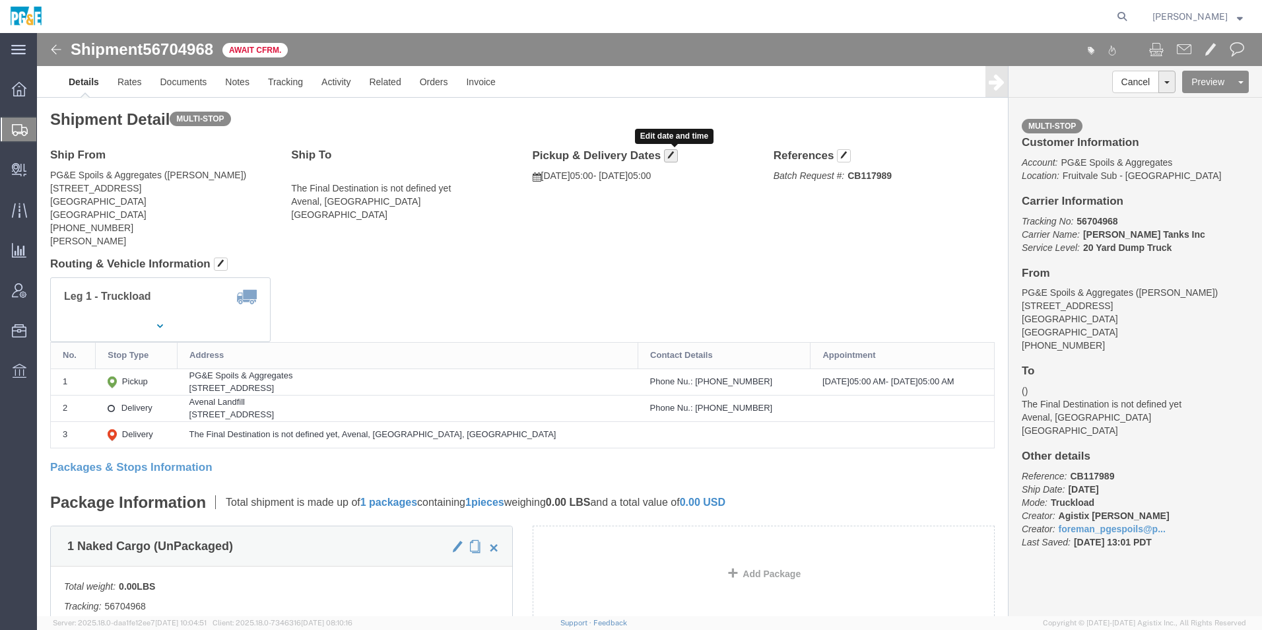
click span "button"
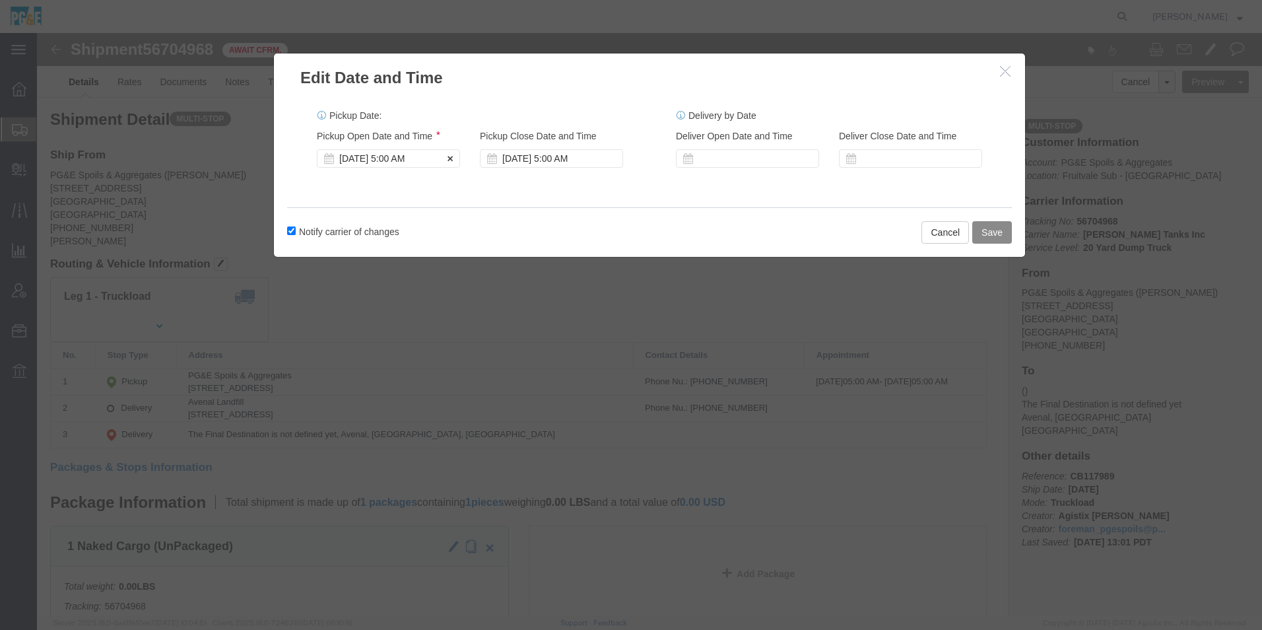
click div "Sep 03 2025 5:00 AM"
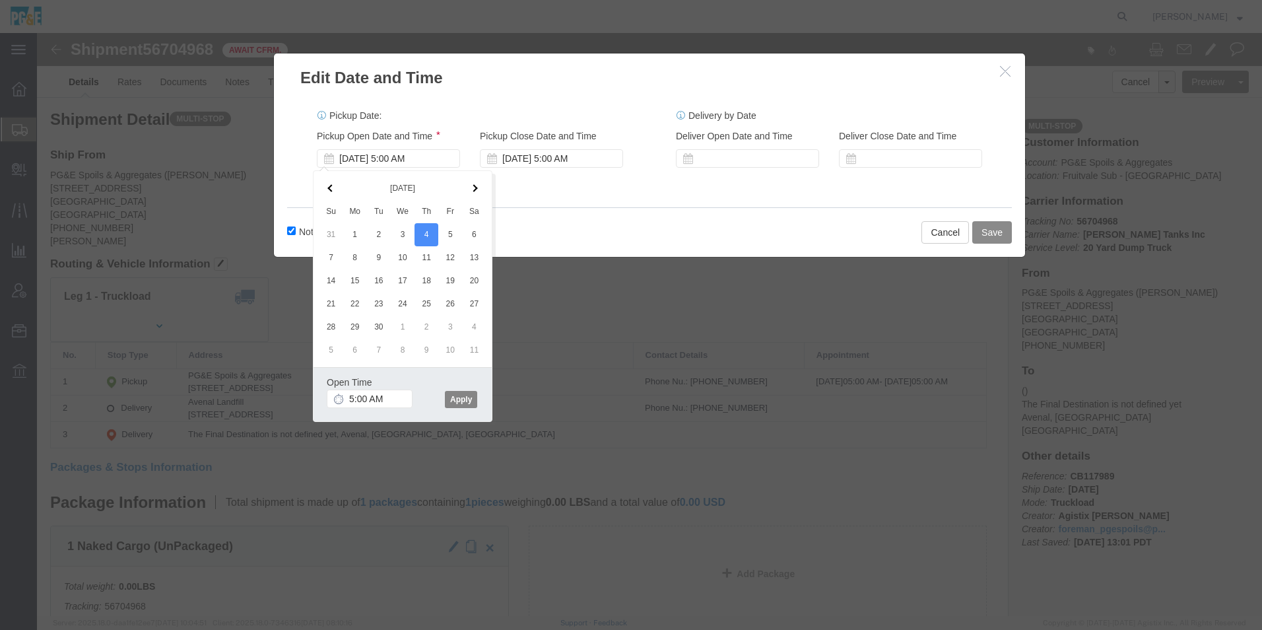
drag, startPoint x: 421, startPoint y: 369, endPoint x: 611, endPoint y: 359, distance: 189.8
click button "Apply"
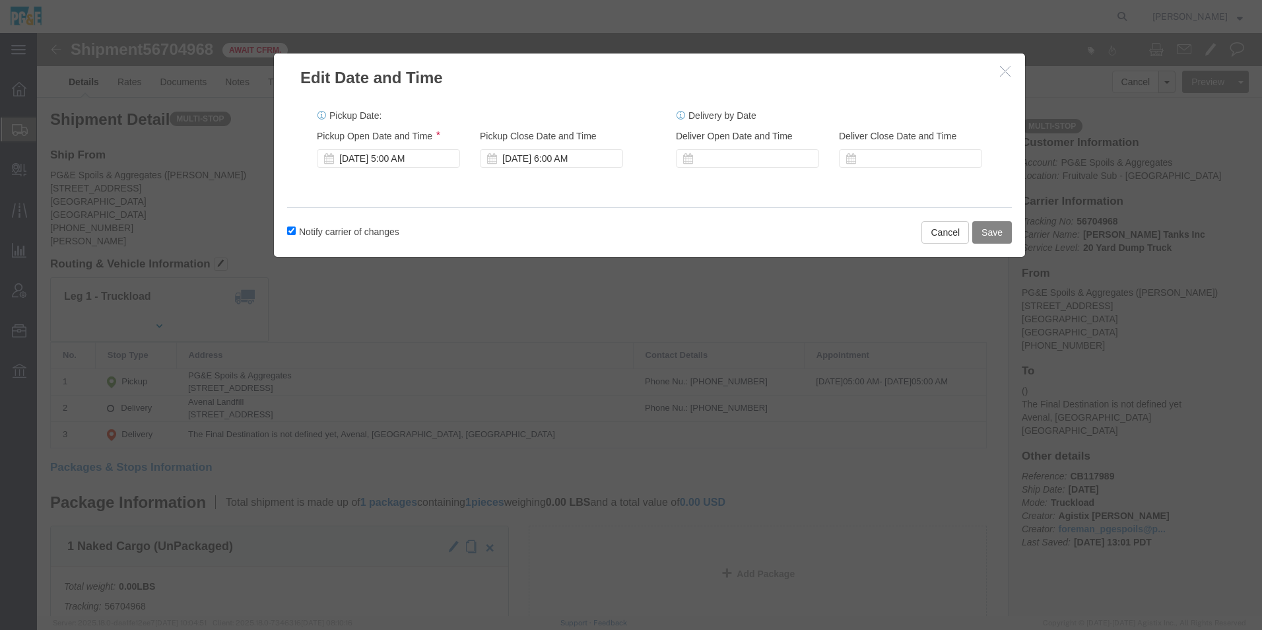
click button "Save"
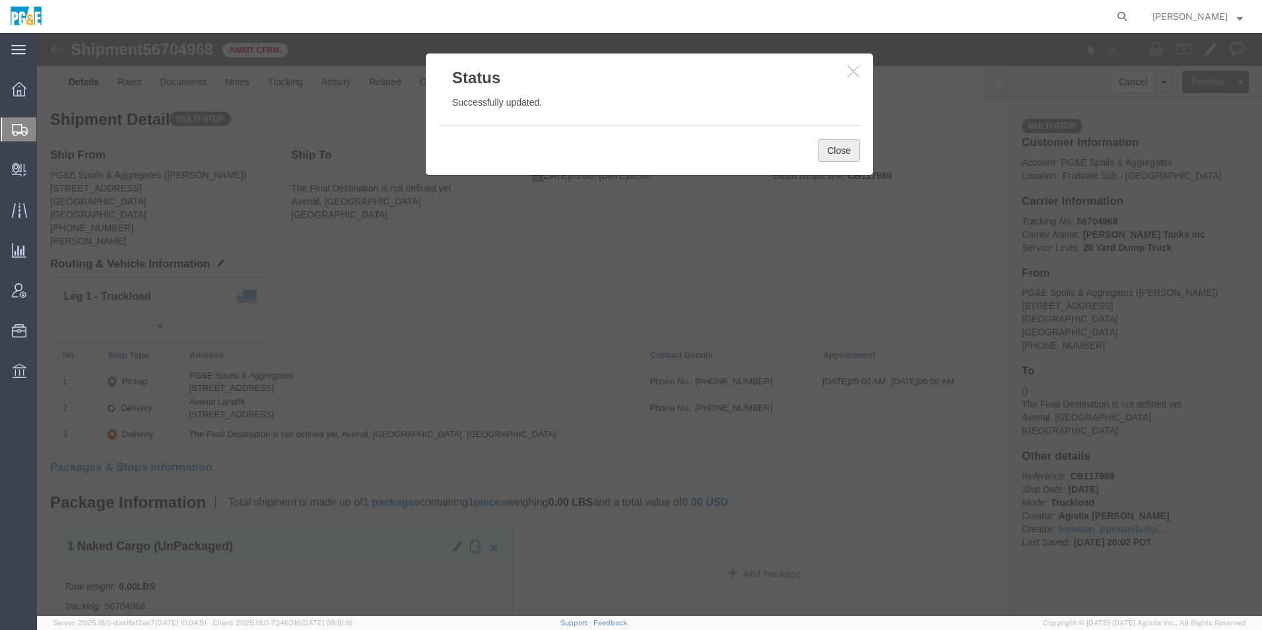
click button "Close"
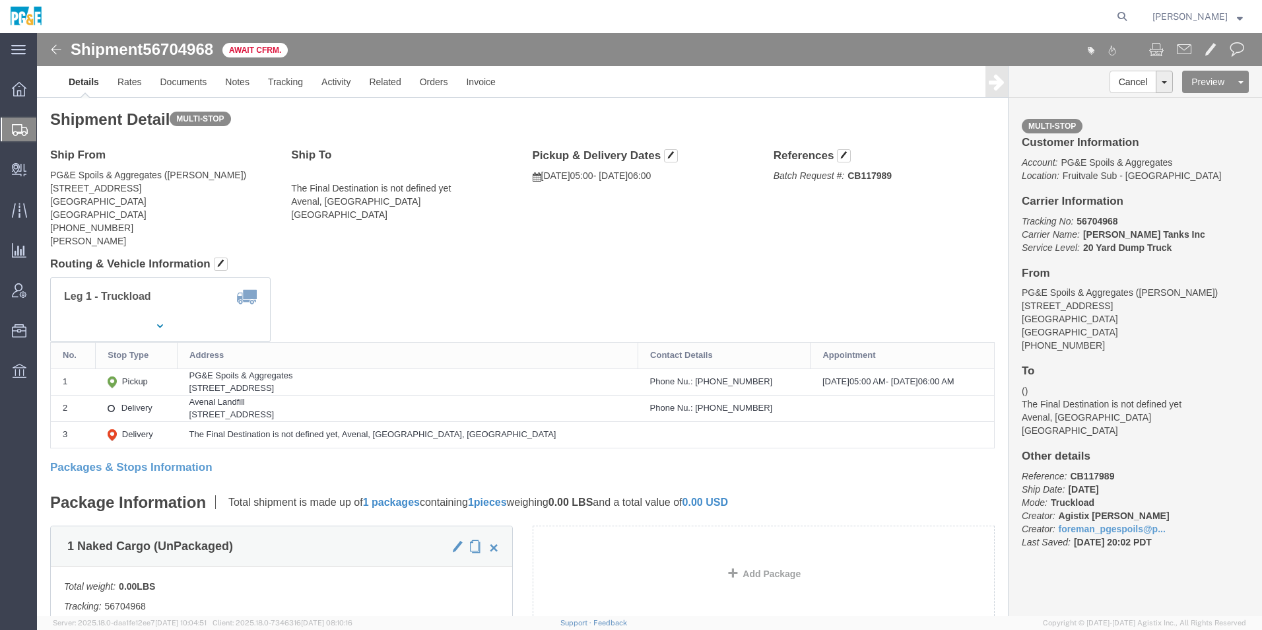
click img
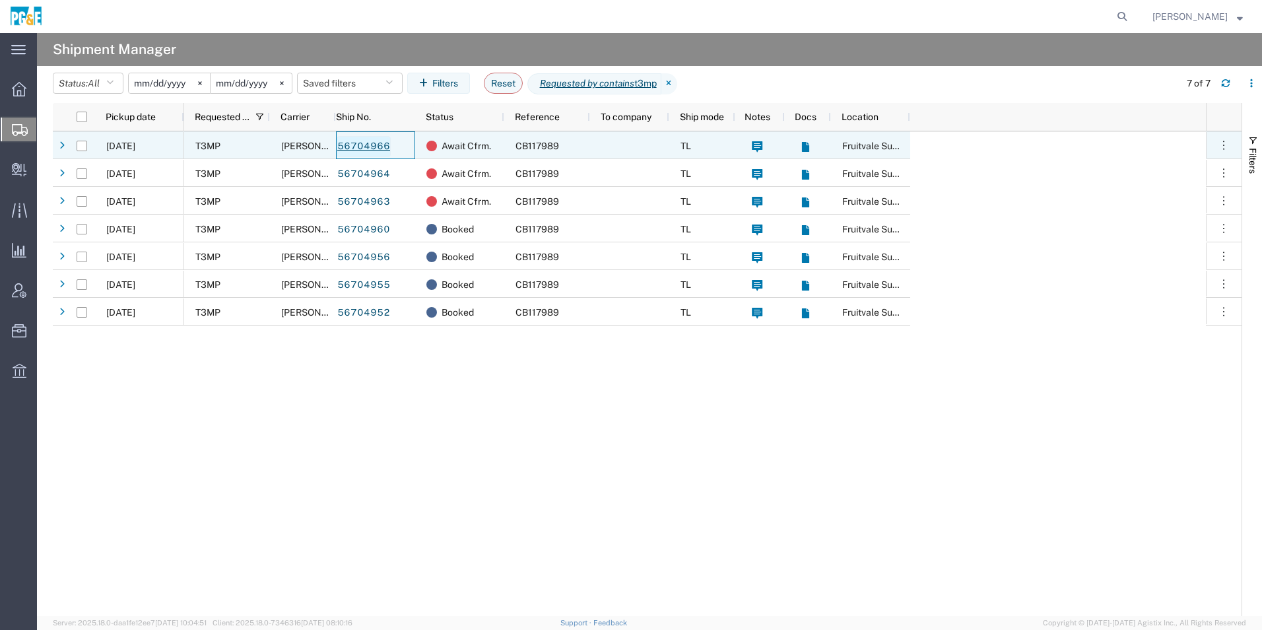
click at [368, 150] on link "56704966" at bounding box center [364, 146] width 54 height 21
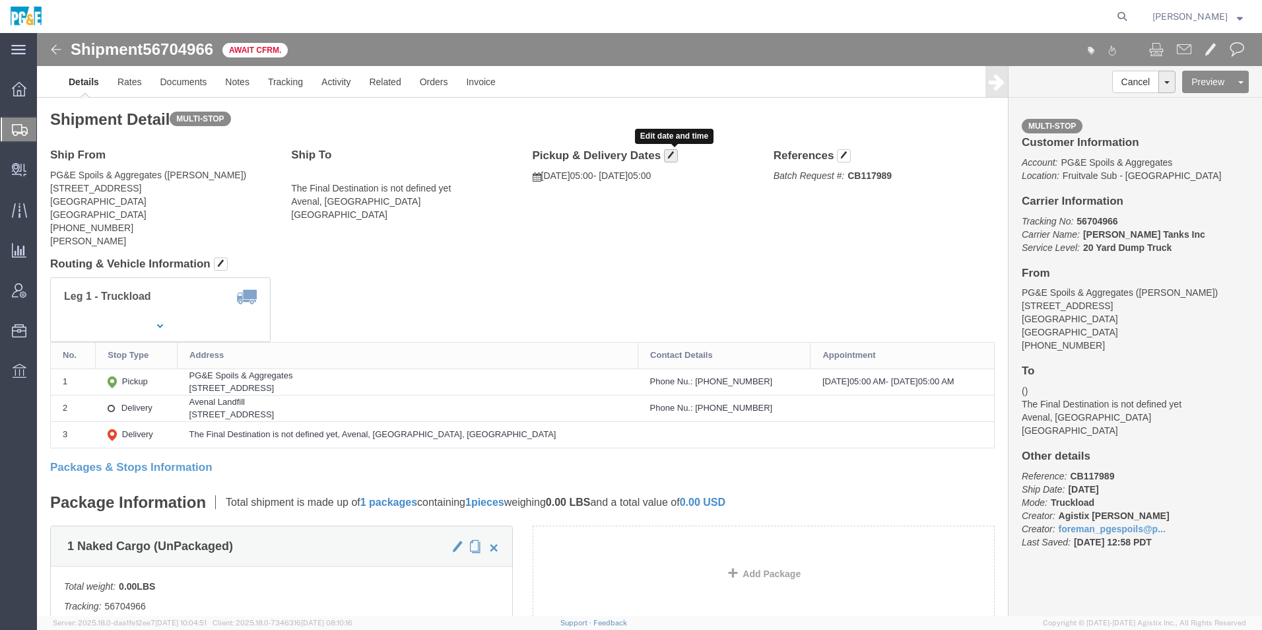
drag, startPoint x: 672, startPoint y: 156, endPoint x: 635, endPoint y: 122, distance: 50.0
click span "button"
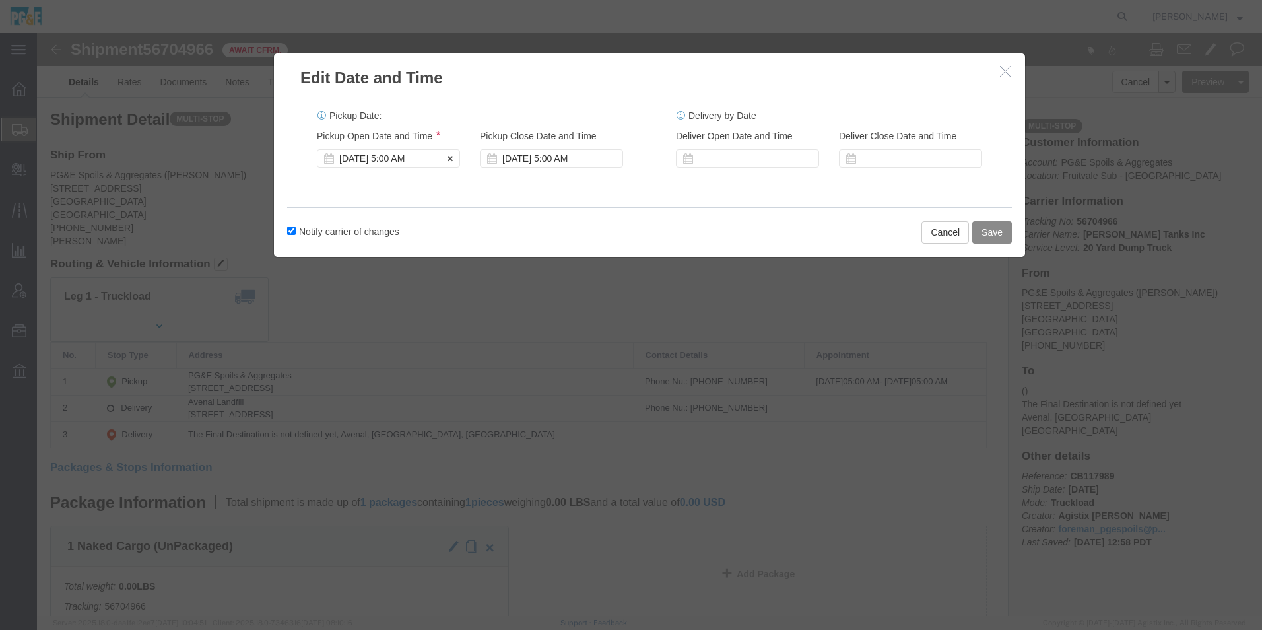
click div "Sep 03 2025 5:00 AM"
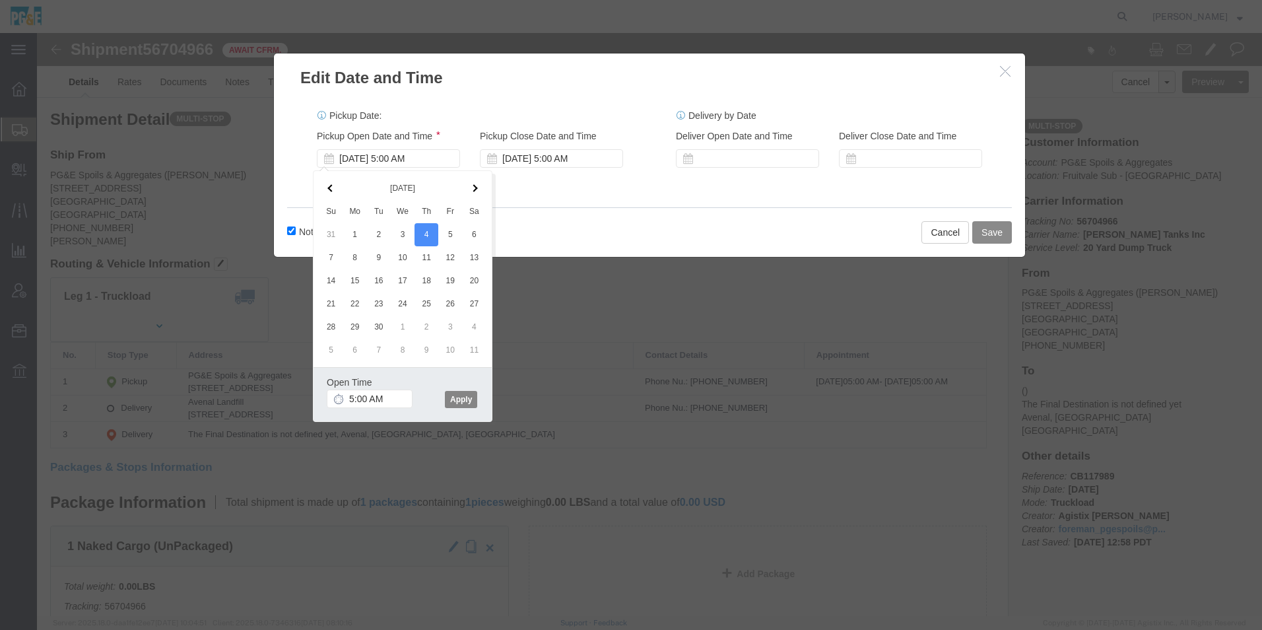
click button "Apply"
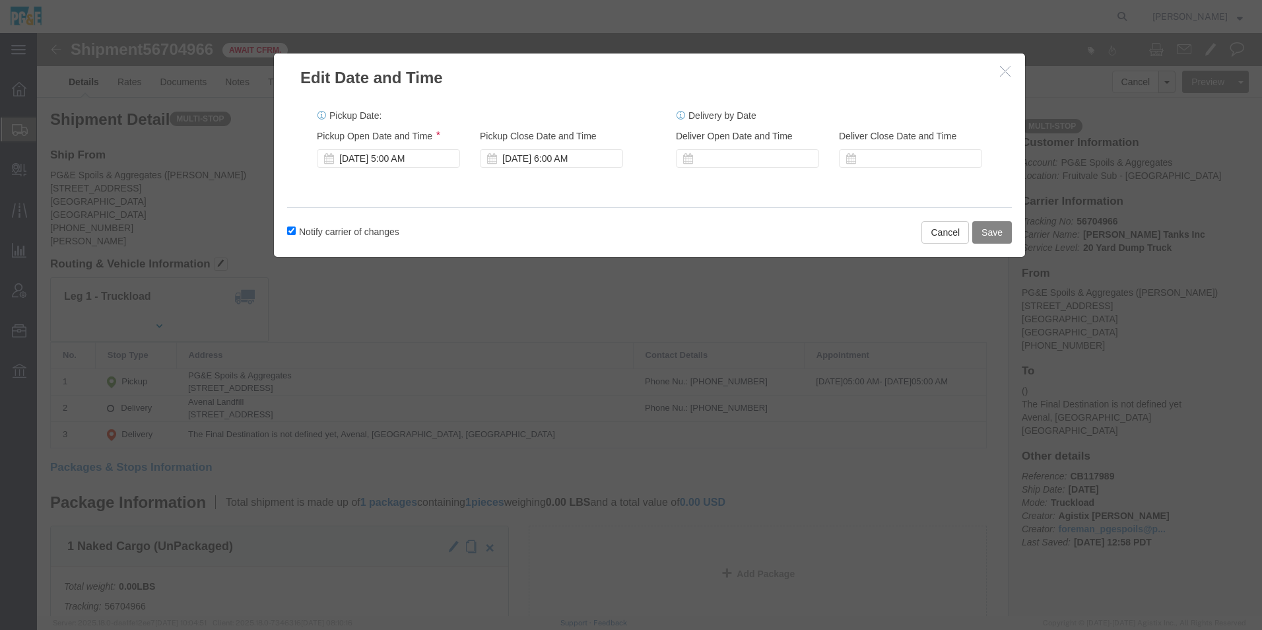
click button "Save"
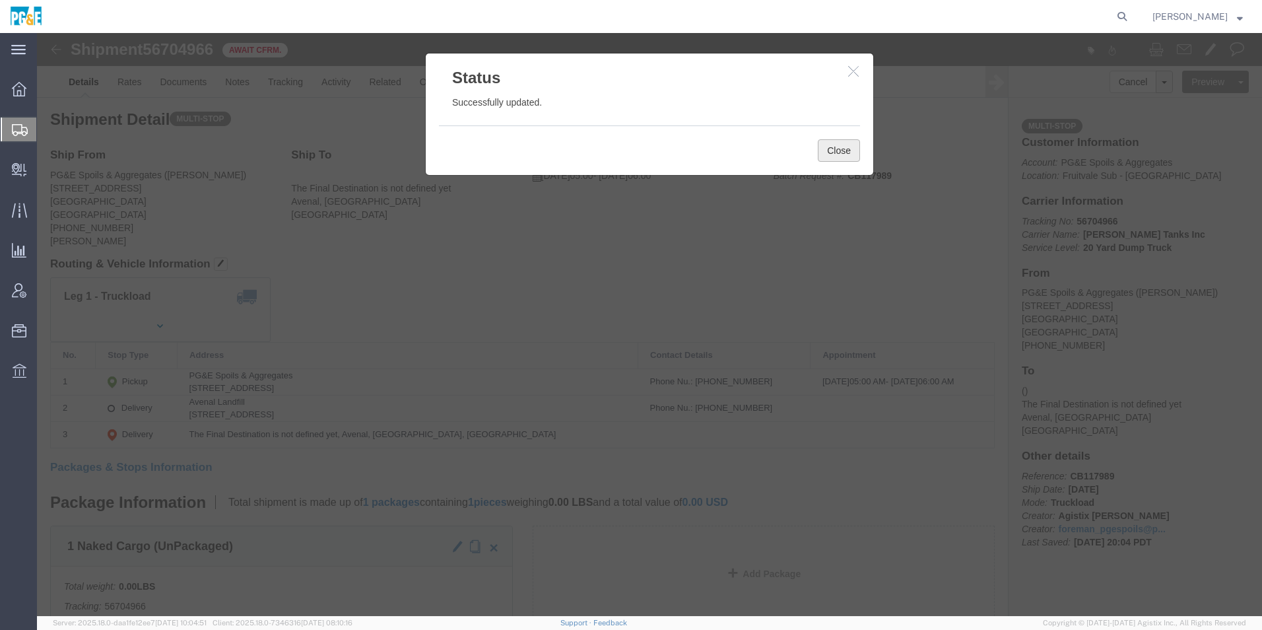
click button "Close"
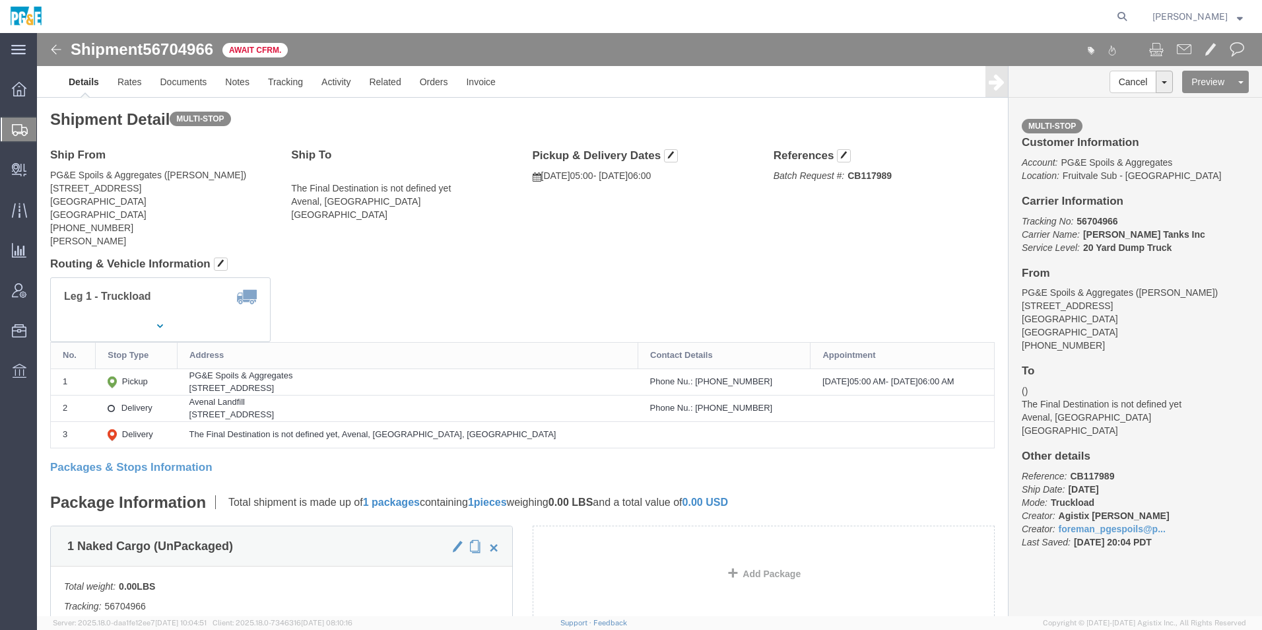
click img
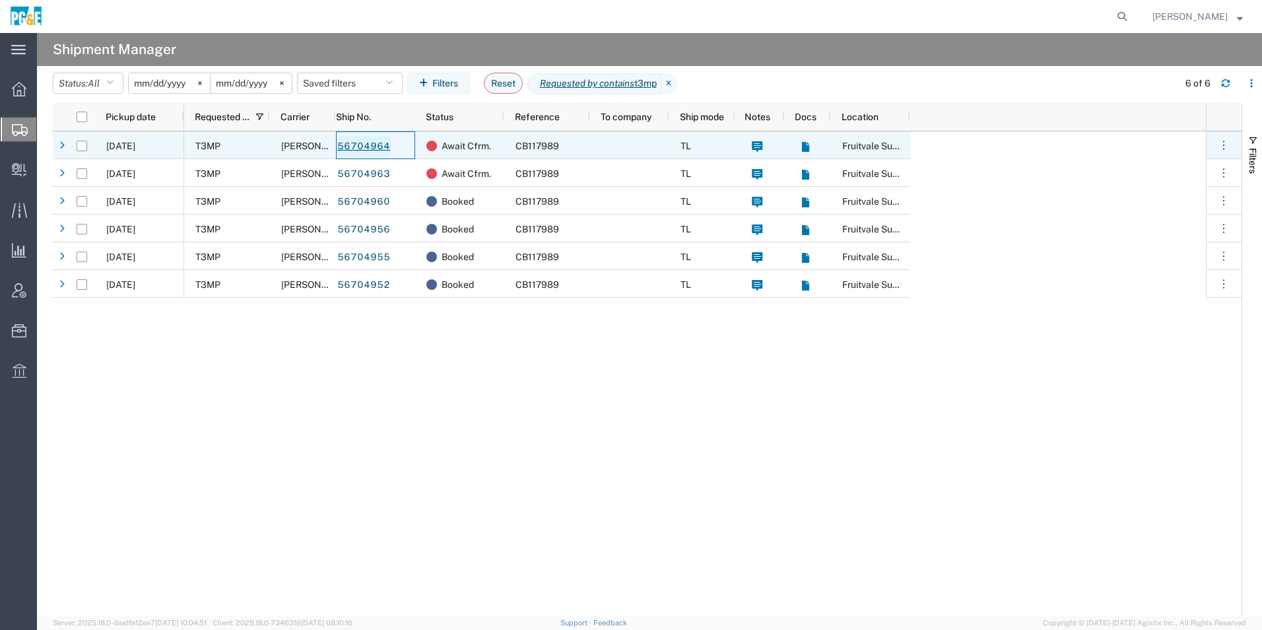
click at [376, 142] on link "56704964" at bounding box center [364, 146] width 54 height 21
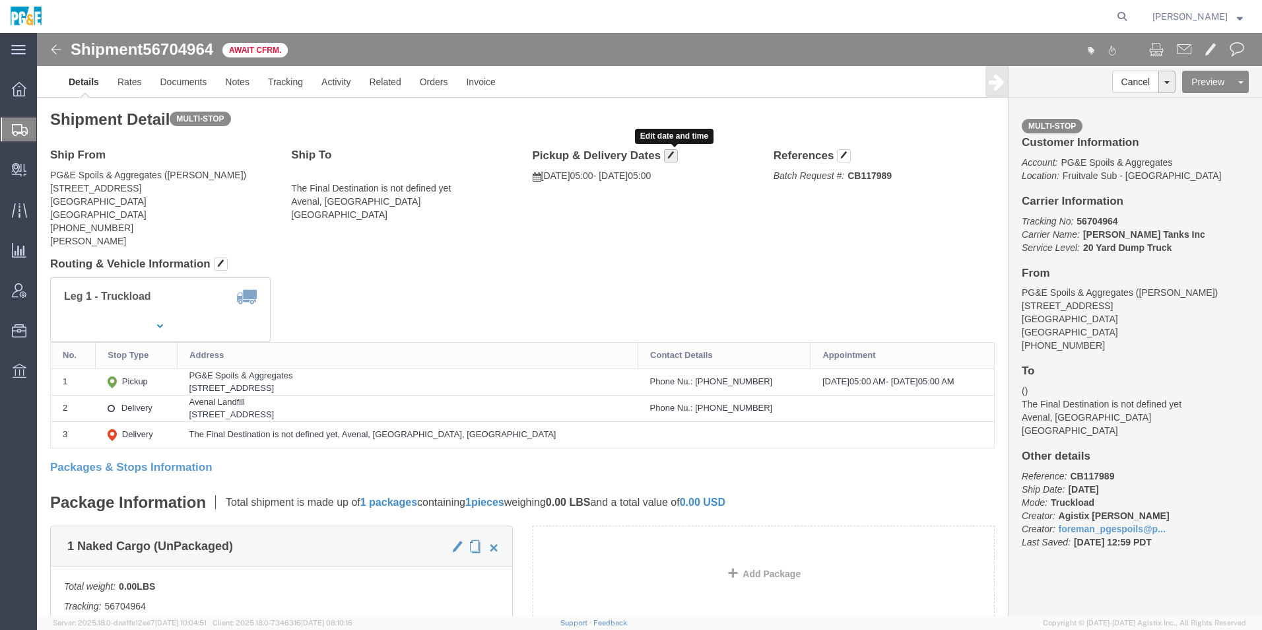
click span "button"
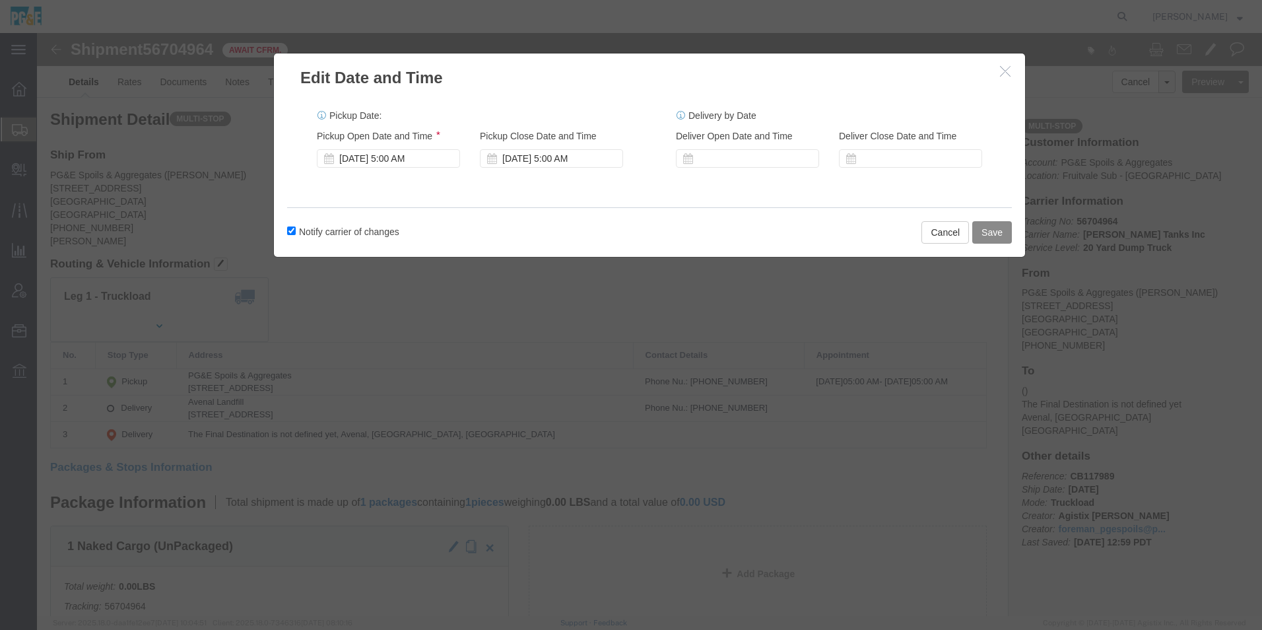
drag, startPoint x: 342, startPoint y: 124, endPoint x: 512, endPoint y: 167, distance: 175.0
click div "Sep 03 2025 5:00 AM"
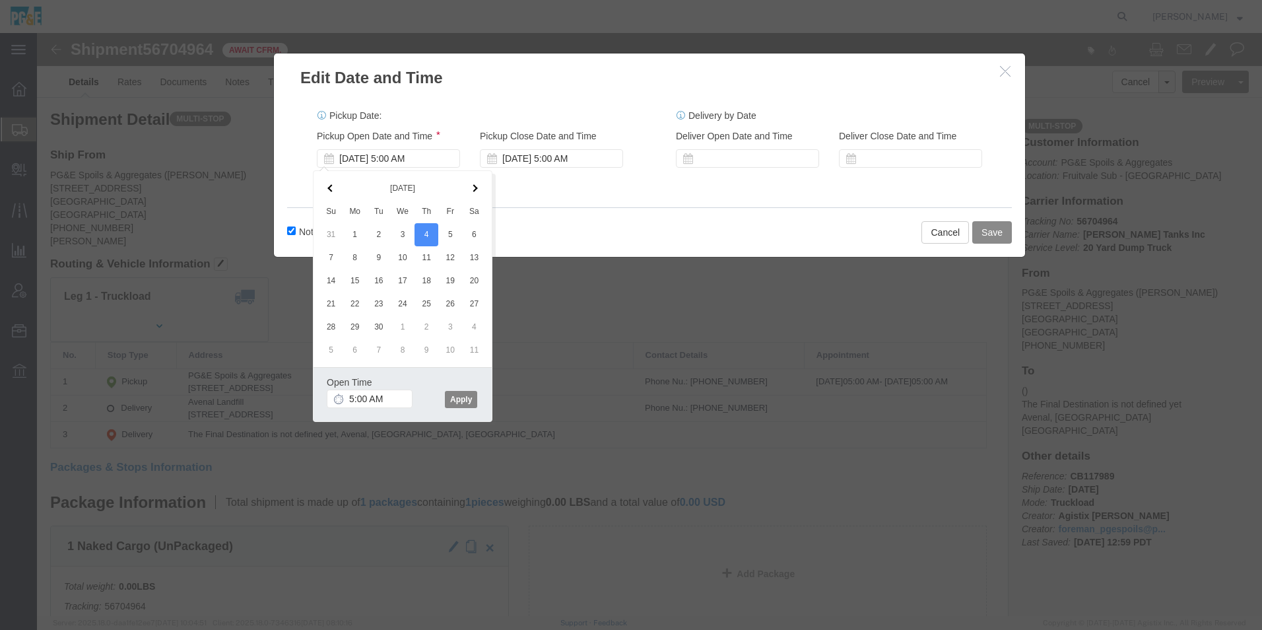
click button "Apply"
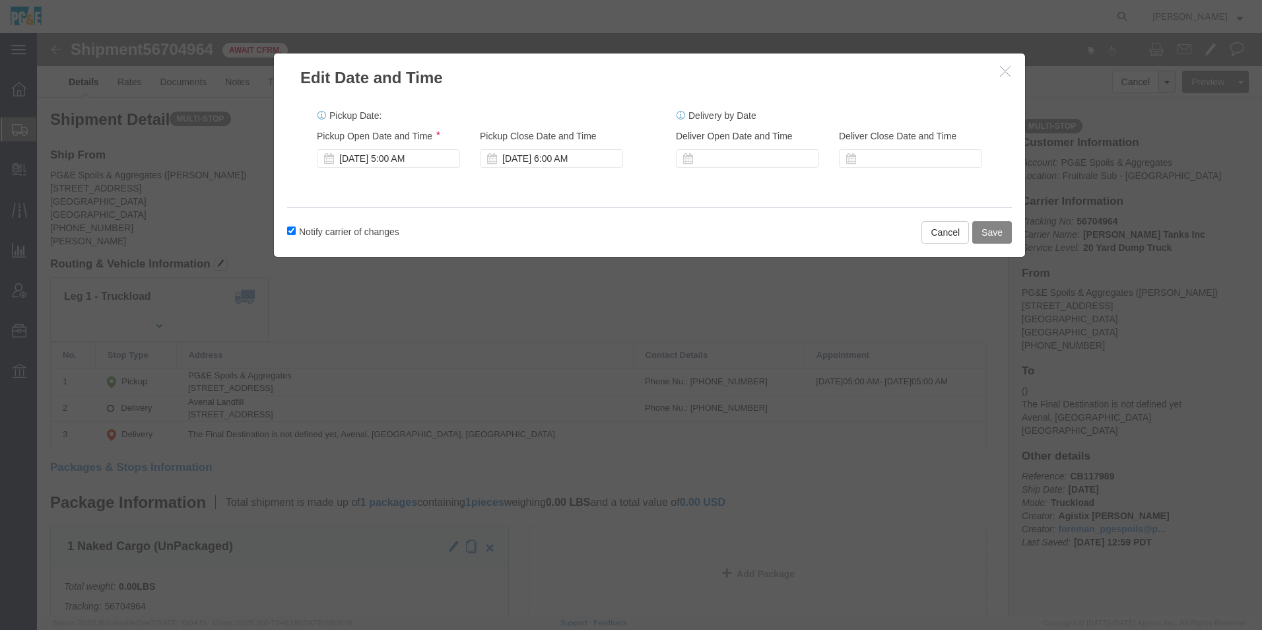
click button "Save"
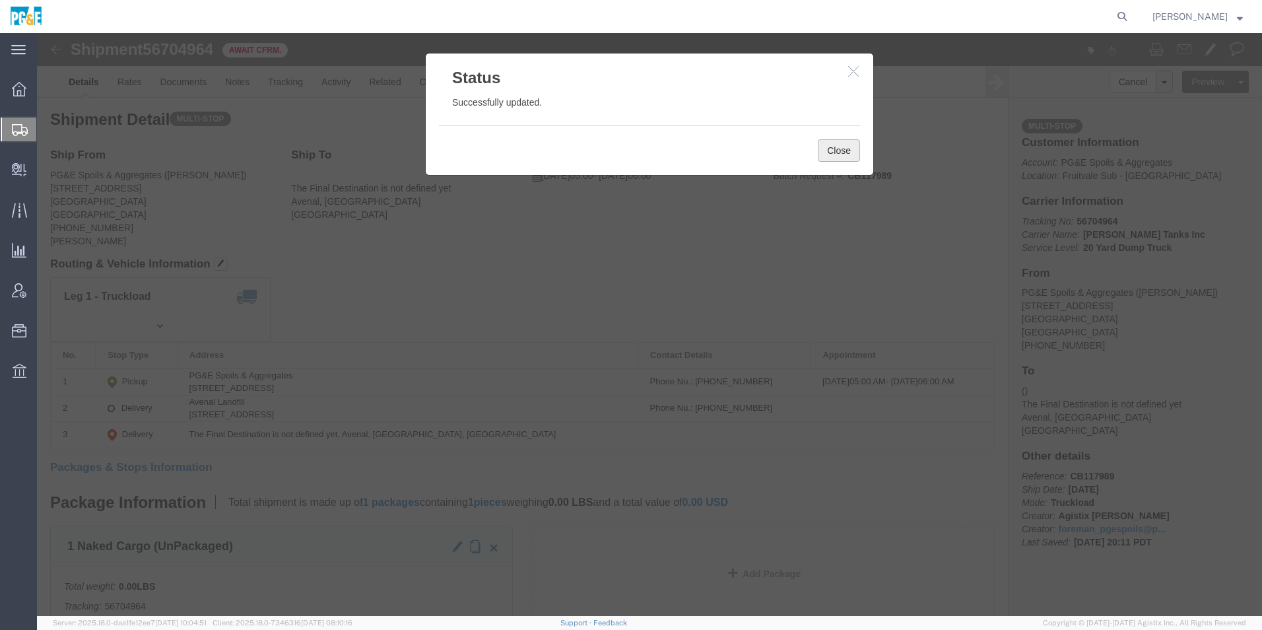
click button "Close"
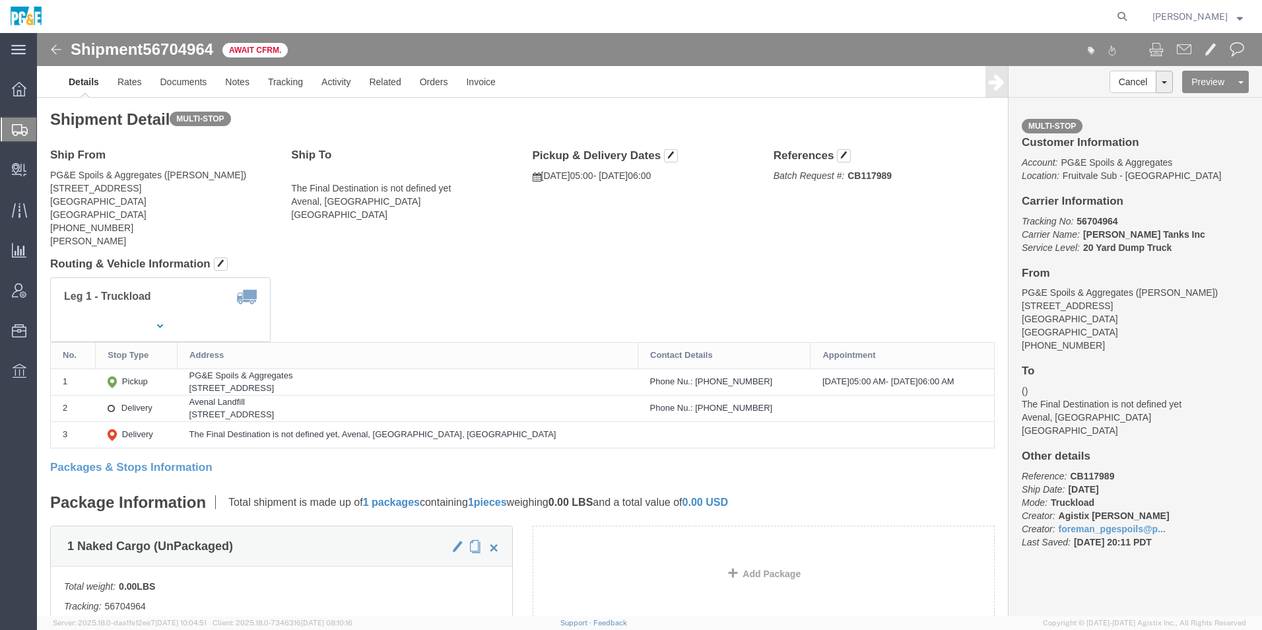
click img
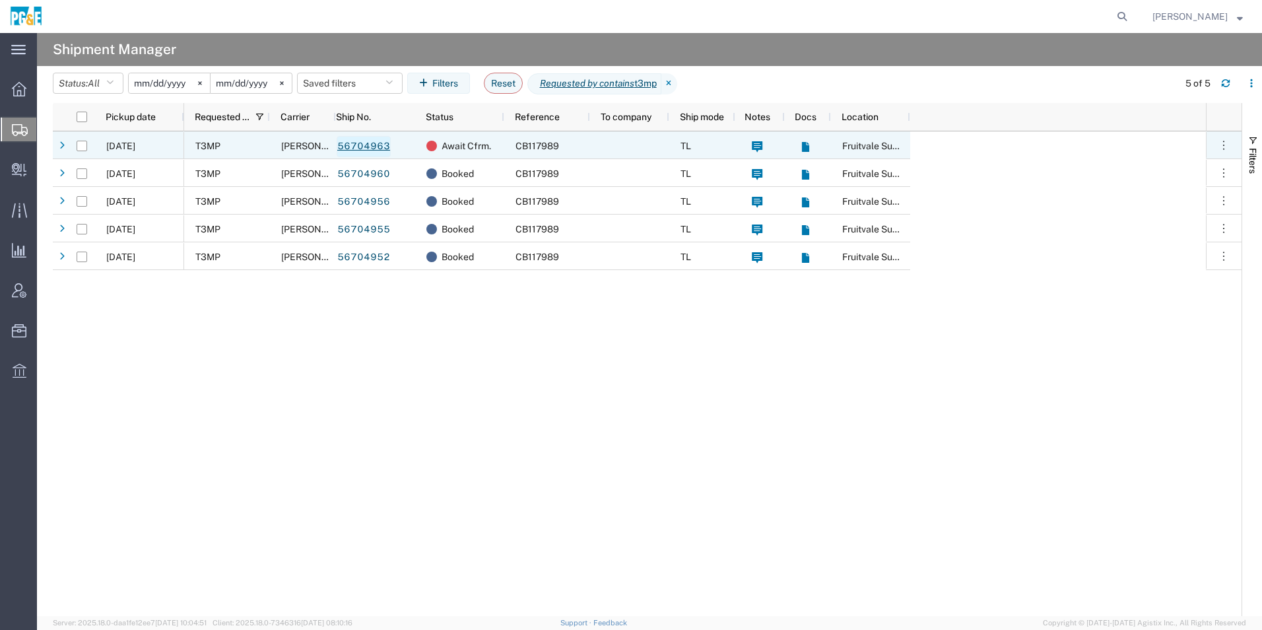
click at [356, 144] on link "56704963" at bounding box center [364, 146] width 54 height 21
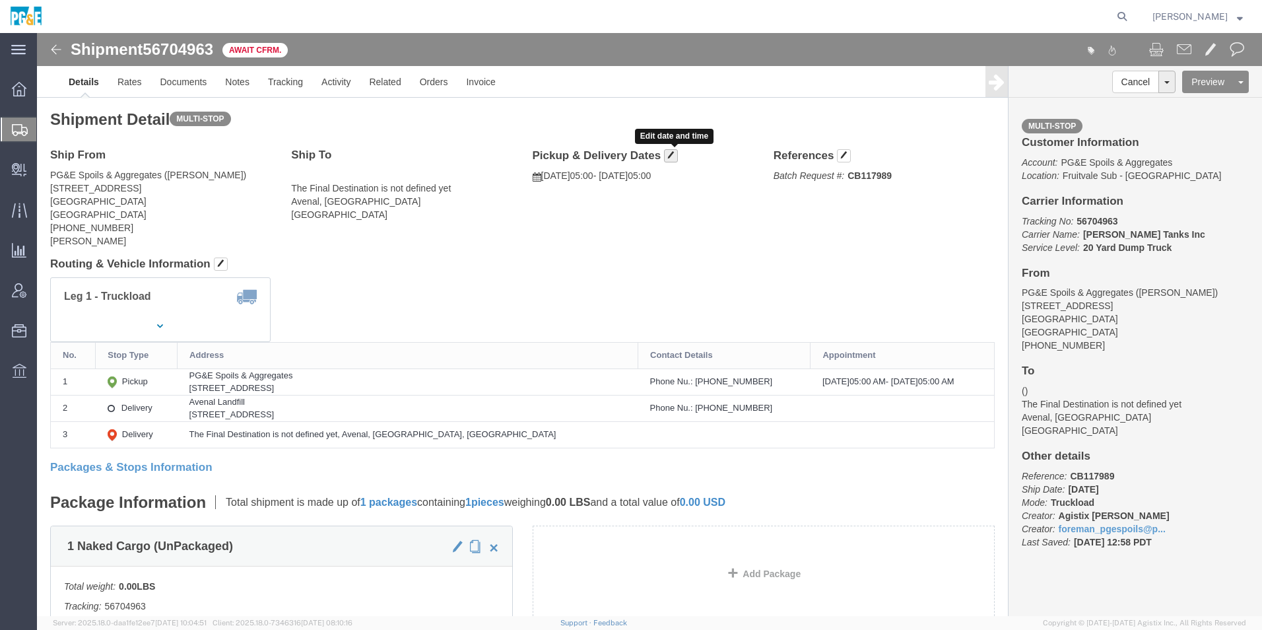
click span "button"
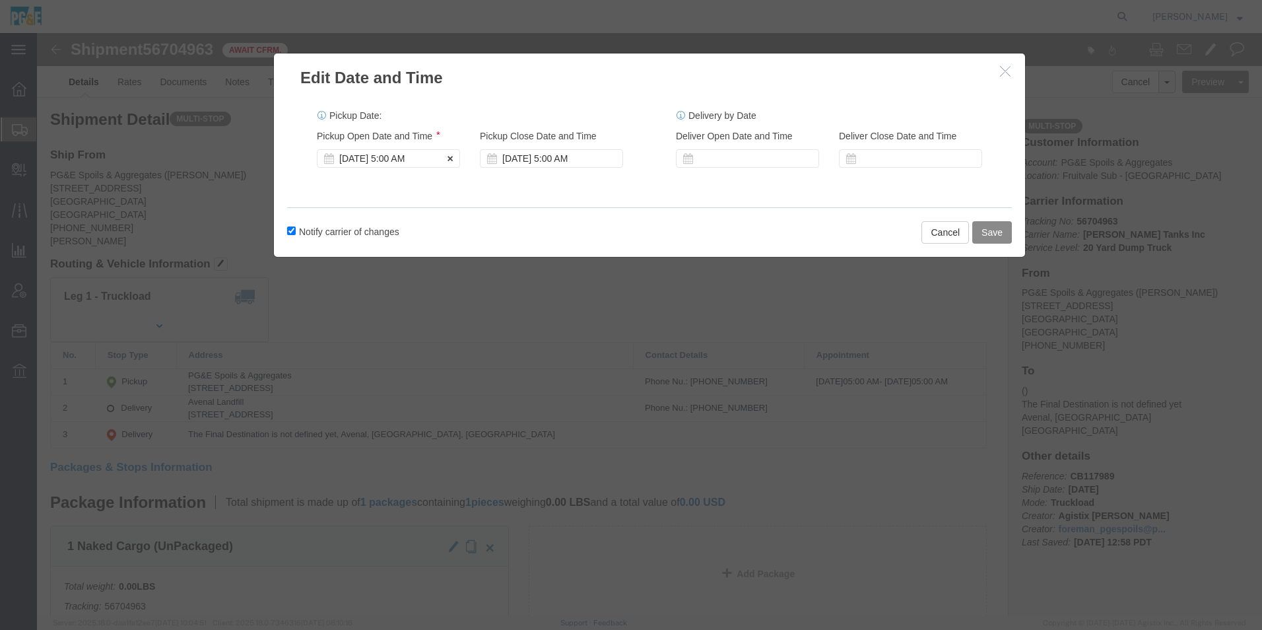
click div "Sep 03 2025 5:00 AM"
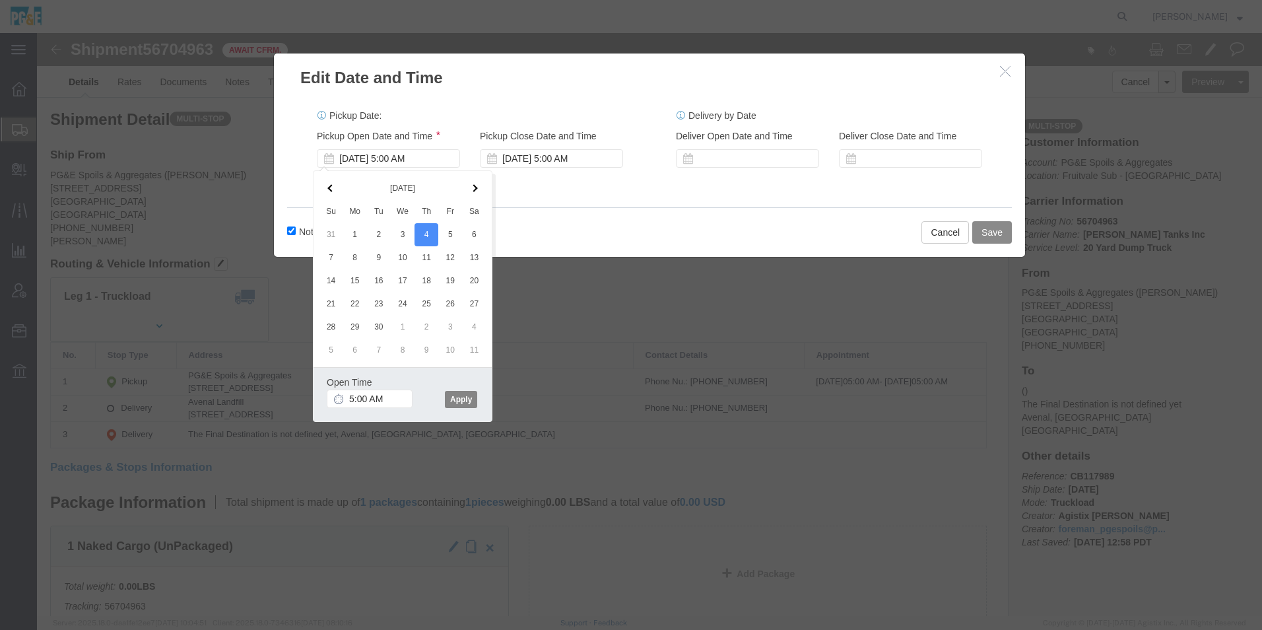
drag, startPoint x: 431, startPoint y: 368, endPoint x: 548, endPoint y: 361, distance: 117.7
click button "Apply"
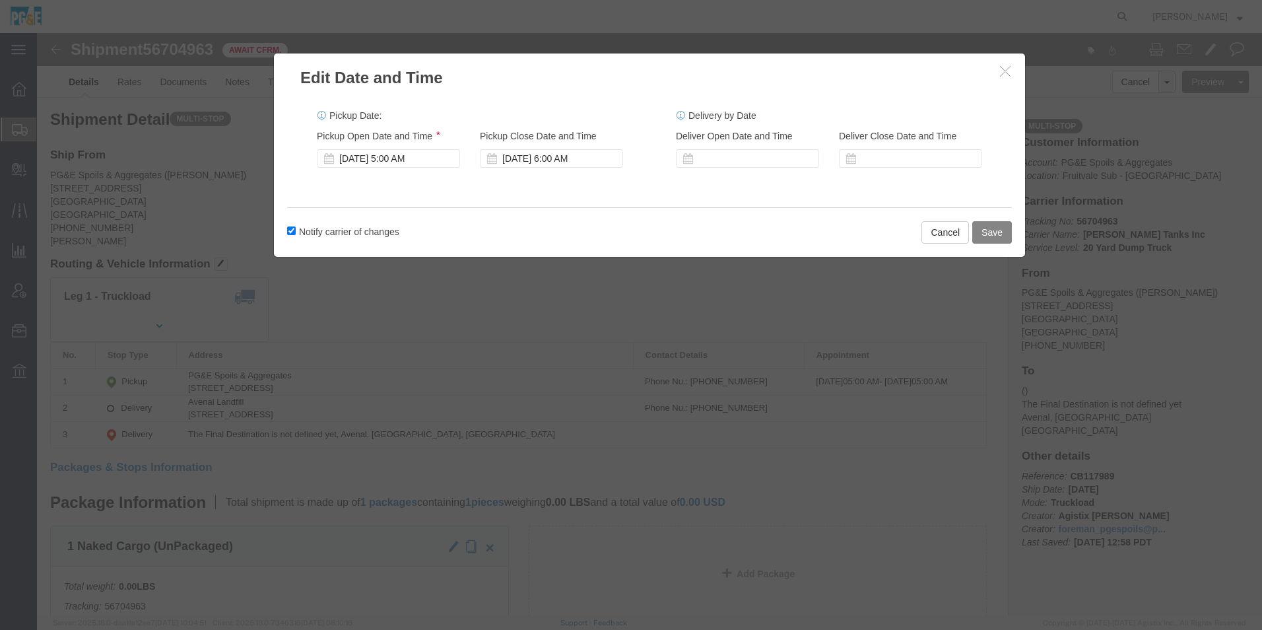
click button "Save"
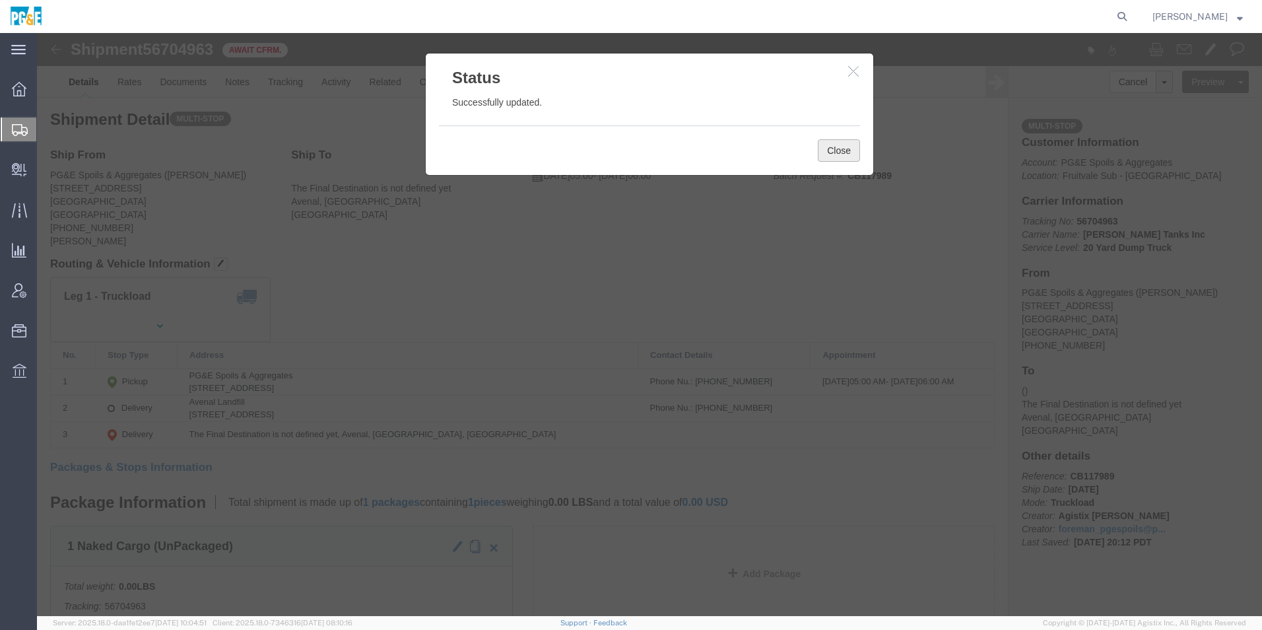
click button "Close"
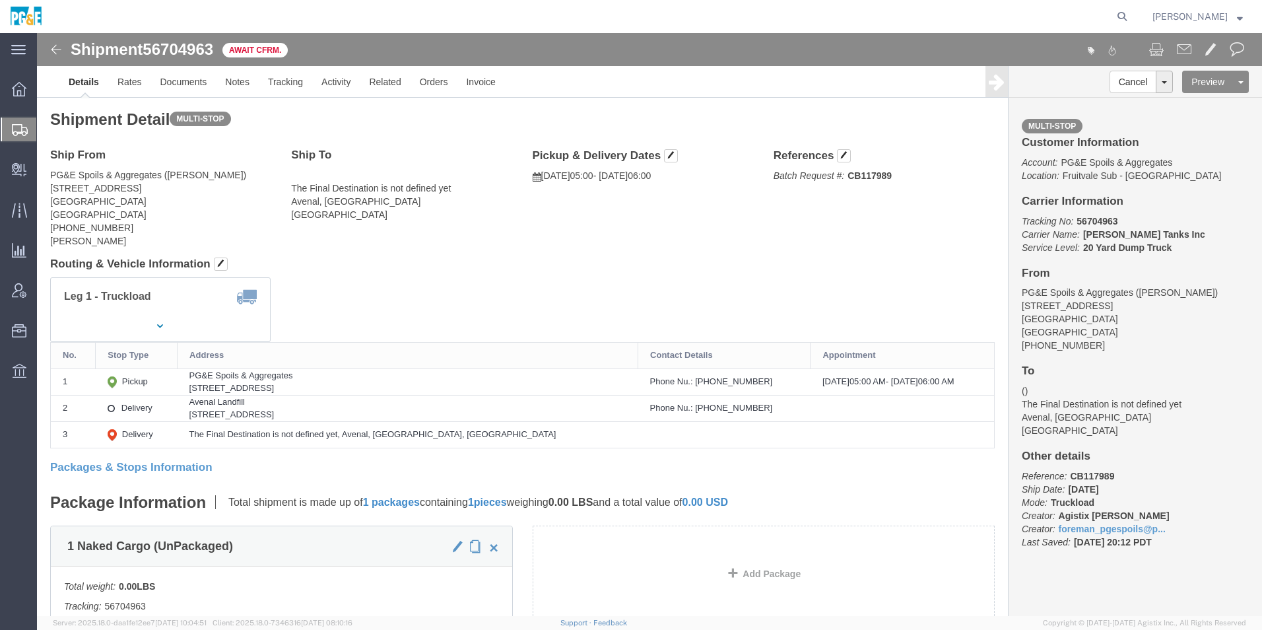
click img
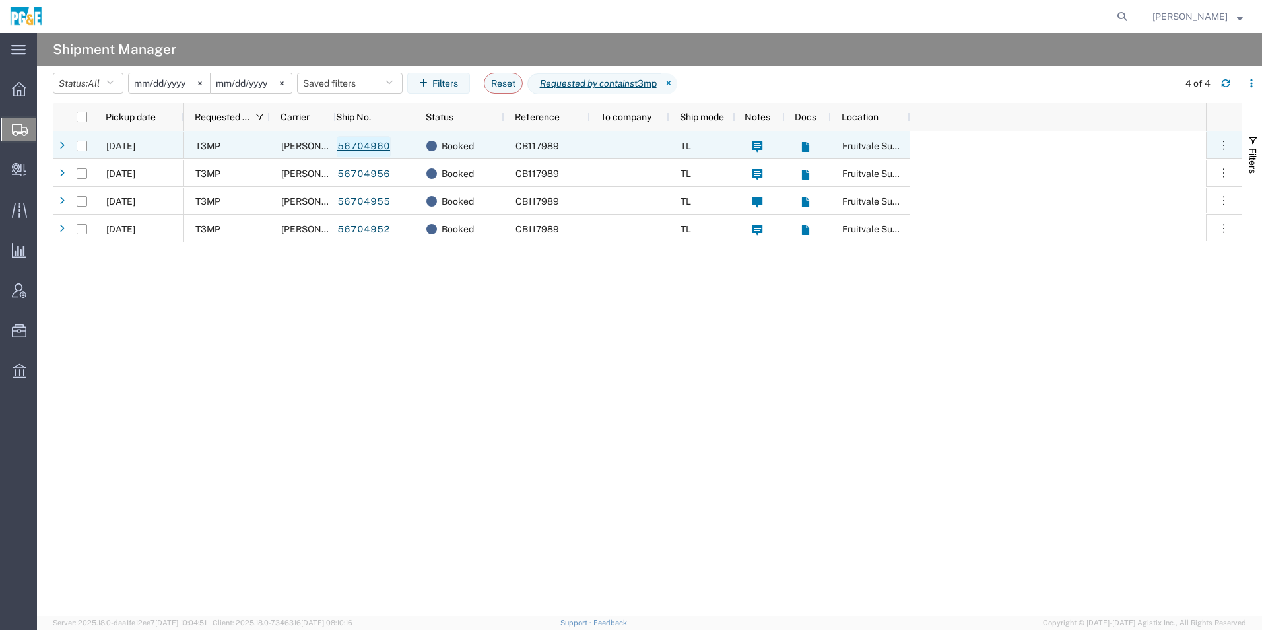
click at [355, 147] on link "56704960" at bounding box center [364, 146] width 54 height 21
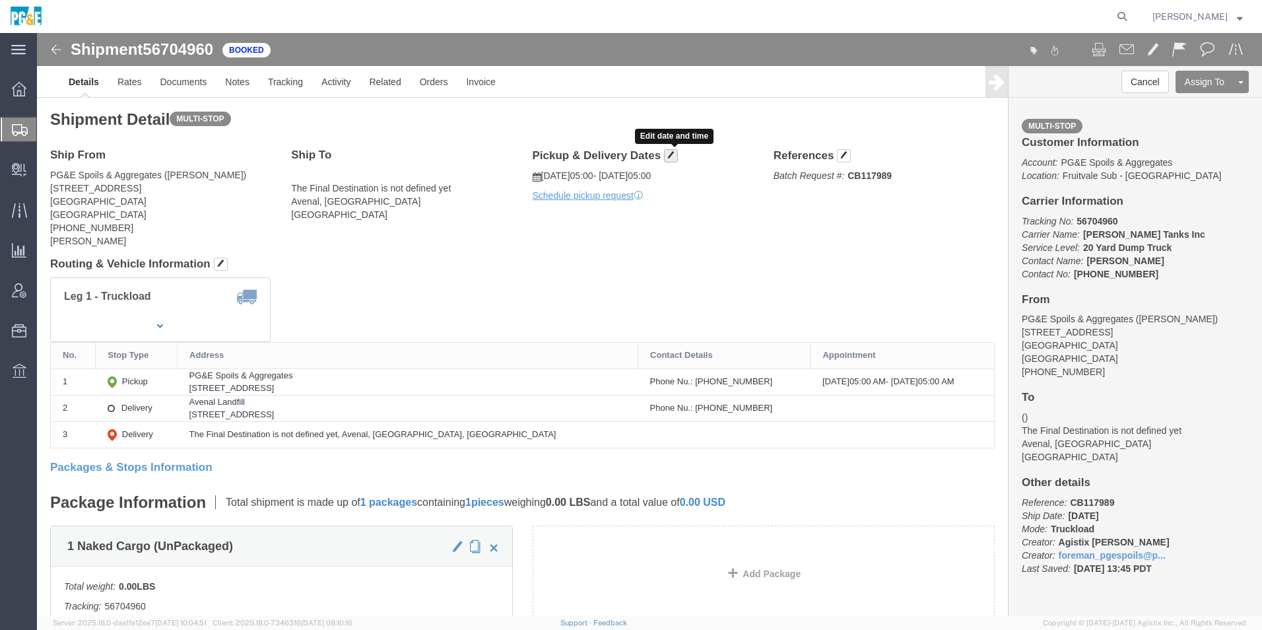
click span "button"
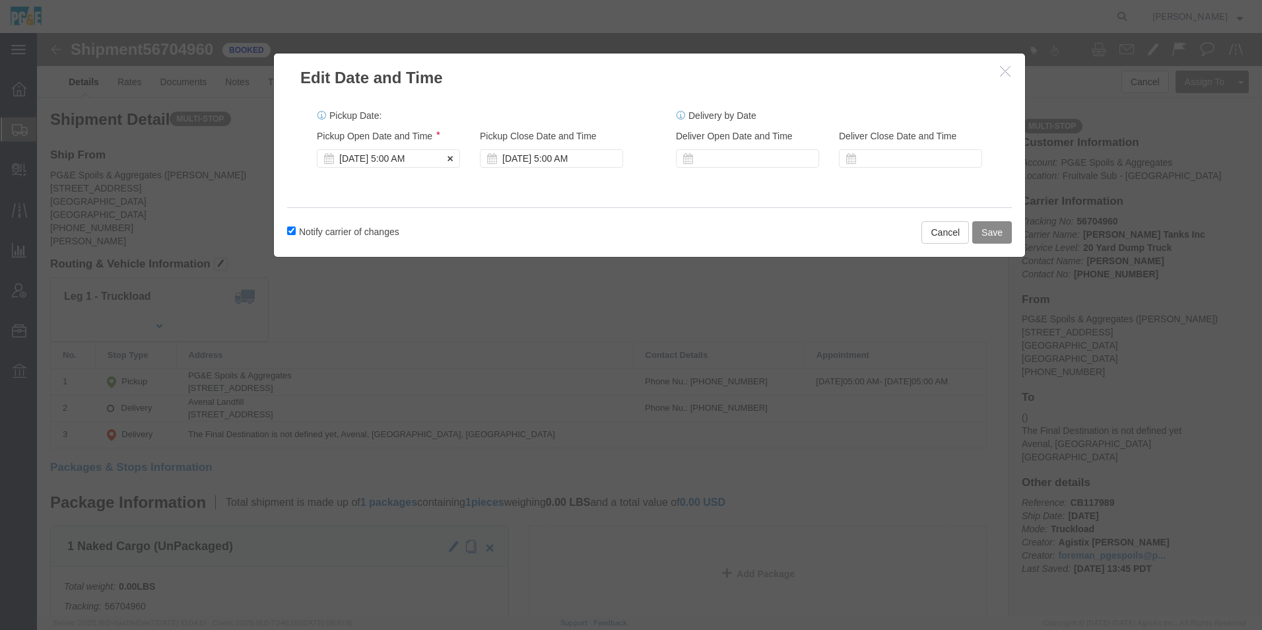
click div "Sep 03 2025 5:00 AM"
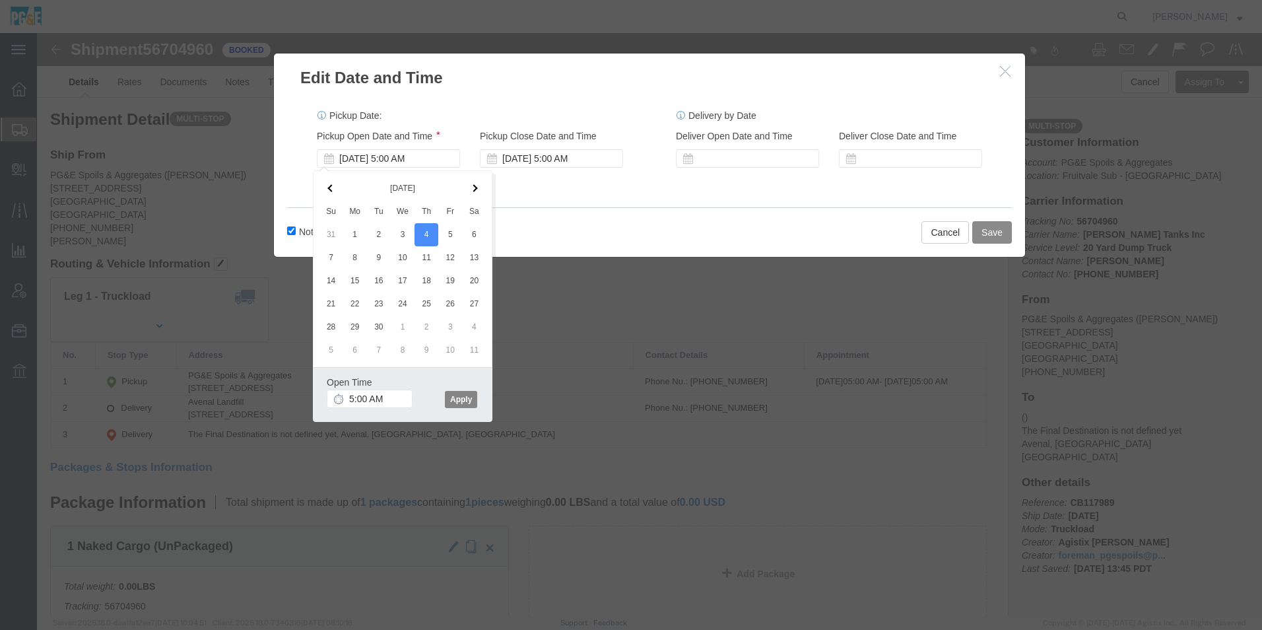
click button "Apply"
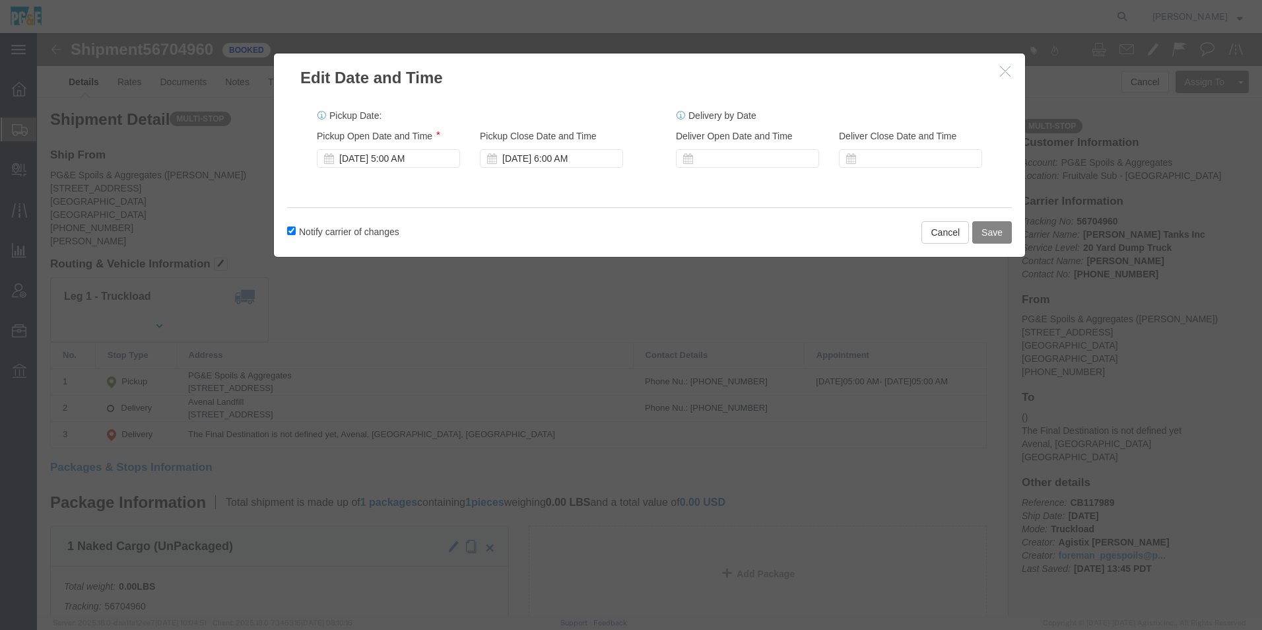
click button "Save"
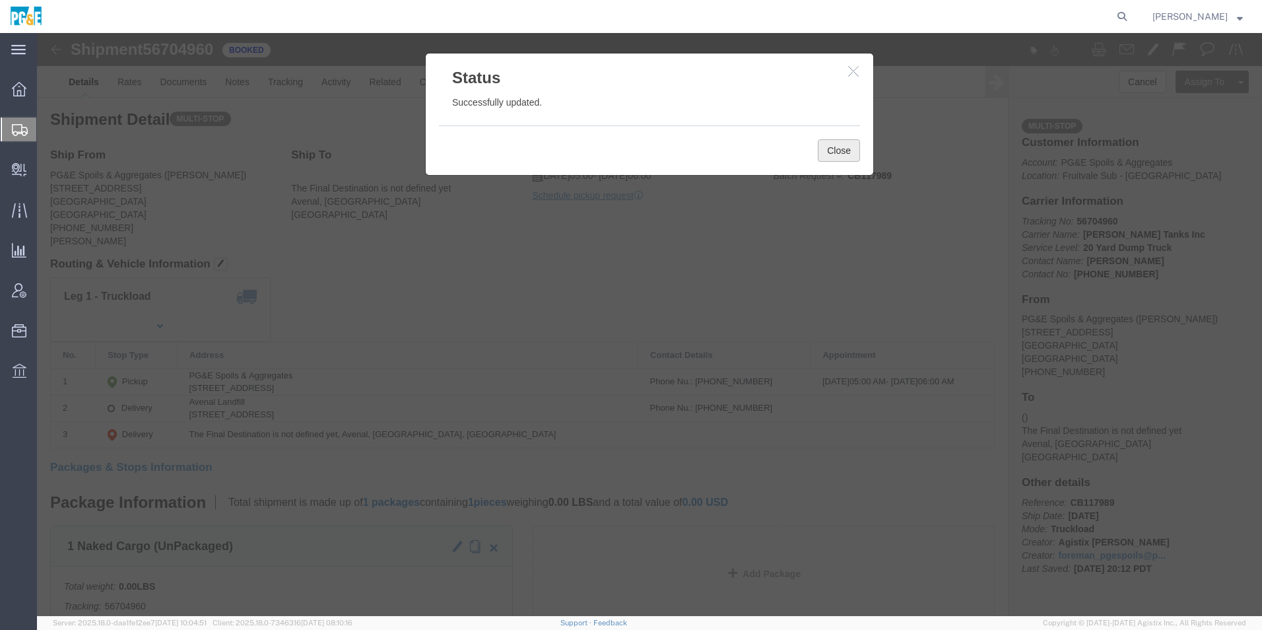
click button "Close"
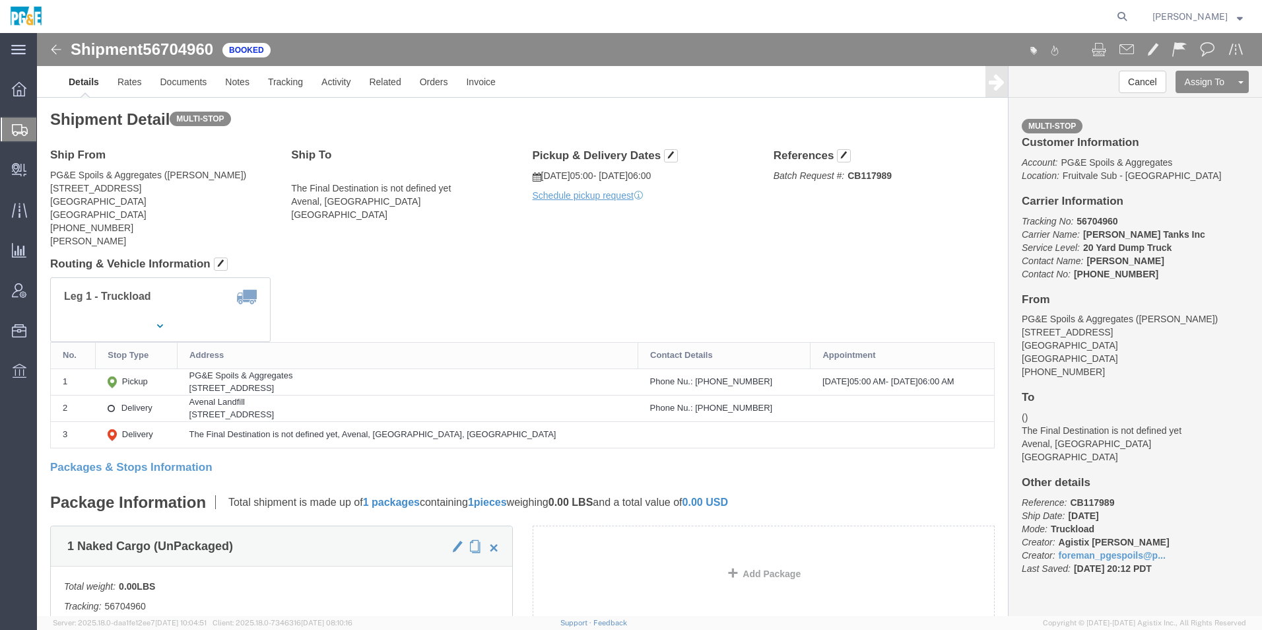
click img
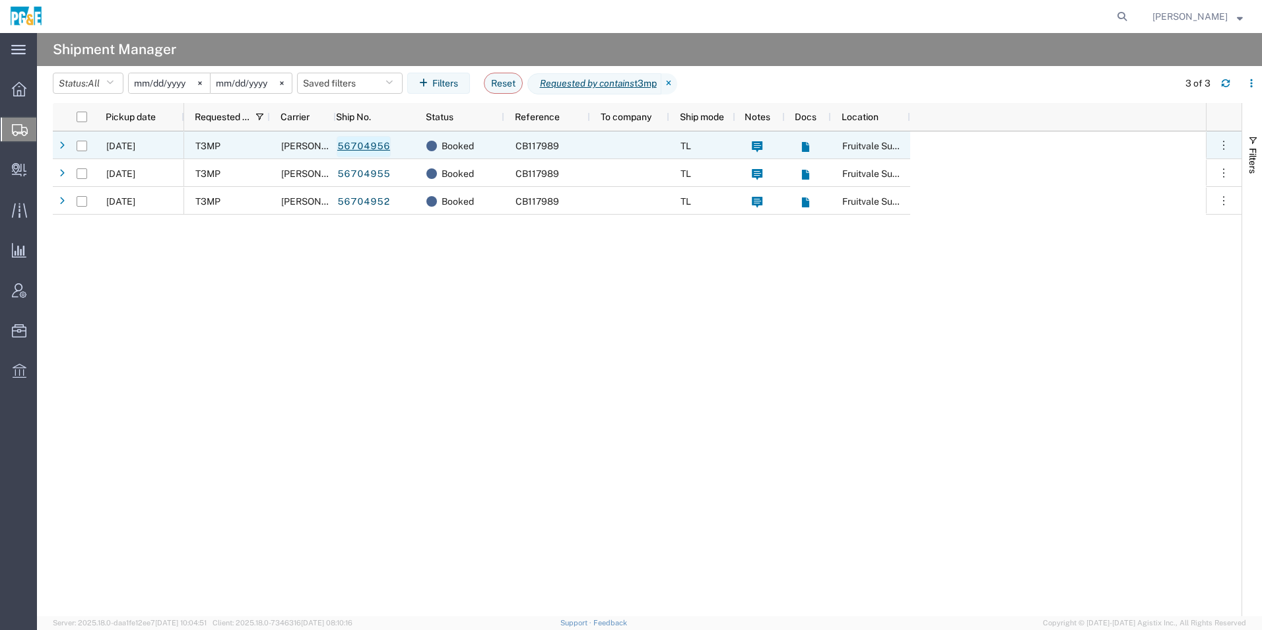
click at [353, 142] on link "56704956" at bounding box center [364, 146] width 54 height 21
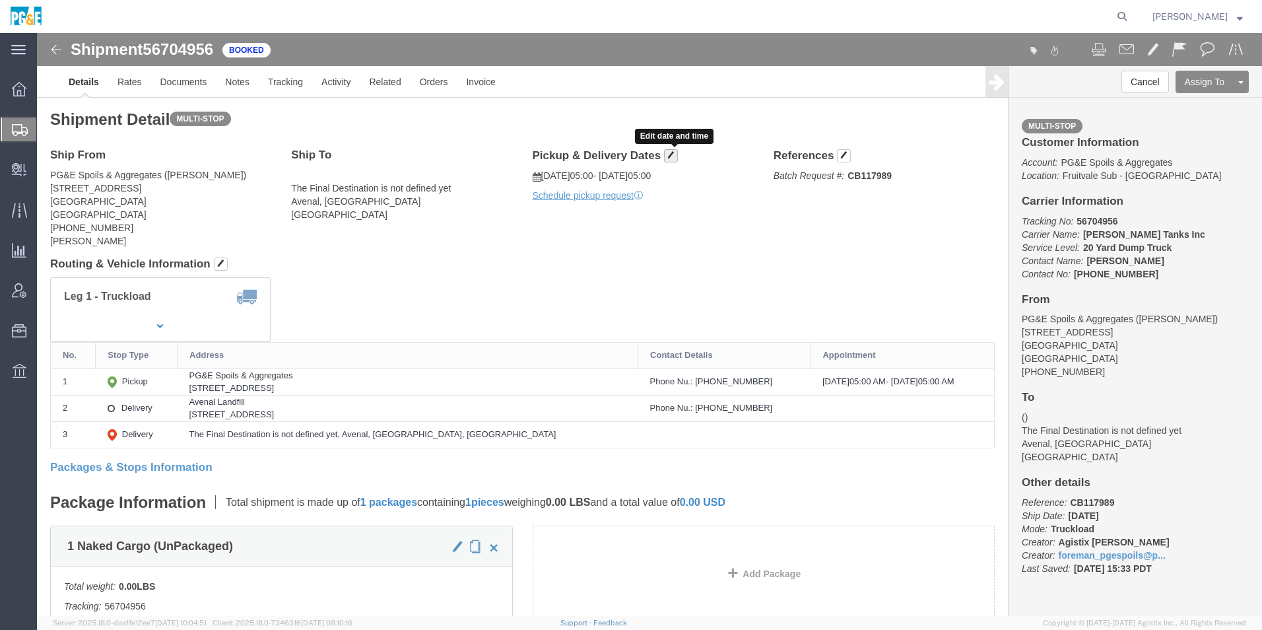
click span "button"
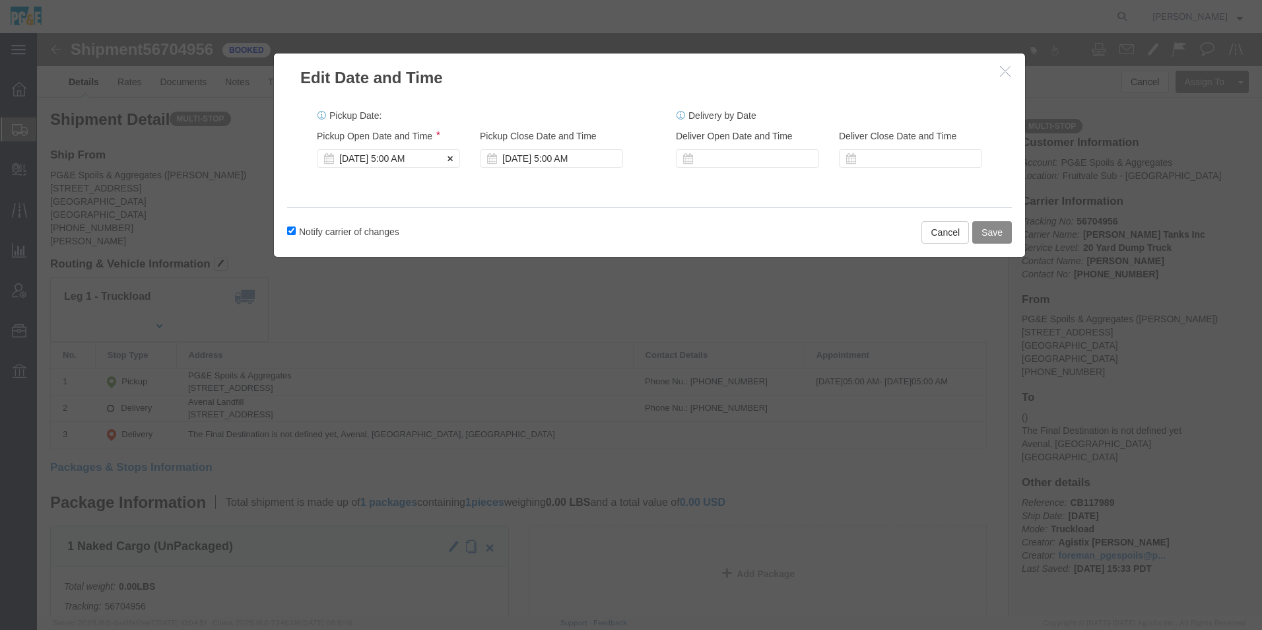
click div "Sep 03 2025 5:00 AM"
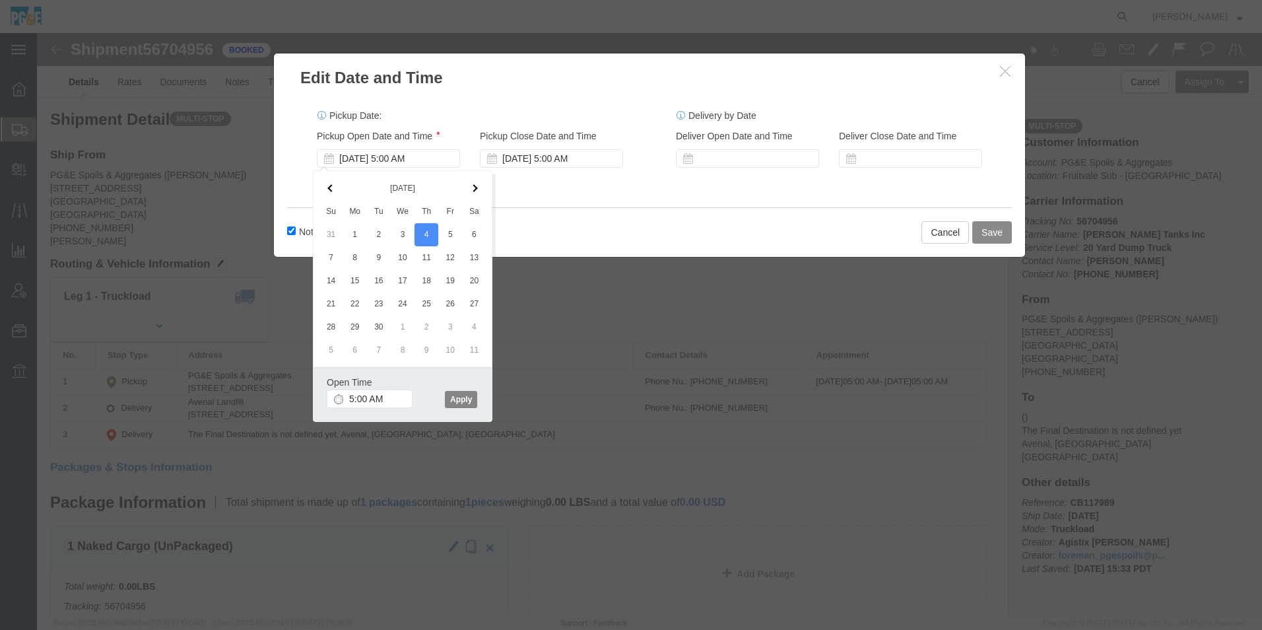
click button "Apply"
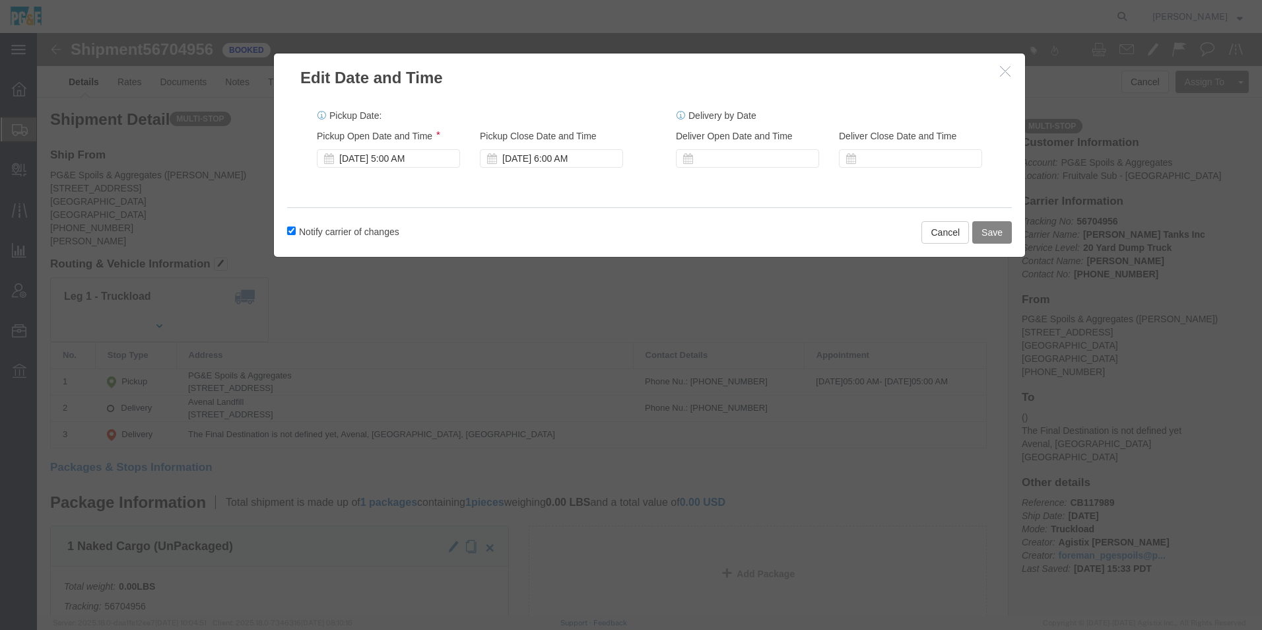
click button "Save"
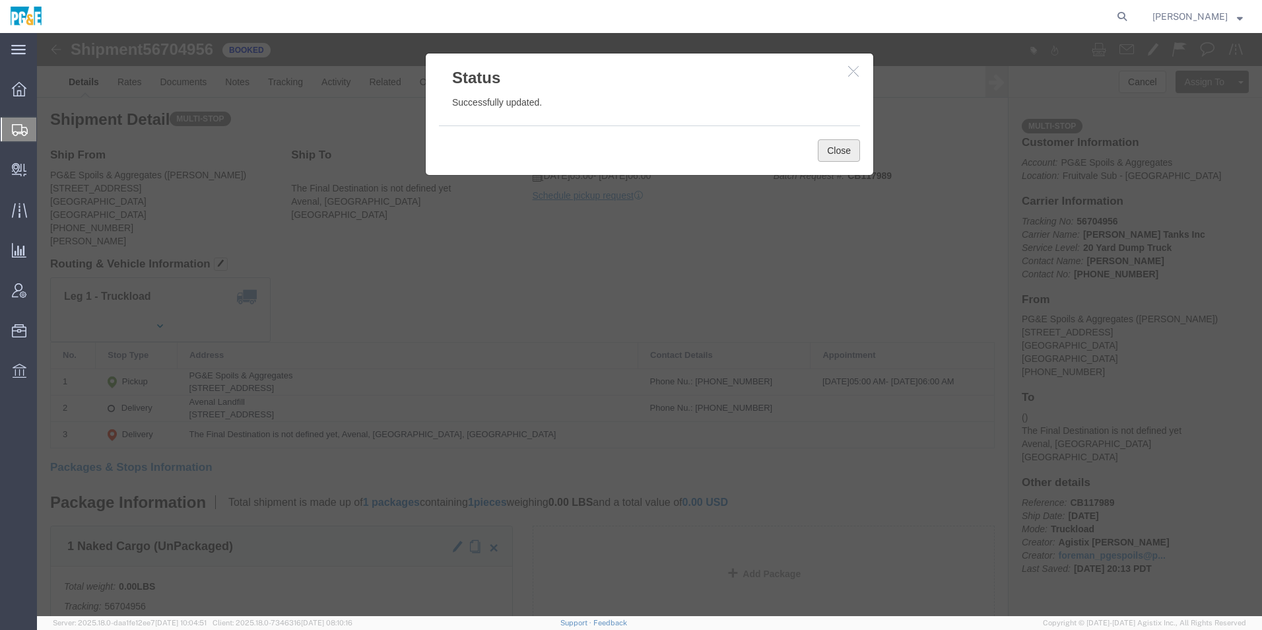
click button "Close"
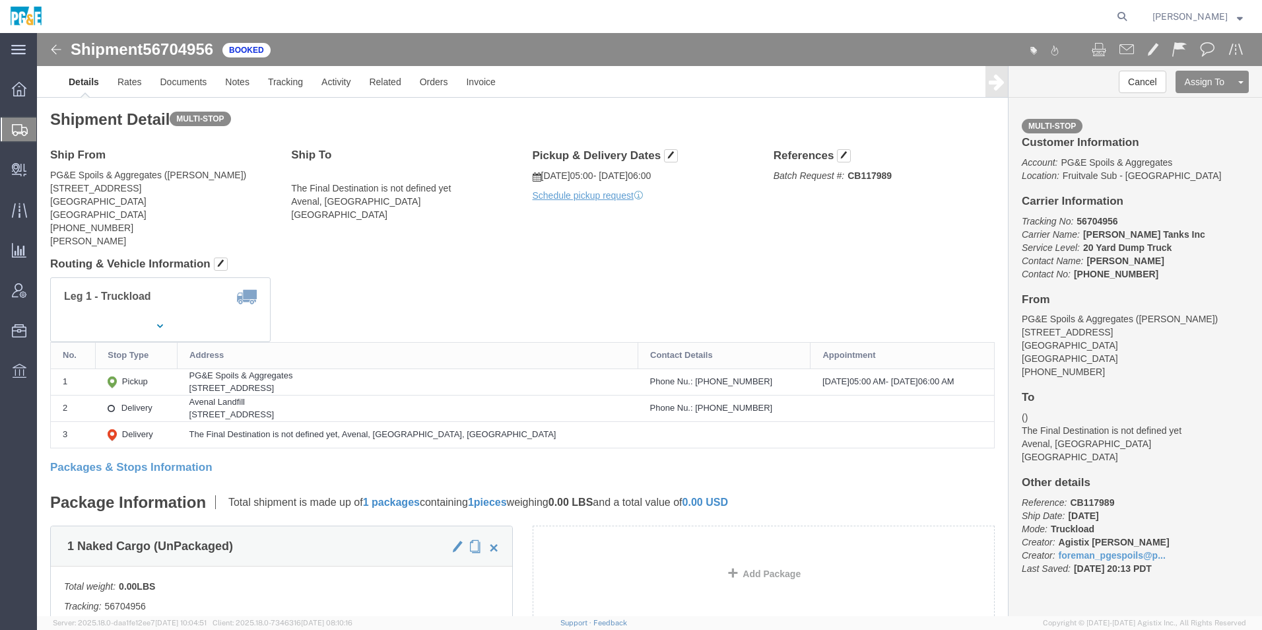
click img
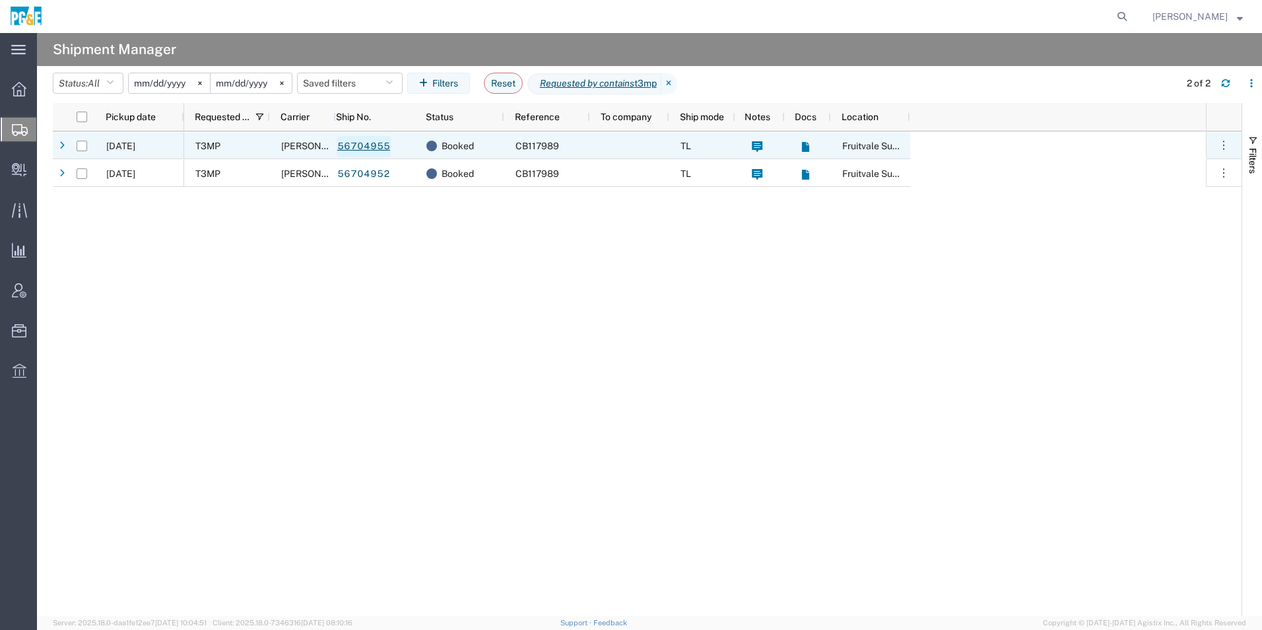
click at [355, 145] on link "56704955" at bounding box center [364, 146] width 54 height 21
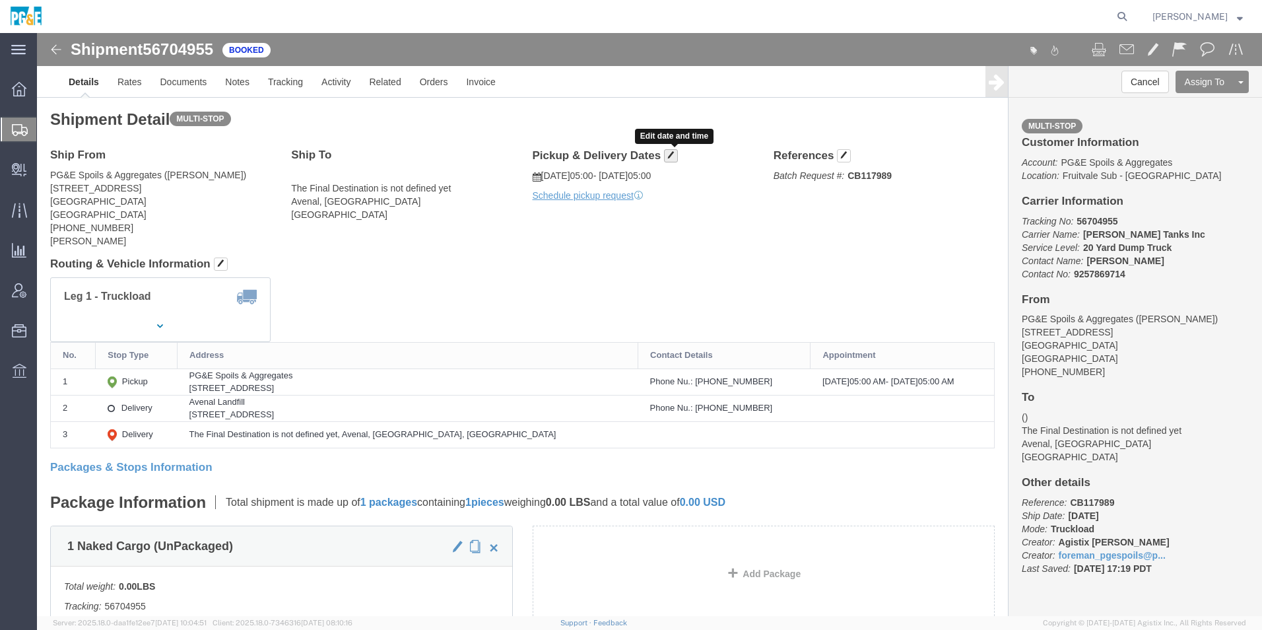
click span "button"
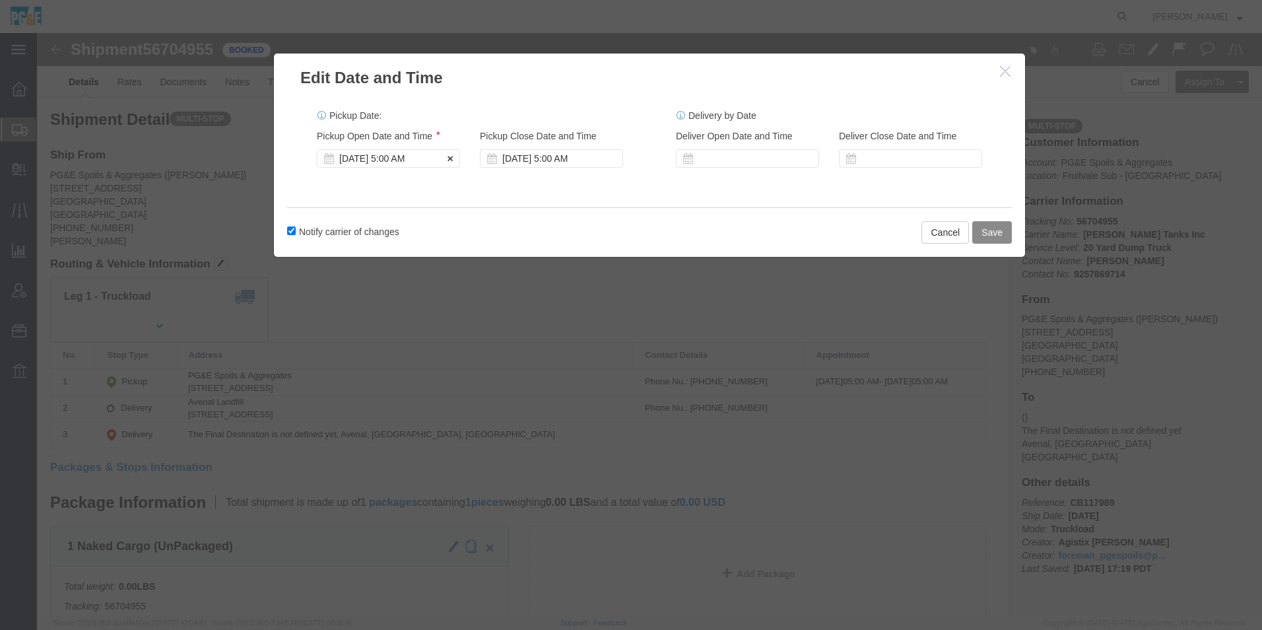
click div "Sep 03 2025 5:00 AM"
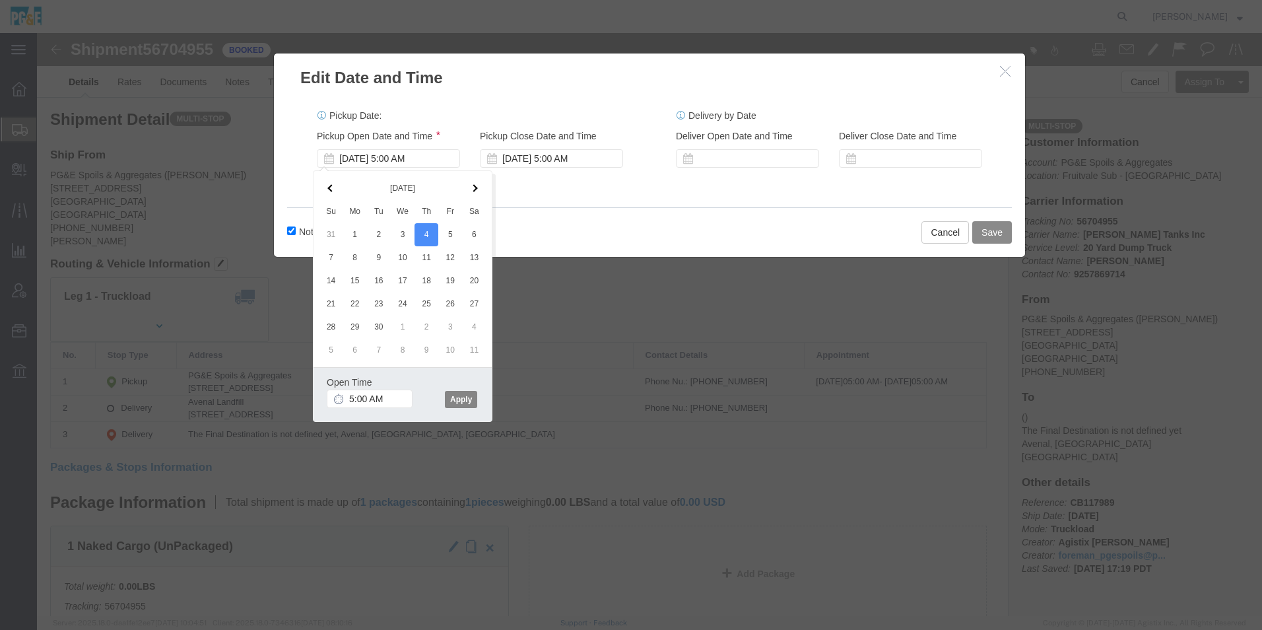
click button "Apply"
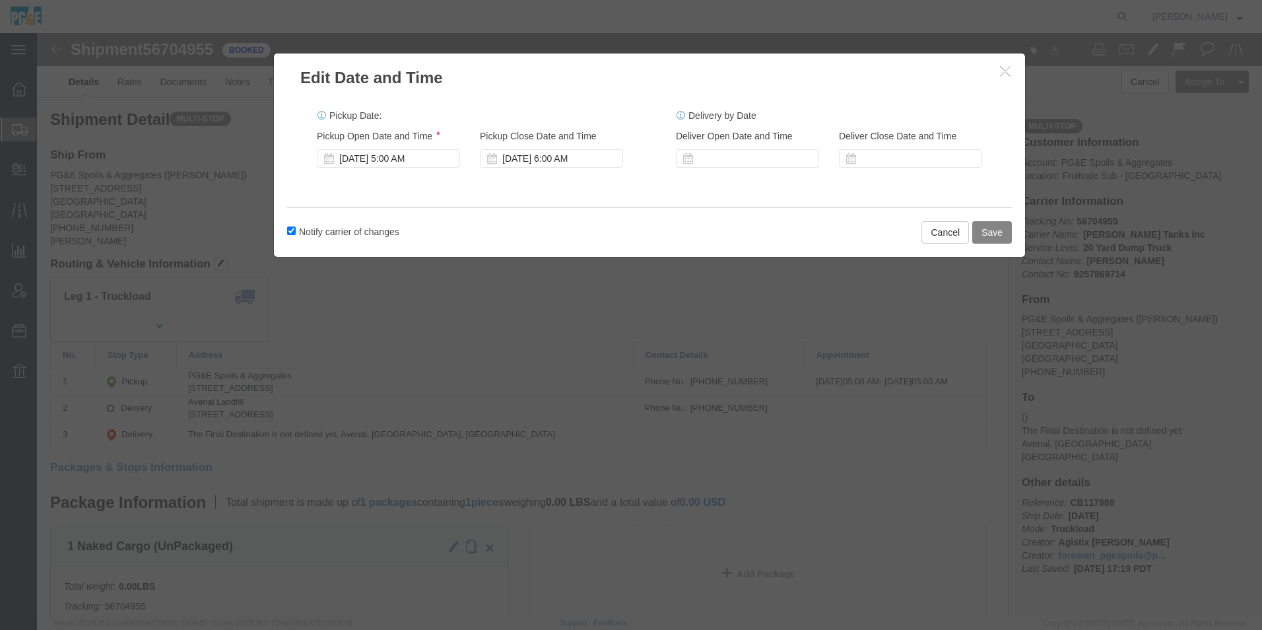
click button "Save"
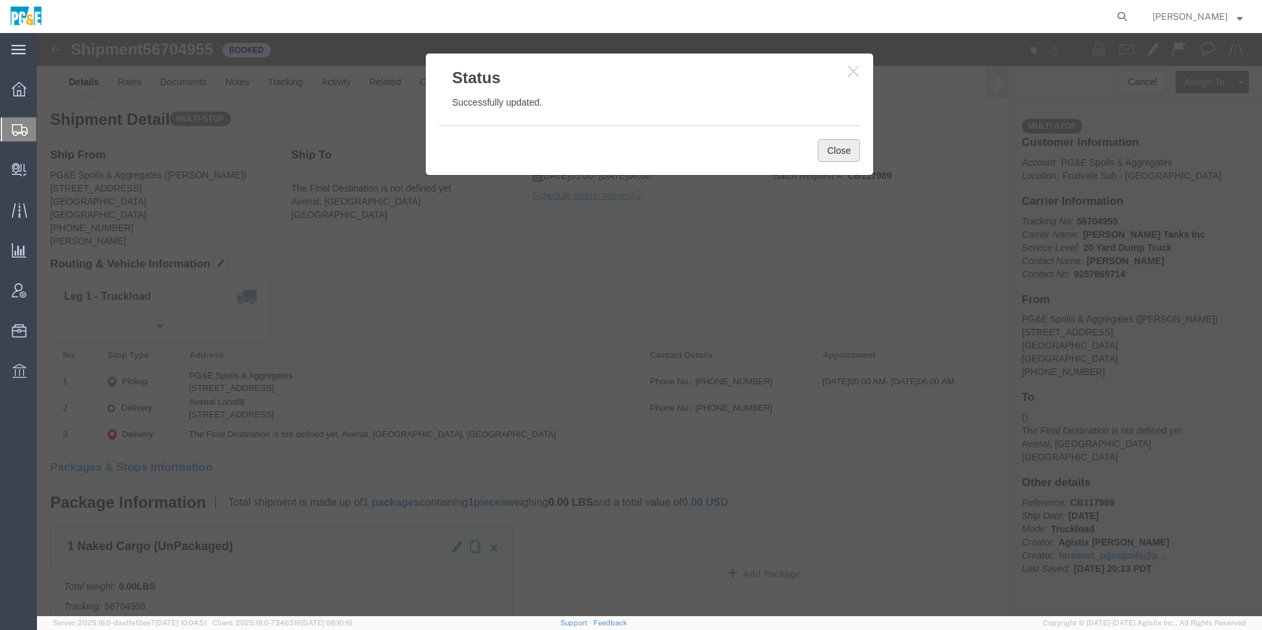
click button "Close"
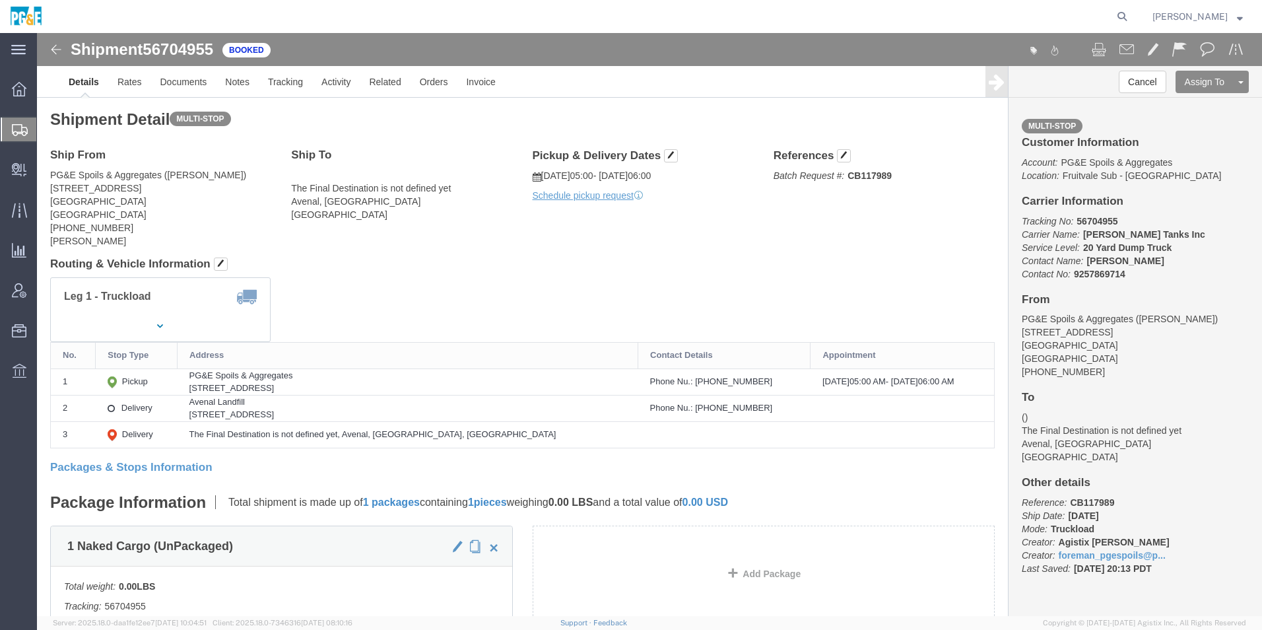
click img
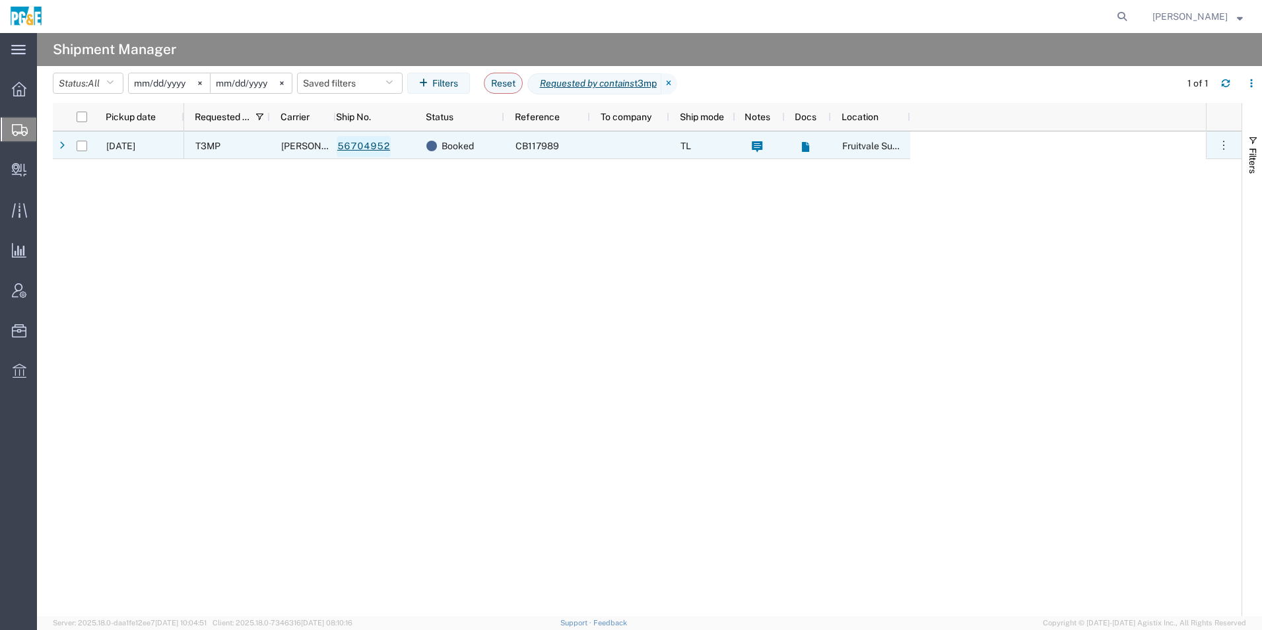
click at [364, 148] on link "56704952" at bounding box center [364, 146] width 54 height 21
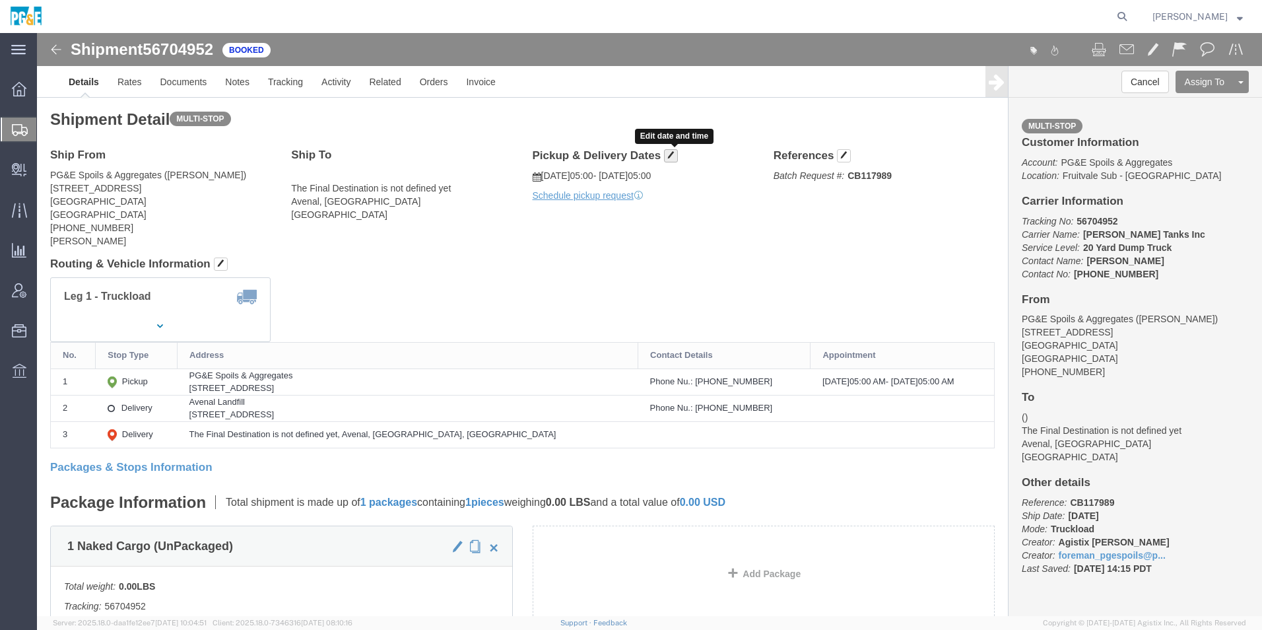
click span "button"
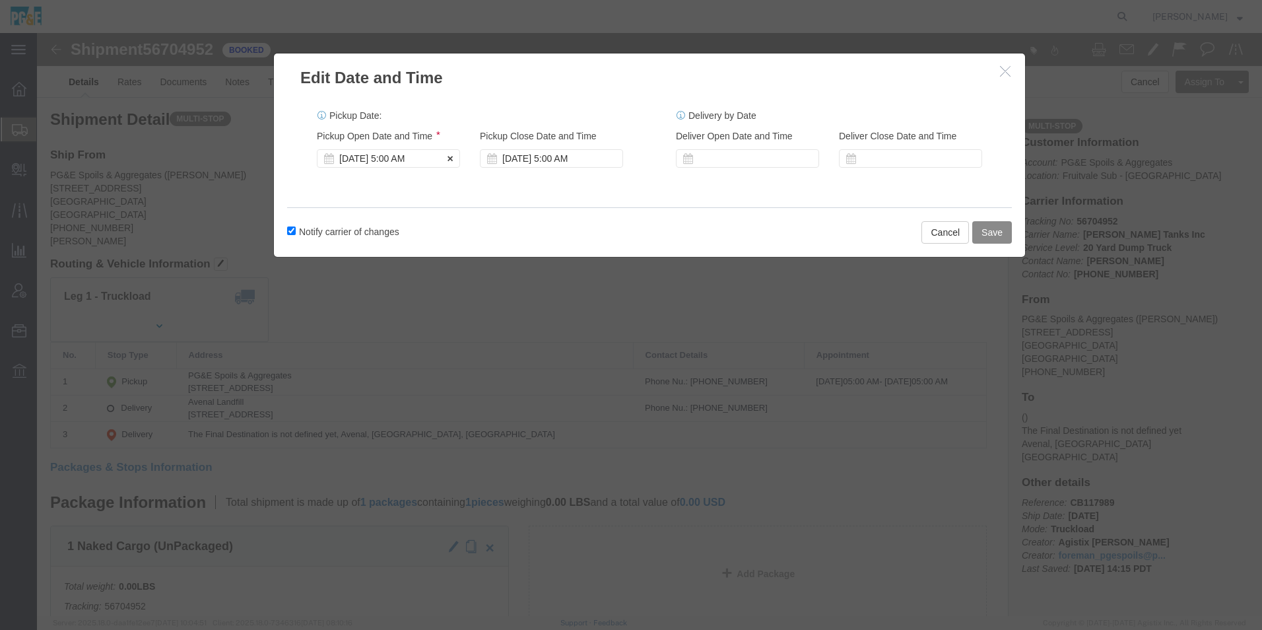
drag, startPoint x: 342, startPoint y: 131, endPoint x: 372, endPoint y: 131, distance: 30.4
click div "Sep 03 2025 5:00 AM"
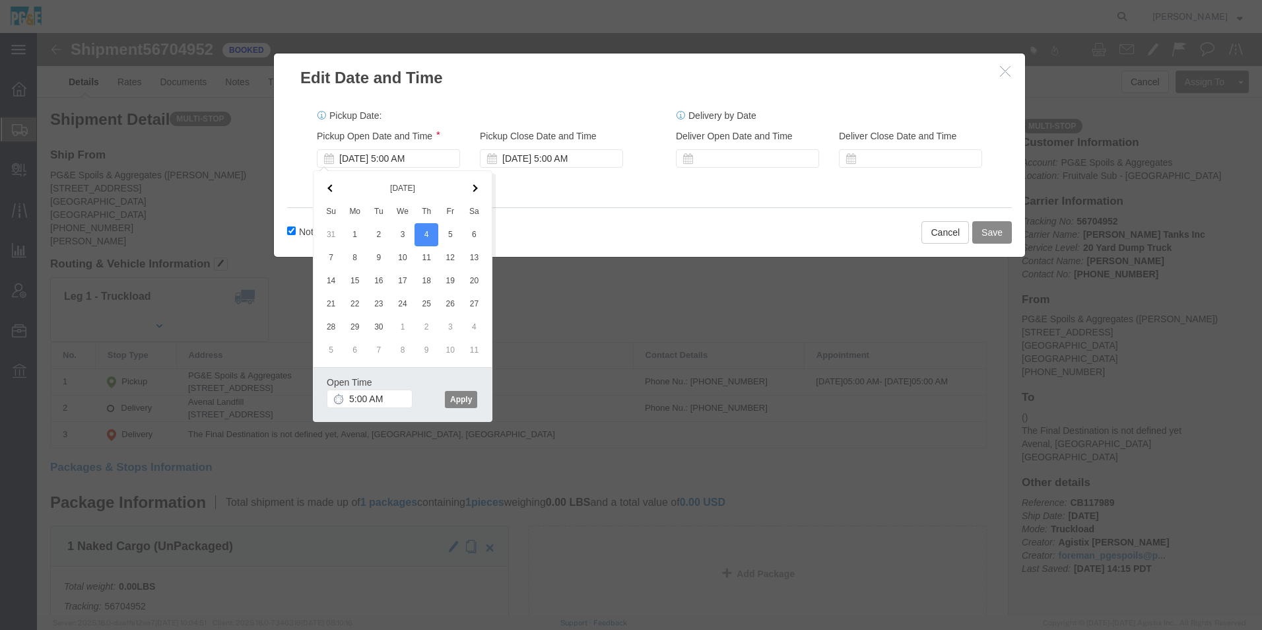
click button "Apply"
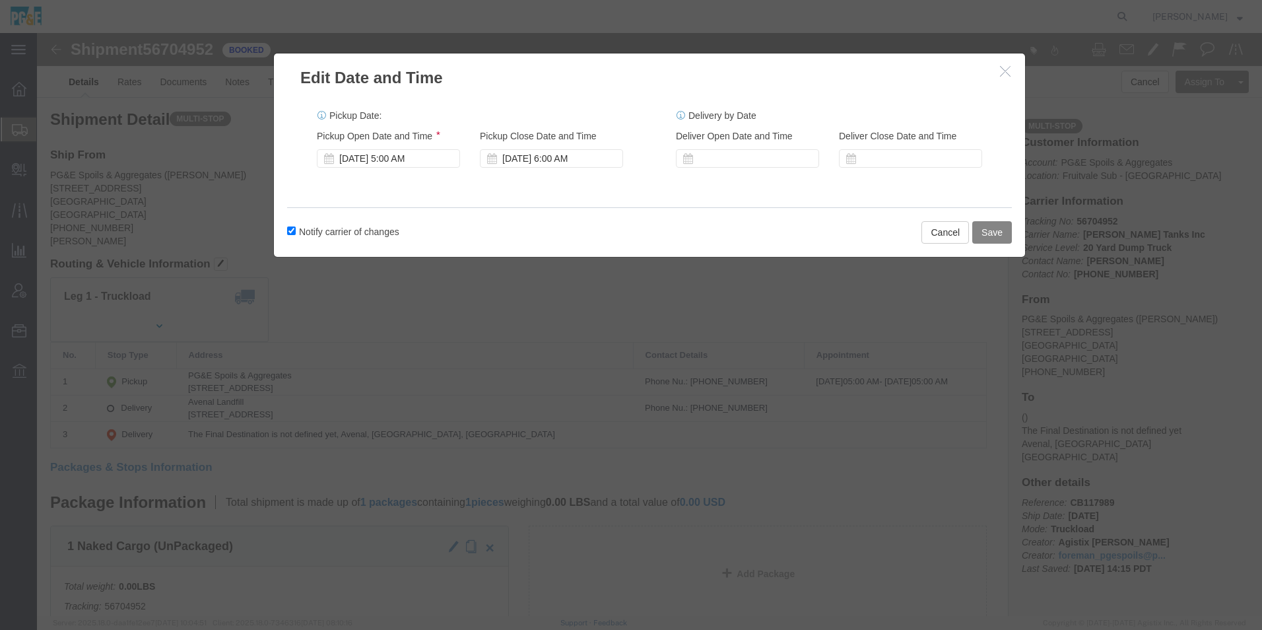
click button "Save"
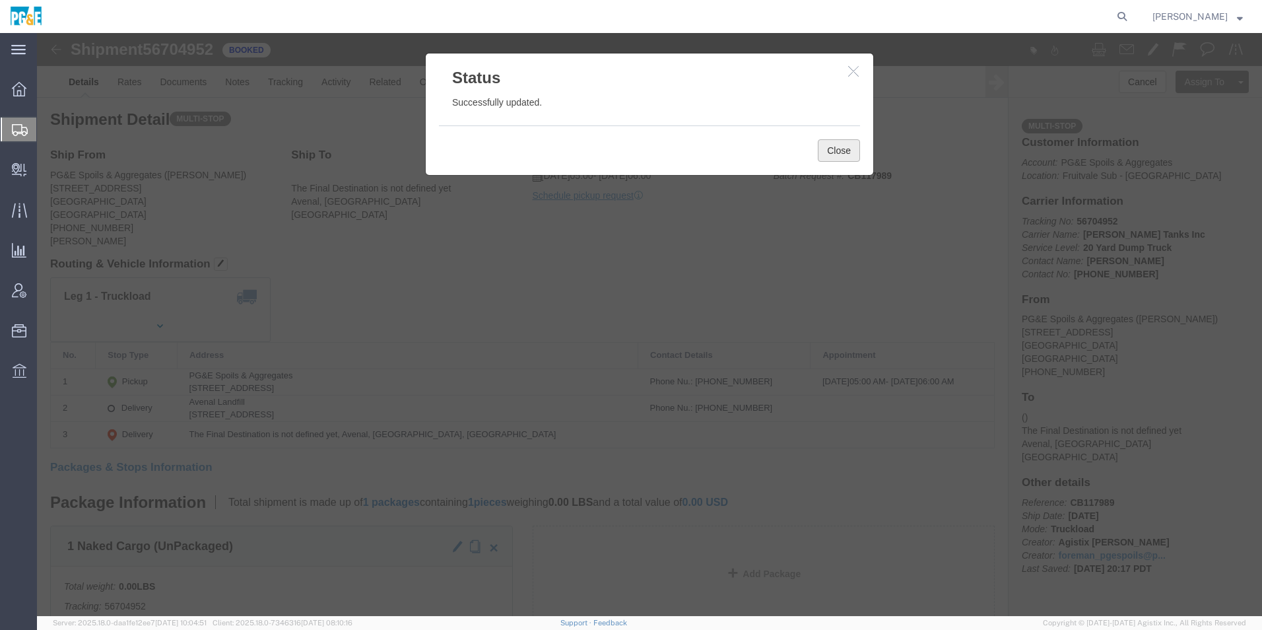
click button "Close"
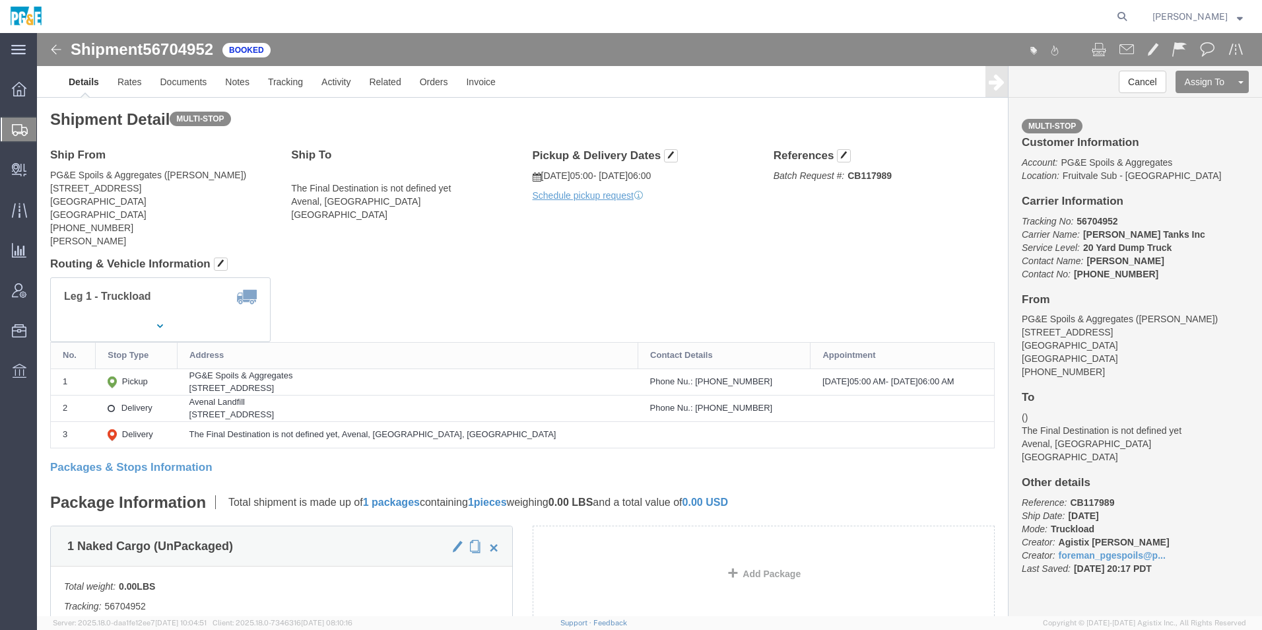
click img
